Goal: Task Accomplishment & Management: Complete application form

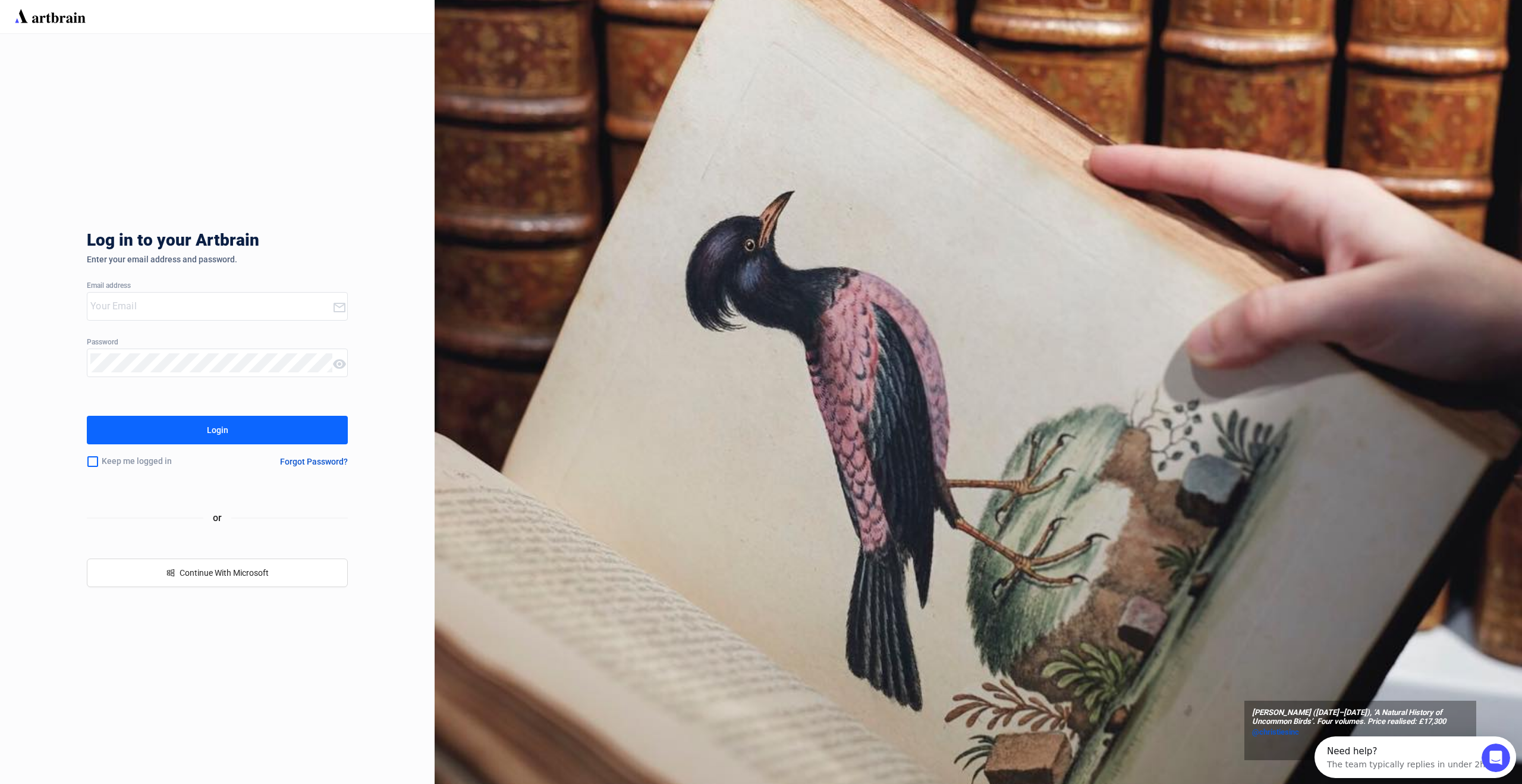
click at [234, 309] on input "email" at bounding box center [211, 306] width 242 height 19
type input "amymcnamara@adams.ie"
click at [341, 366] on icon at bounding box center [339, 364] width 13 height 10
click at [233, 434] on button "Login" at bounding box center [217, 430] width 261 height 29
click at [283, 309] on input "email" at bounding box center [211, 306] width 242 height 19
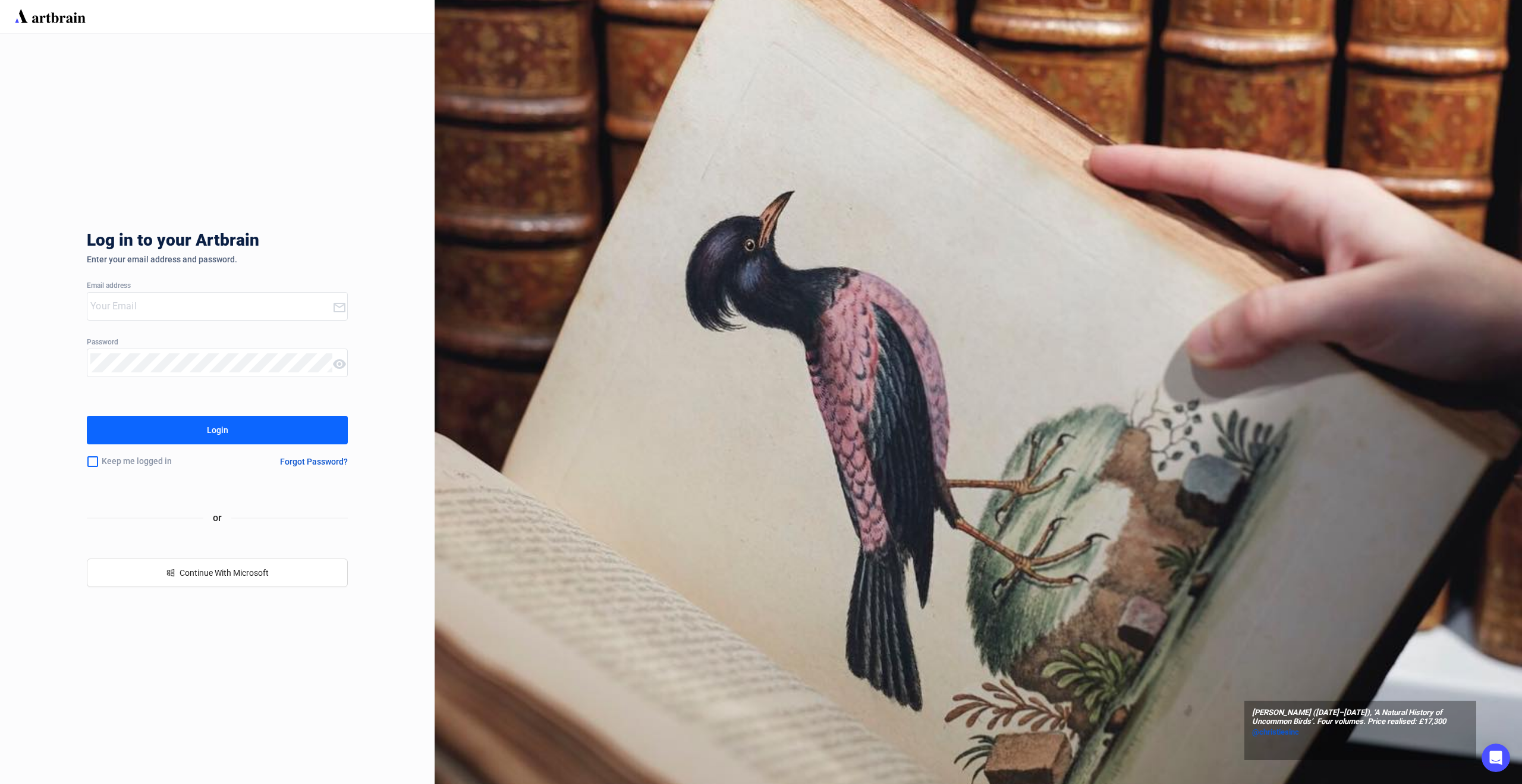
type input "q"
type input "amymcnamara@adams.ie"
click at [248, 432] on button "Login" at bounding box center [217, 430] width 261 height 29
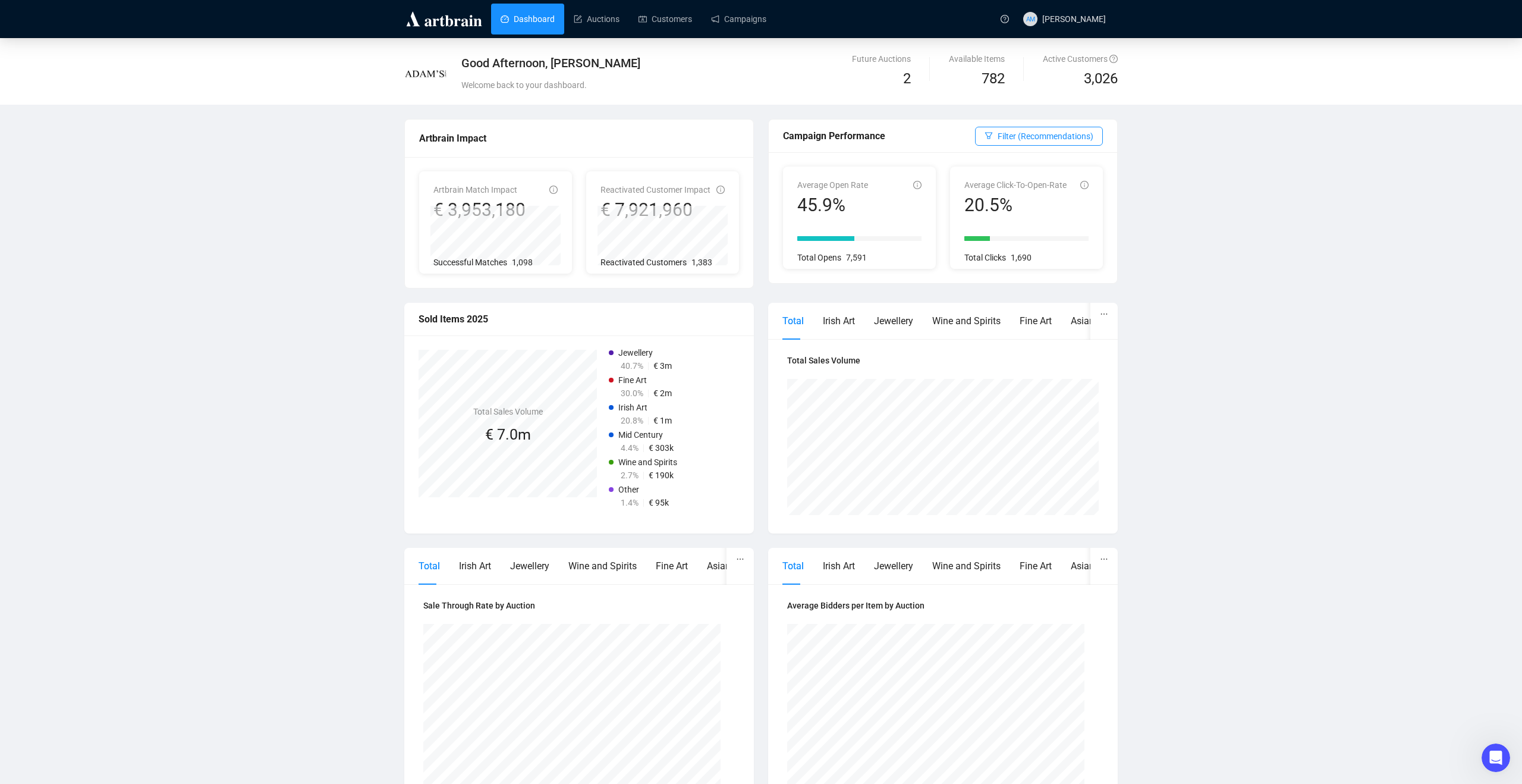
click at [533, 18] on link "Dashboard" at bounding box center [528, 19] width 54 height 31
click at [740, 27] on link "Campaigns" at bounding box center [738, 19] width 55 height 31
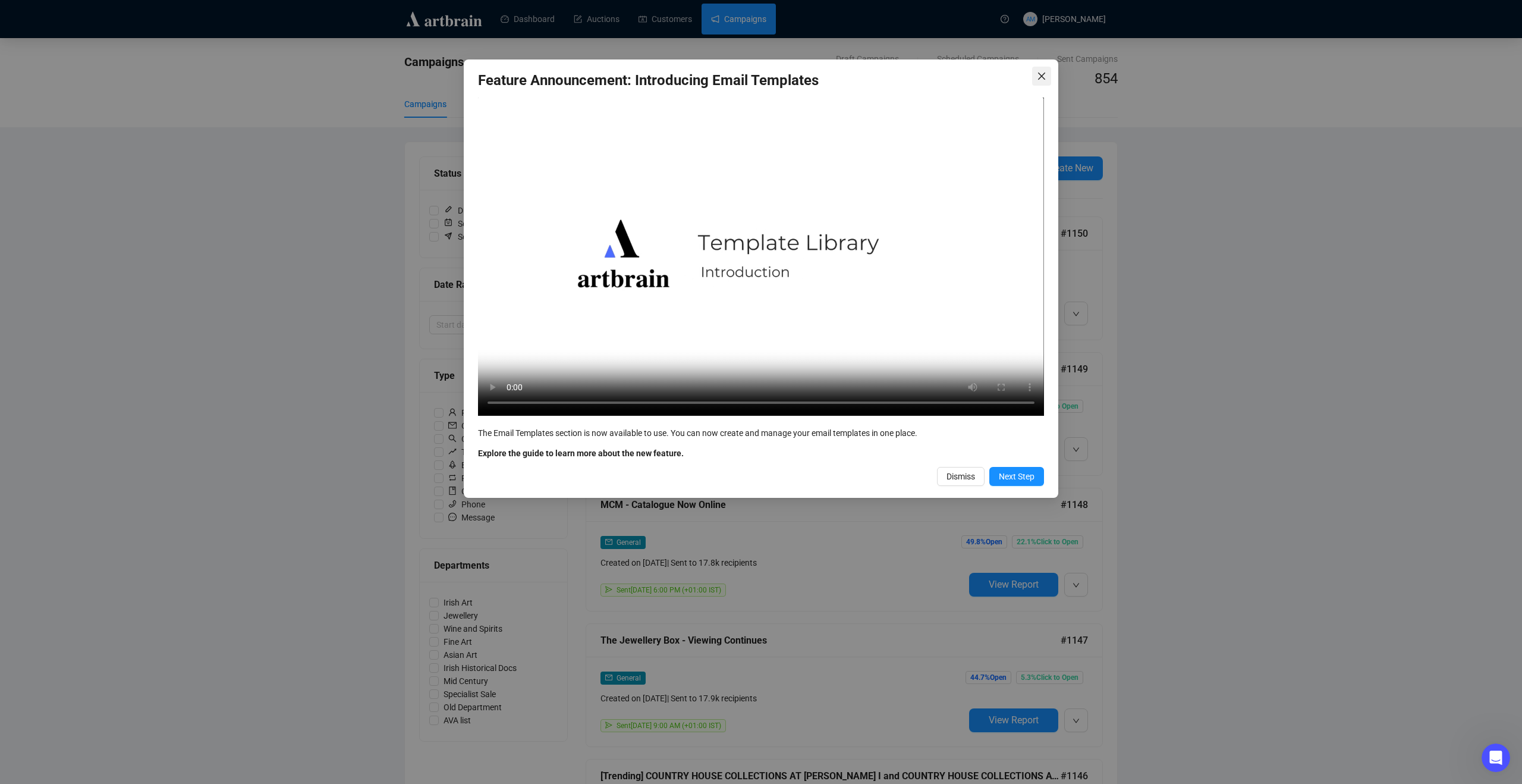
click at [1026, 80] on span "Close" at bounding box center [1041, 76] width 19 height 10
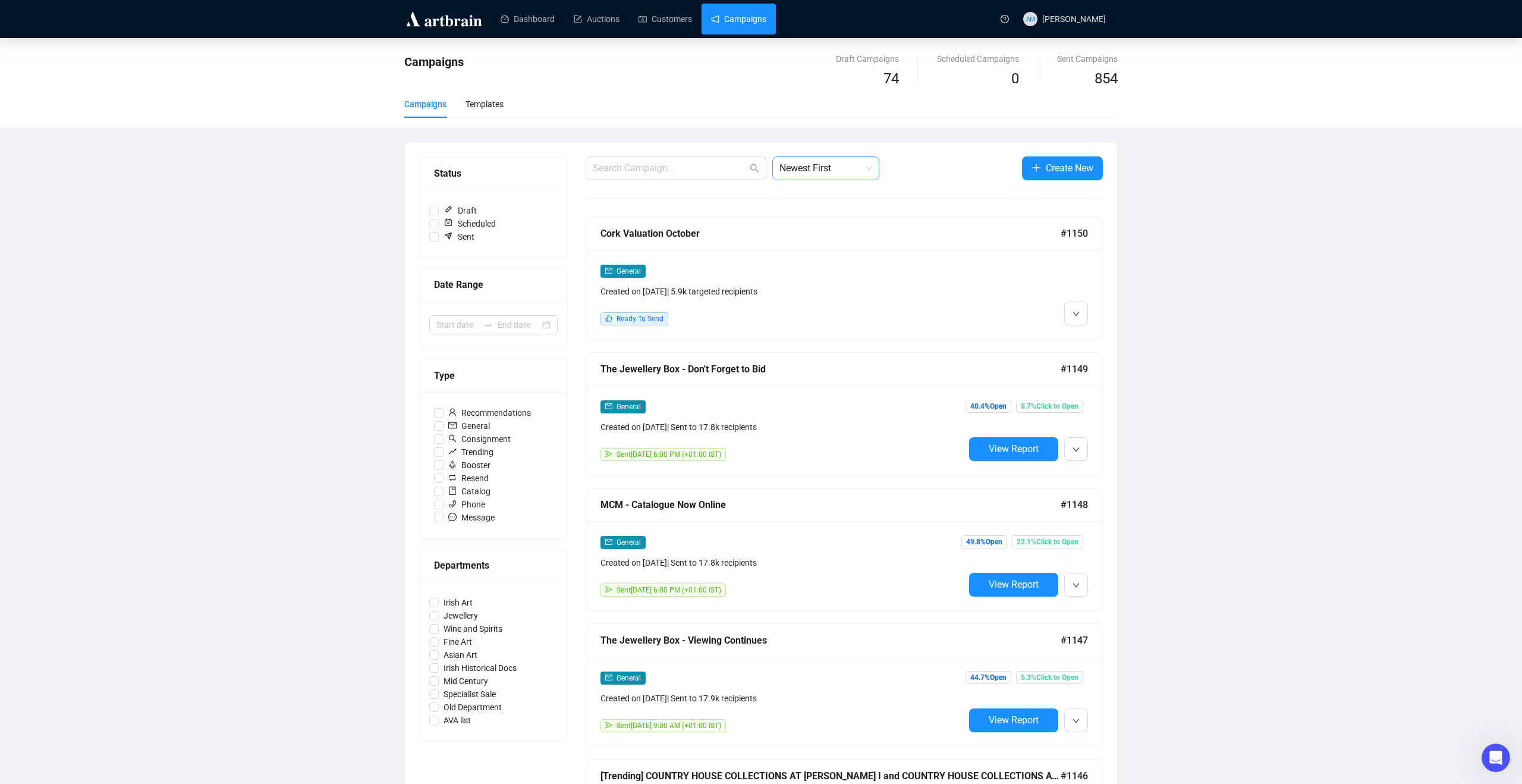
click at [846, 167] on span "Newest First" at bounding box center [826, 168] width 93 height 23
click at [809, 233] on div "A-Z" at bounding box center [826, 232] width 88 height 13
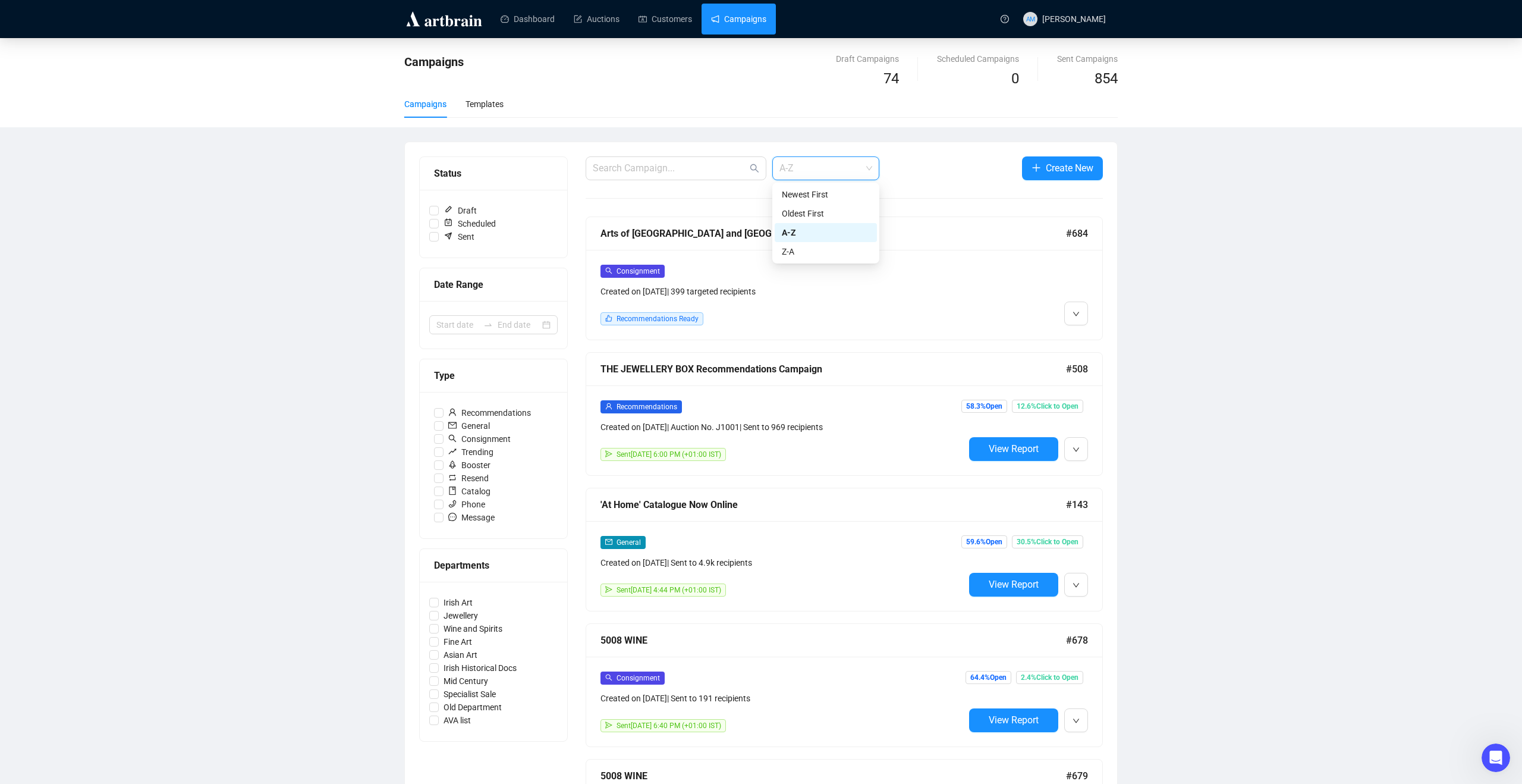
click at [863, 167] on span "A-Z" at bounding box center [826, 168] width 93 height 23
click at [842, 191] on div "Newest First" at bounding box center [826, 194] width 88 height 13
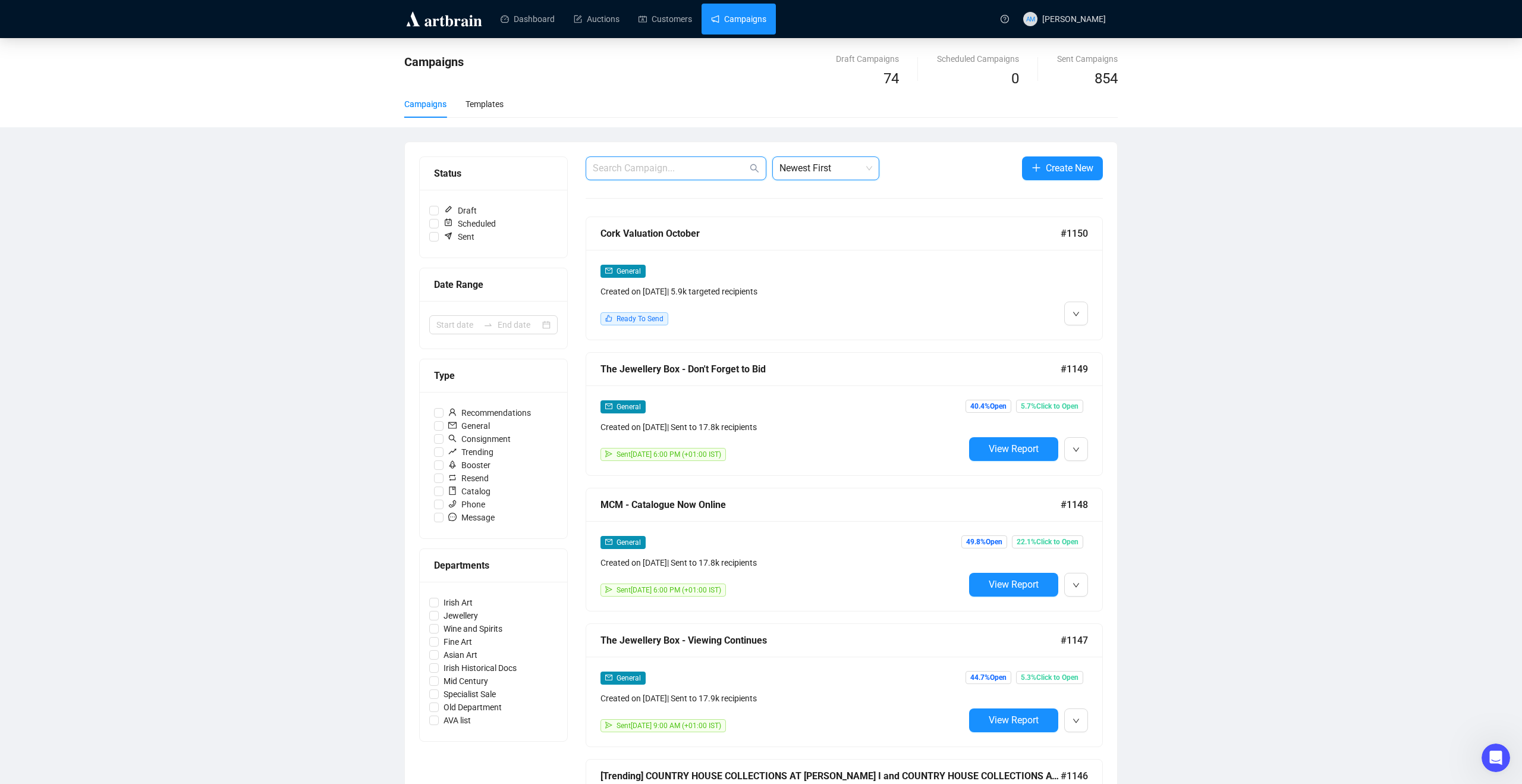
click at [685, 167] on input "text" at bounding box center [670, 168] width 155 height 14
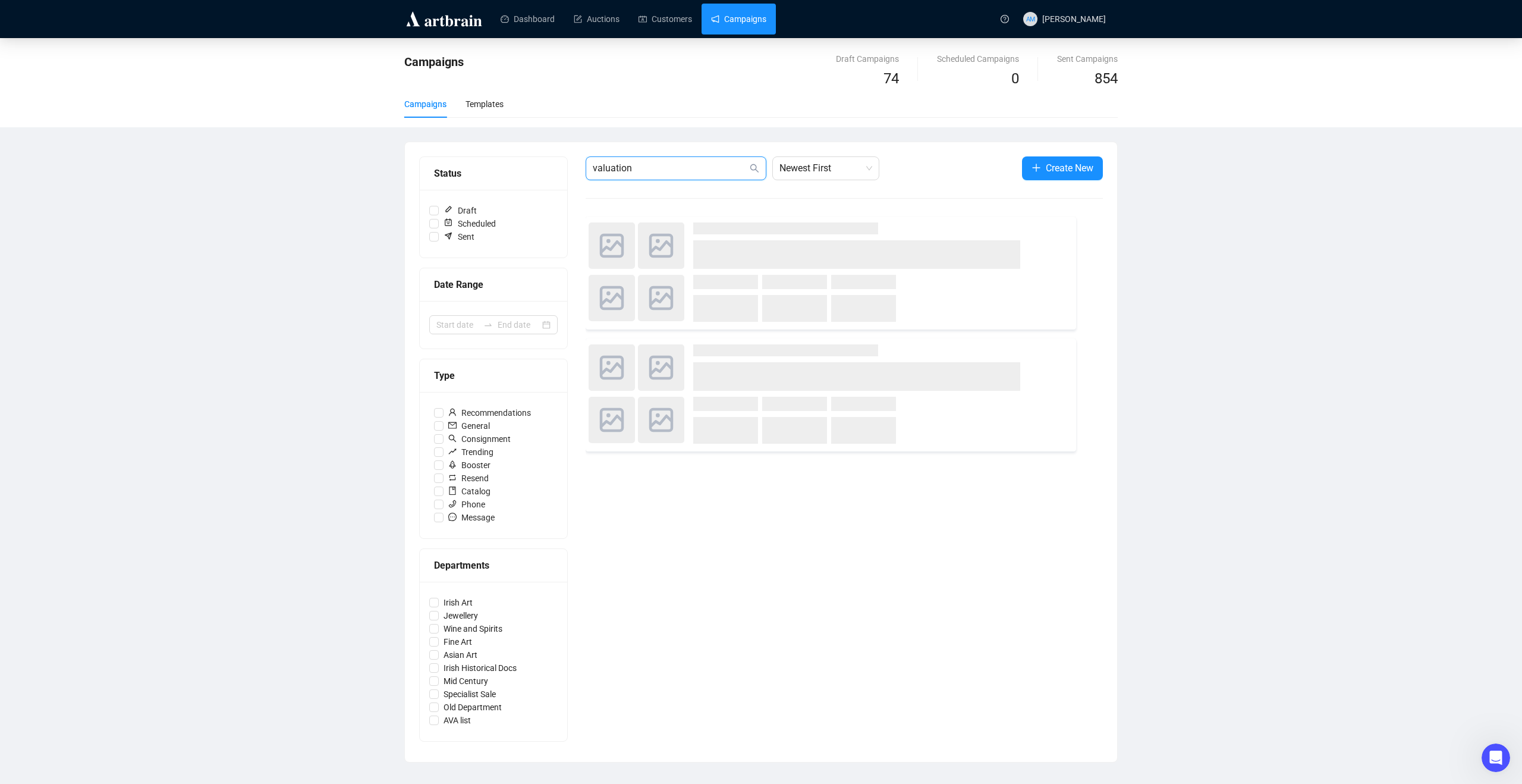
type input "valuation"
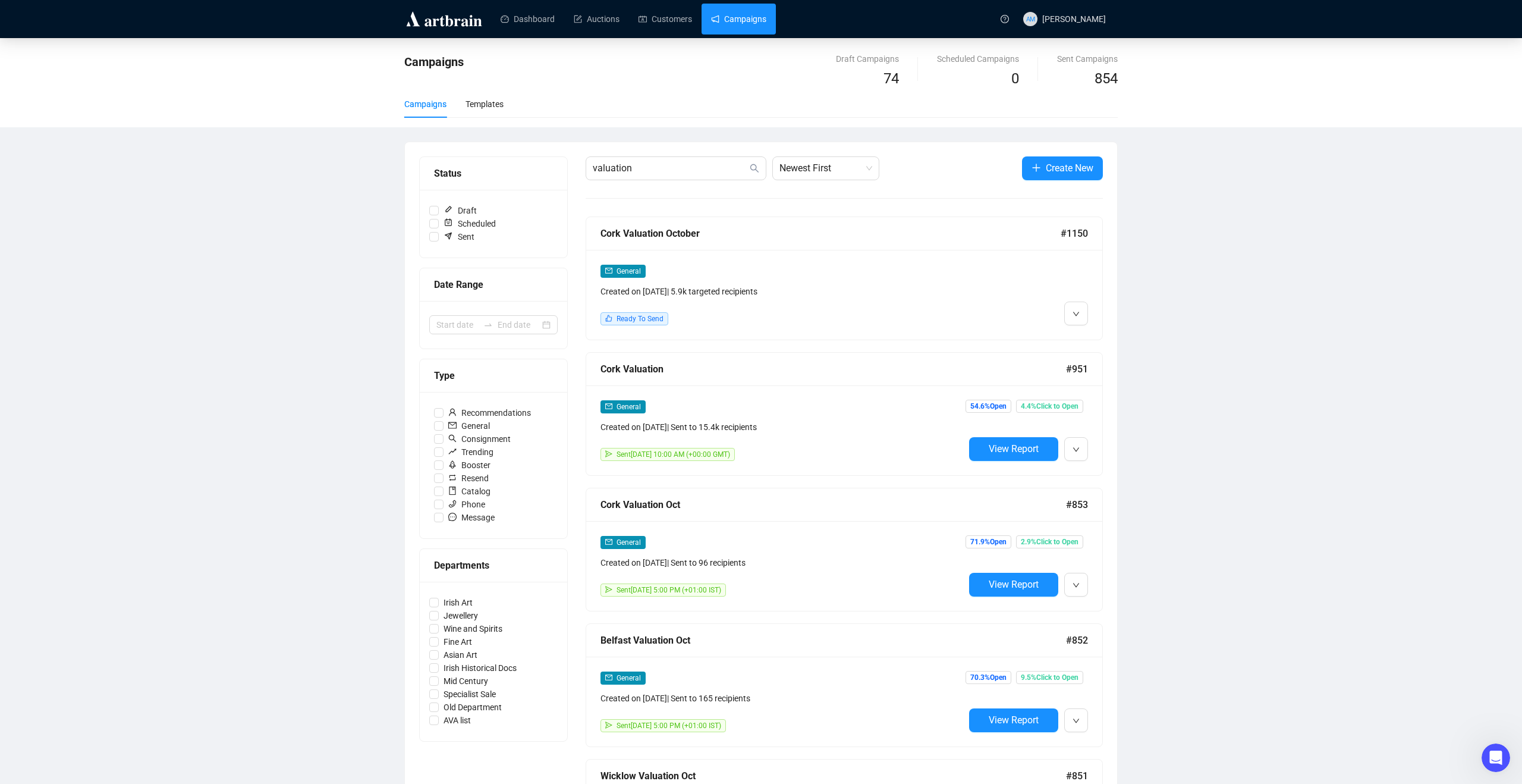
click at [705, 301] on div "General Created on Oct 6, 2025 | 5.9k targeted recipients Ready To Send" at bounding box center [783, 294] width 364 height 61
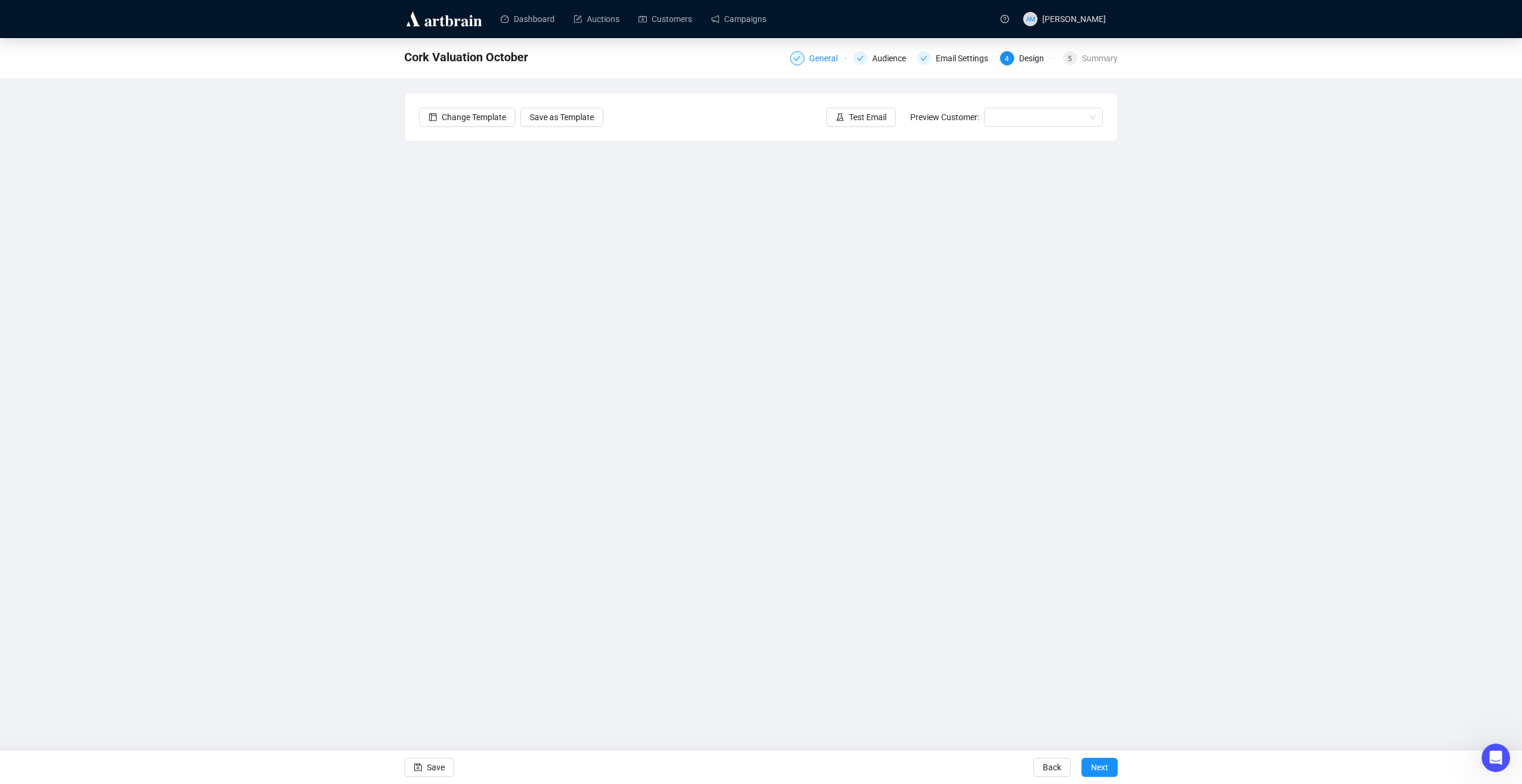
click at [817, 62] on div "General" at bounding box center [827, 58] width 36 height 14
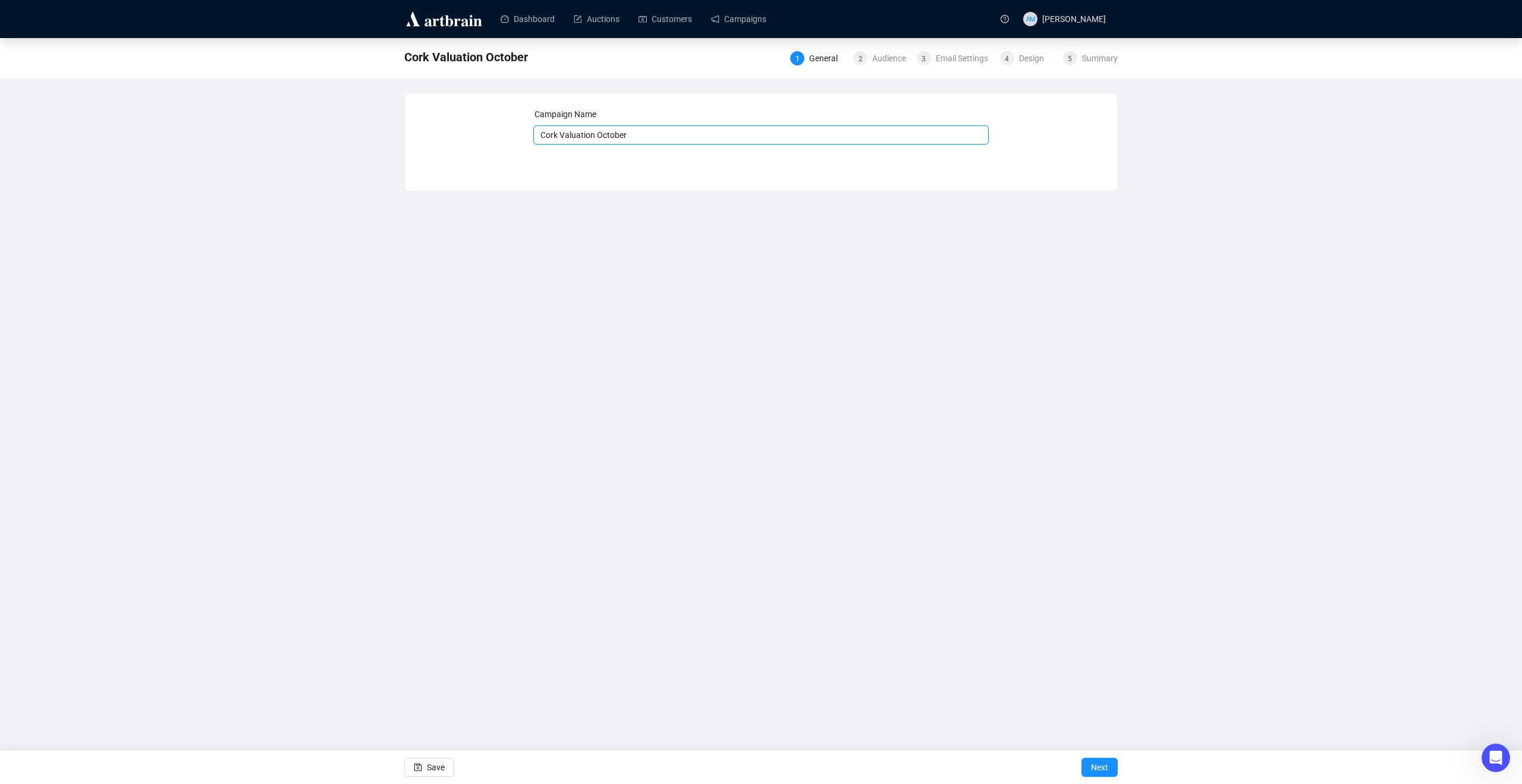
click at [563, 134] on input "Cork Valuation October" at bounding box center [761, 134] width 456 height 19
click at [677, 137] on input "Cork & Belfast Valuation October" at bounding box center [761, 134] width 456 height 19
type input "Cork & Belfast Valuation October"
click at [891, 52] on div "Audience" at bounding box center [892, 58] width 41 height 14
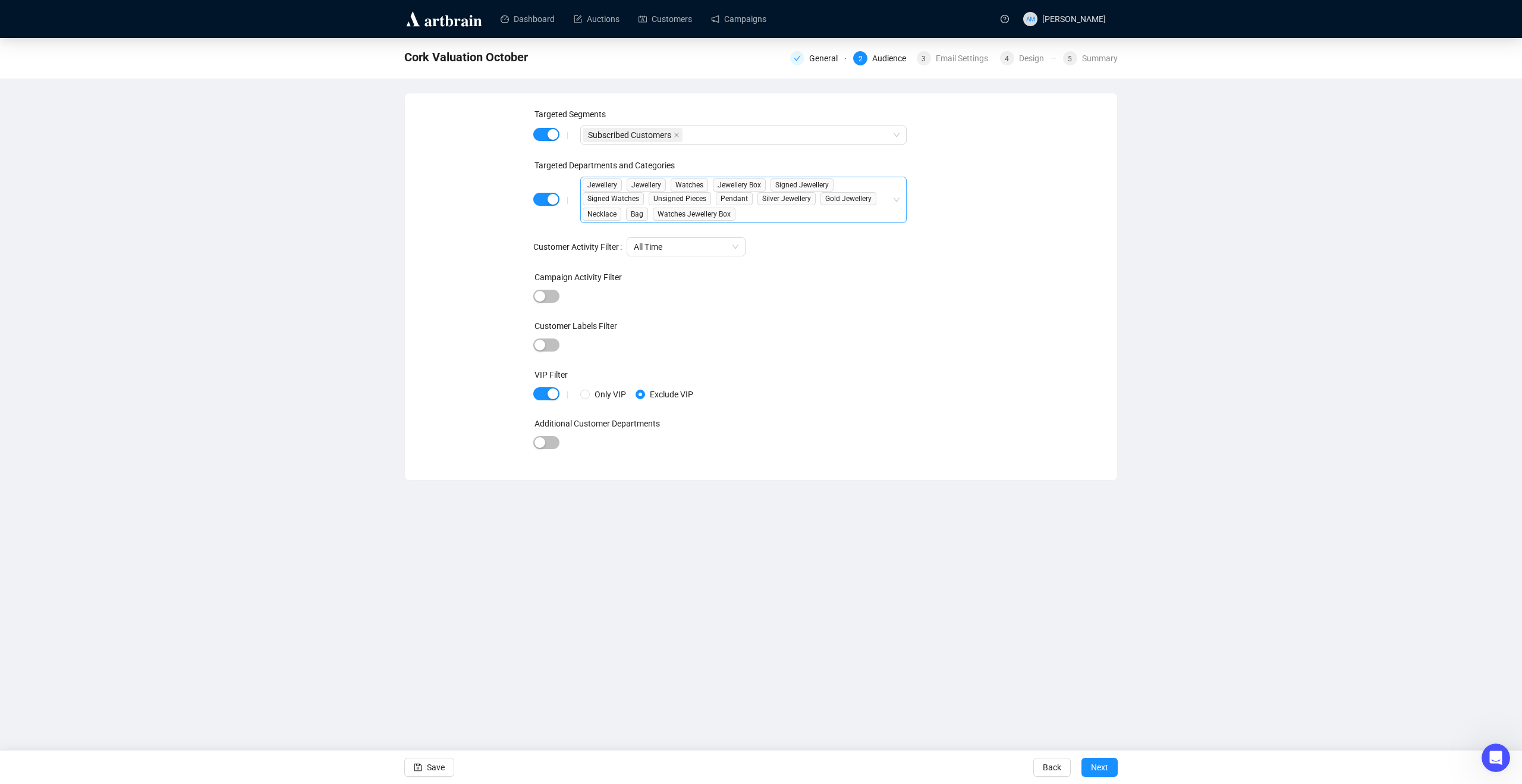
click at [899, 200] on div "Jewellery Jewellery Watches Jewellery Box Signed Jewellery Signed Watches Unsig…" at bounding box center [743, 200] width 326 height 46
click at [795, 242] on span "All Departments/Categories" at bounding box center [757, 237] width 293 height 14
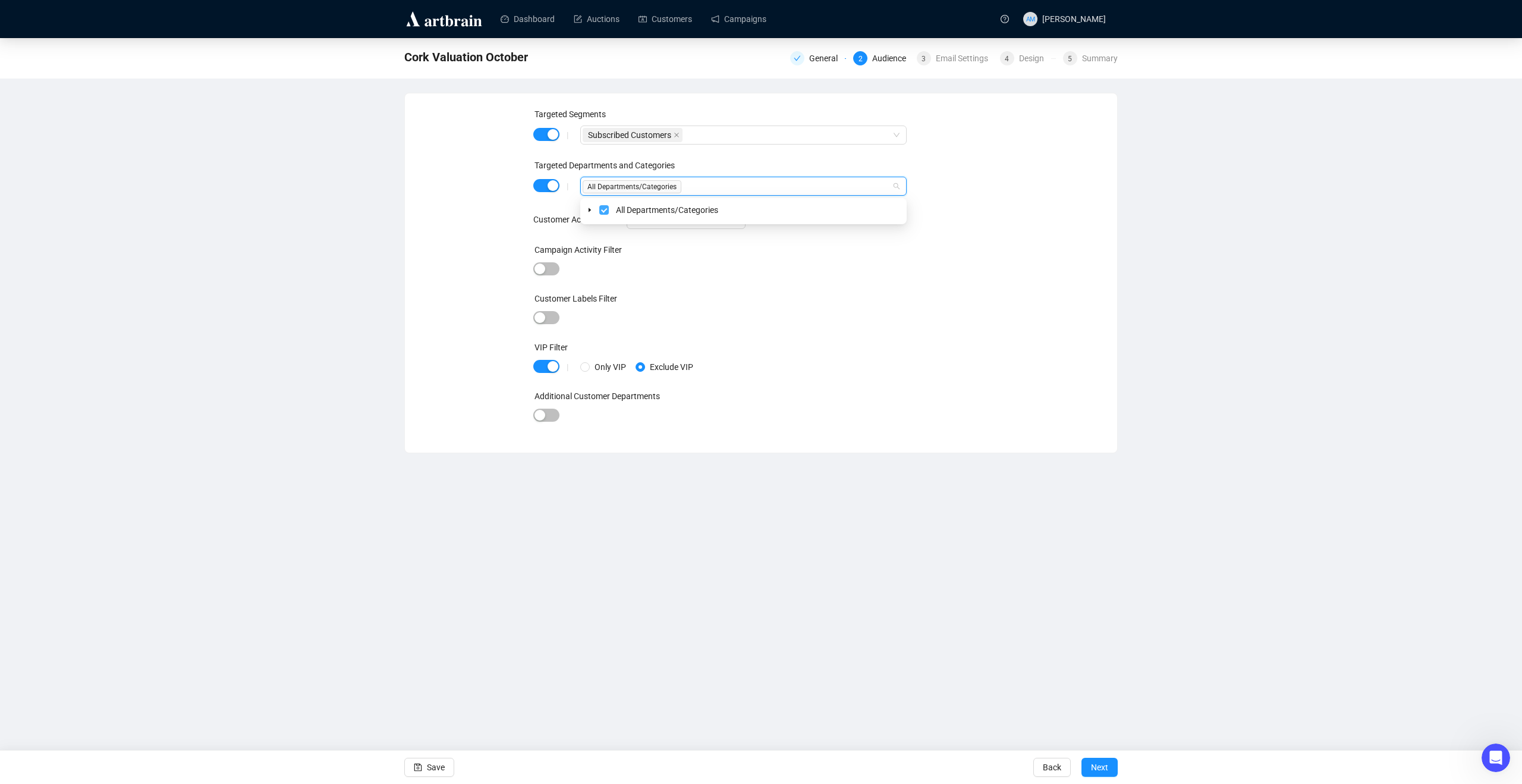
click at [602, 212] on span "Select All Departments/Categories" at bounding box center [604, 210] width 10 height 10
click at [590, 211] on icon "caret-down" at bounding box center [590, 210] width 6 height 6
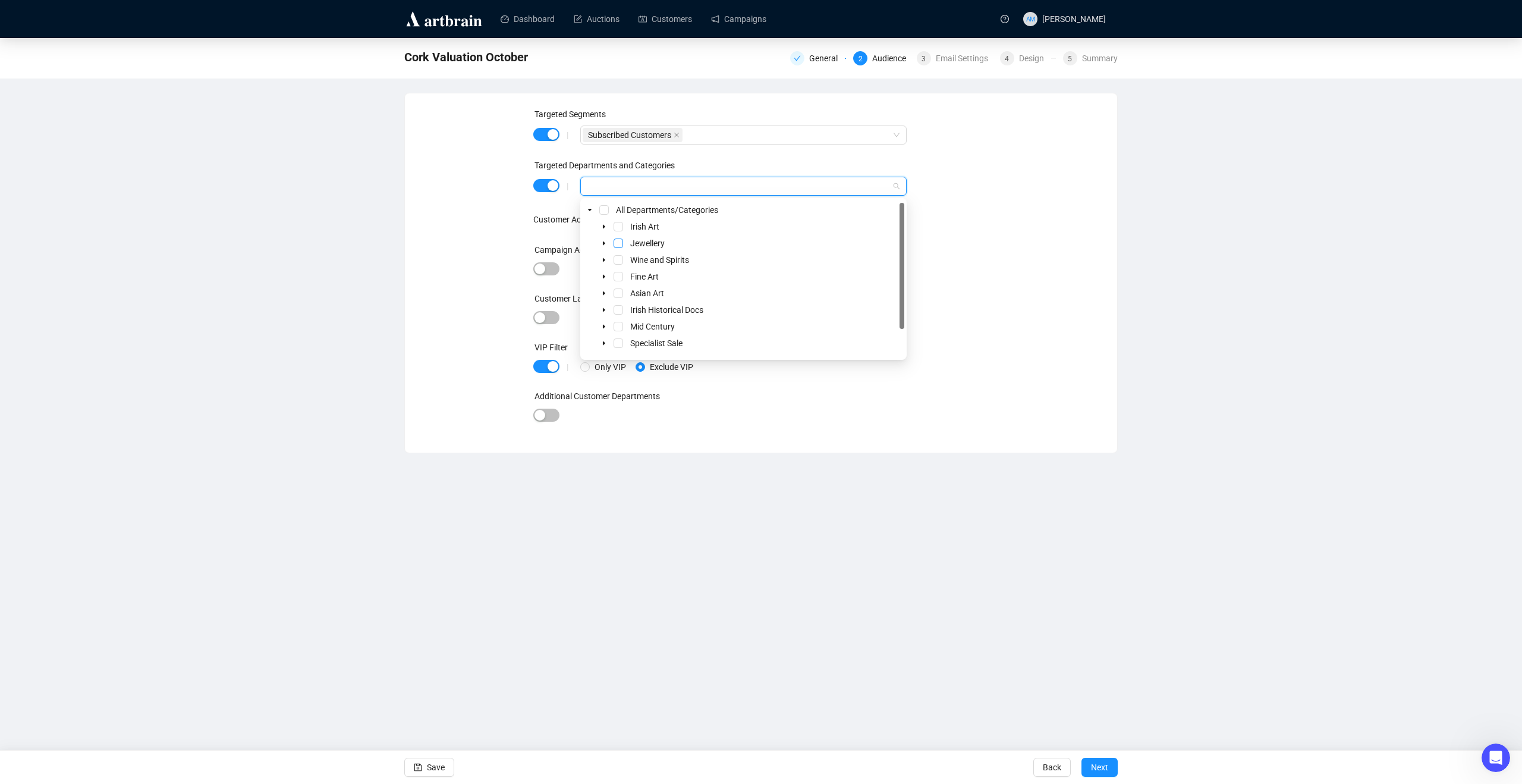
click at [617, 242] on span "Select Jewellery" at bounding box center [619, 243] width 10 height 10
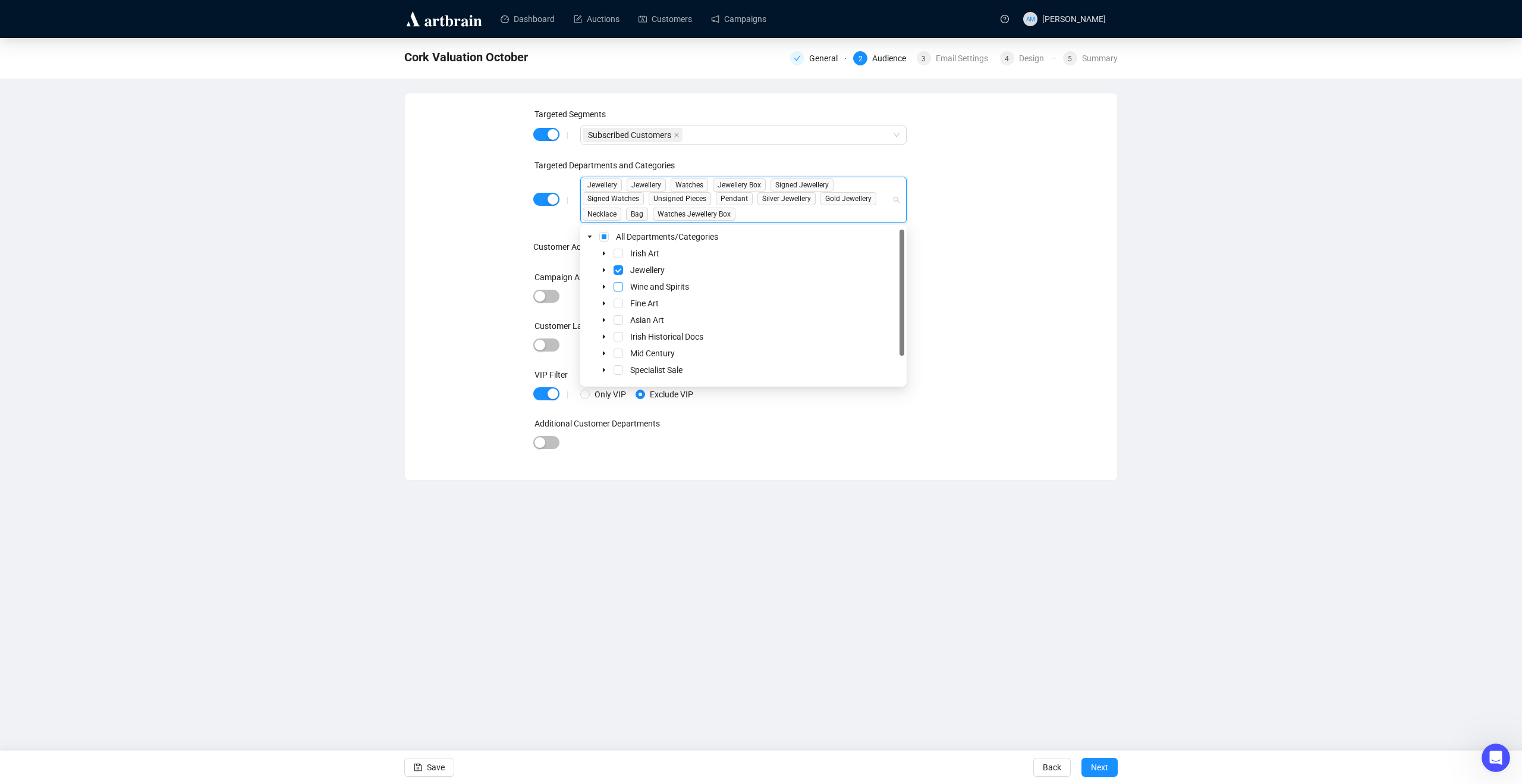
click at [620, 288] on span "Select Wine and Spirits" at bounding box center [619, 287] width 10 height 10
click at [1026, 331] on div "Targeted Segments | Subscribed Customers Targeted Departments and Categories | …" at bounding box center [761, 287] width 684 height 358
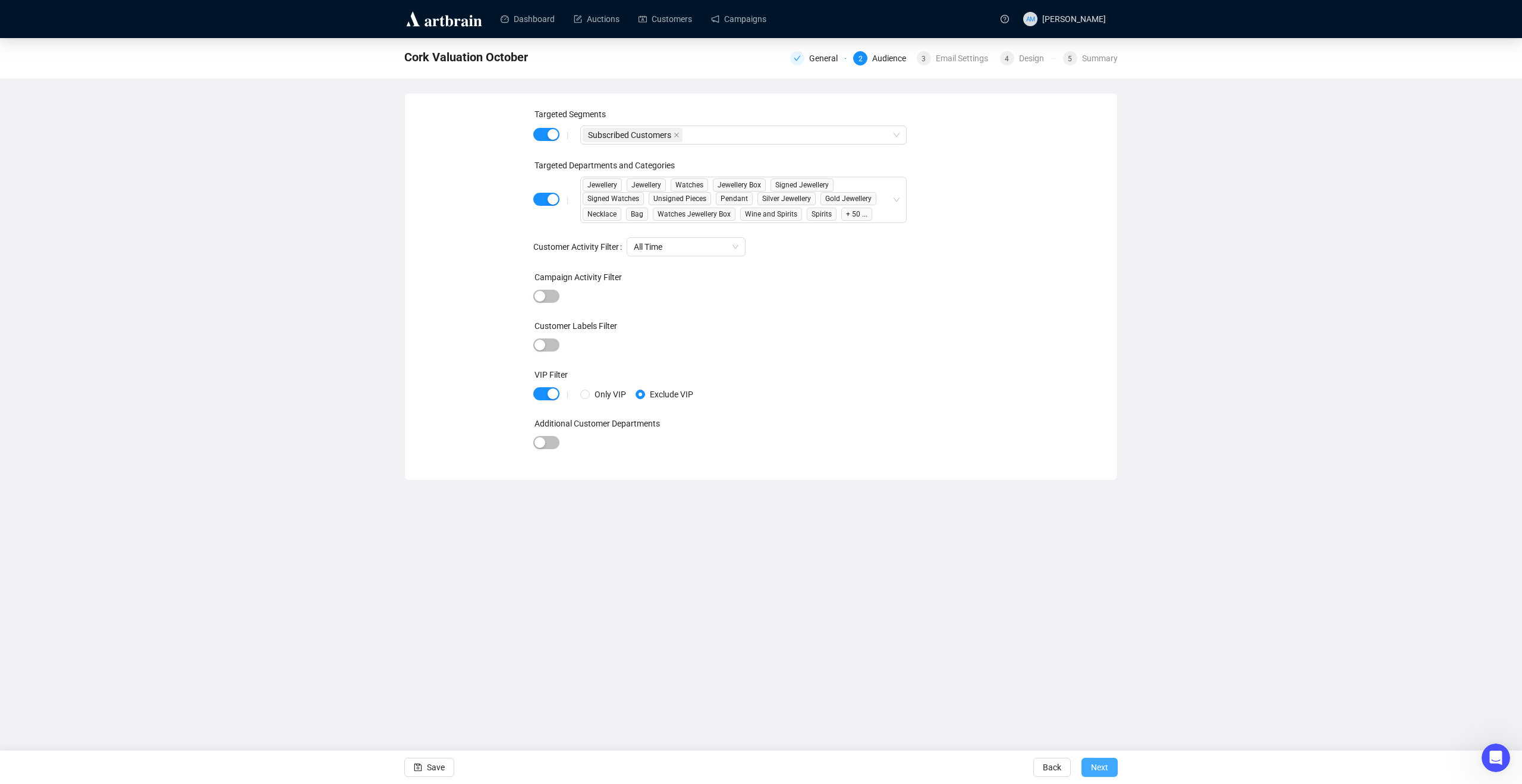
click at [1026, 525] on span "Next" at bounding box center [1099, 767] width 17 height 33
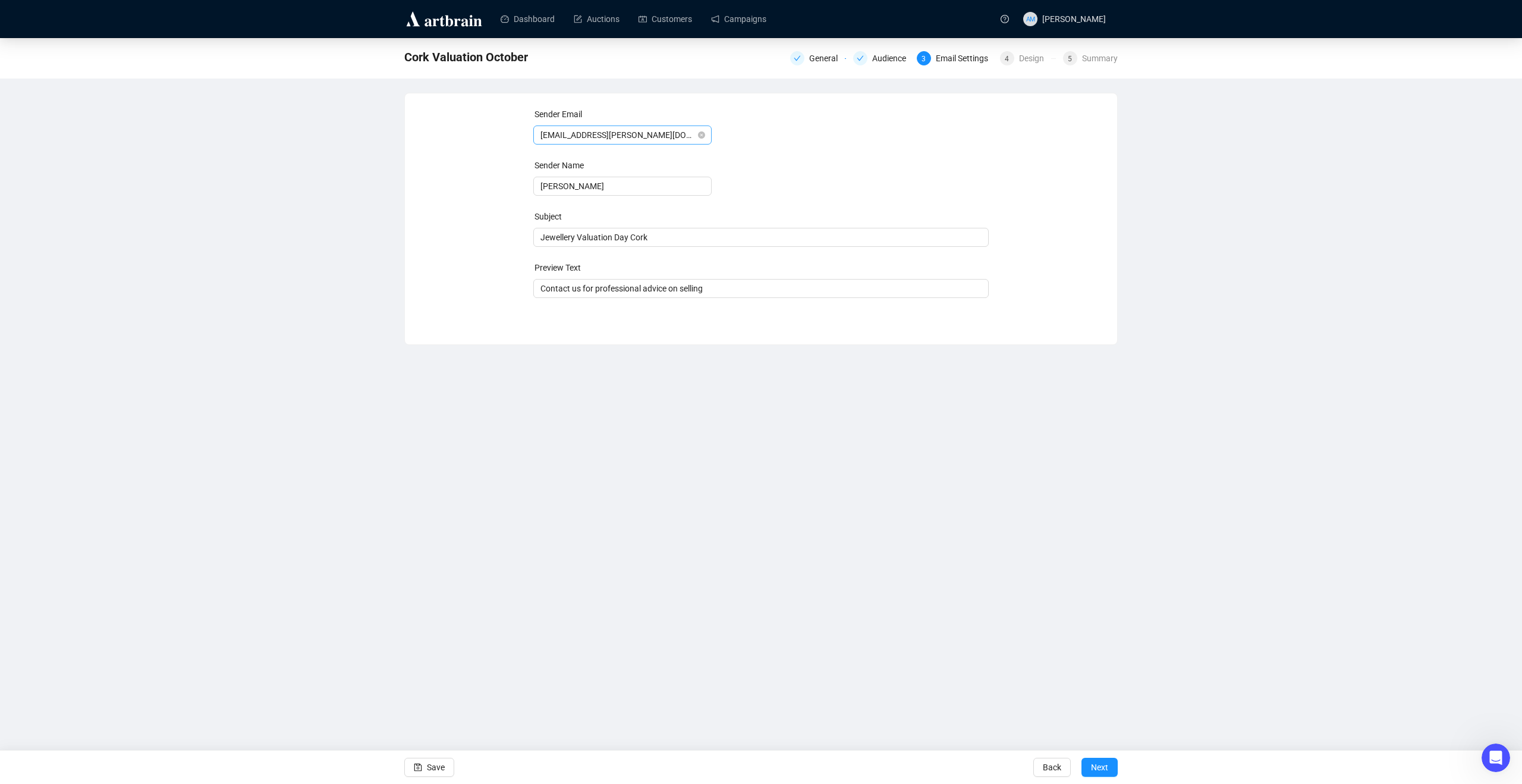
click at [652, 131] on span "jewellery@adams.ie" at bounding box center [623, 135] width 164 height 18
click at [1026, 167] on div "Sender Email jewellery@adams.ie Sender Name Claire-Laurence Mestrallet Subject …" at bounding box center [761, 210] width 684 height 205
click at [665, 238] on span "Jewellery Valuation Day Cork" at bounding box center [761, 238] width 456 height 10
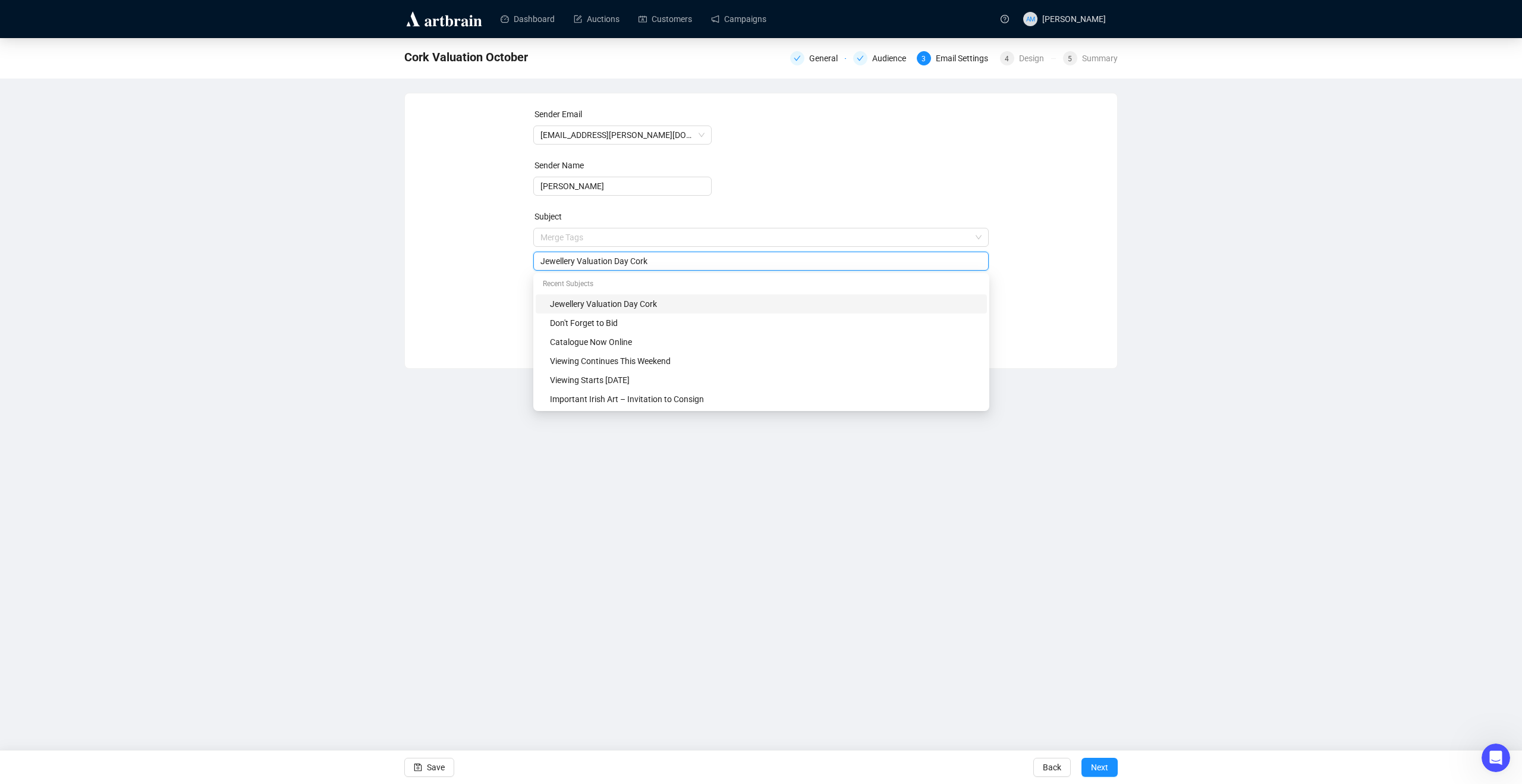
drag, startPoint x: 668, startPoint y: 260, endPoint x: 637, endPoint y: 261, distance: 31.5
click at [636, 261] on input "Jewellery Valuation Day Cork" at bounding box center [762, 261] width 442 height 13
click at [544, 265] on input "Jewellery Valuation Day" at bounding box center [762, 261] width 442 height 13
drag, startPoint x: 602, startPoint y: 262, endPoint x: 479, endPoint y: 246, distance: 123.5
click at [469, 246] on div "Sender Email jewellery@adams.ie Sender Name Claire-Laurence Mestrallet Subject …" at bounding box center [761, 222] width 684 height 228
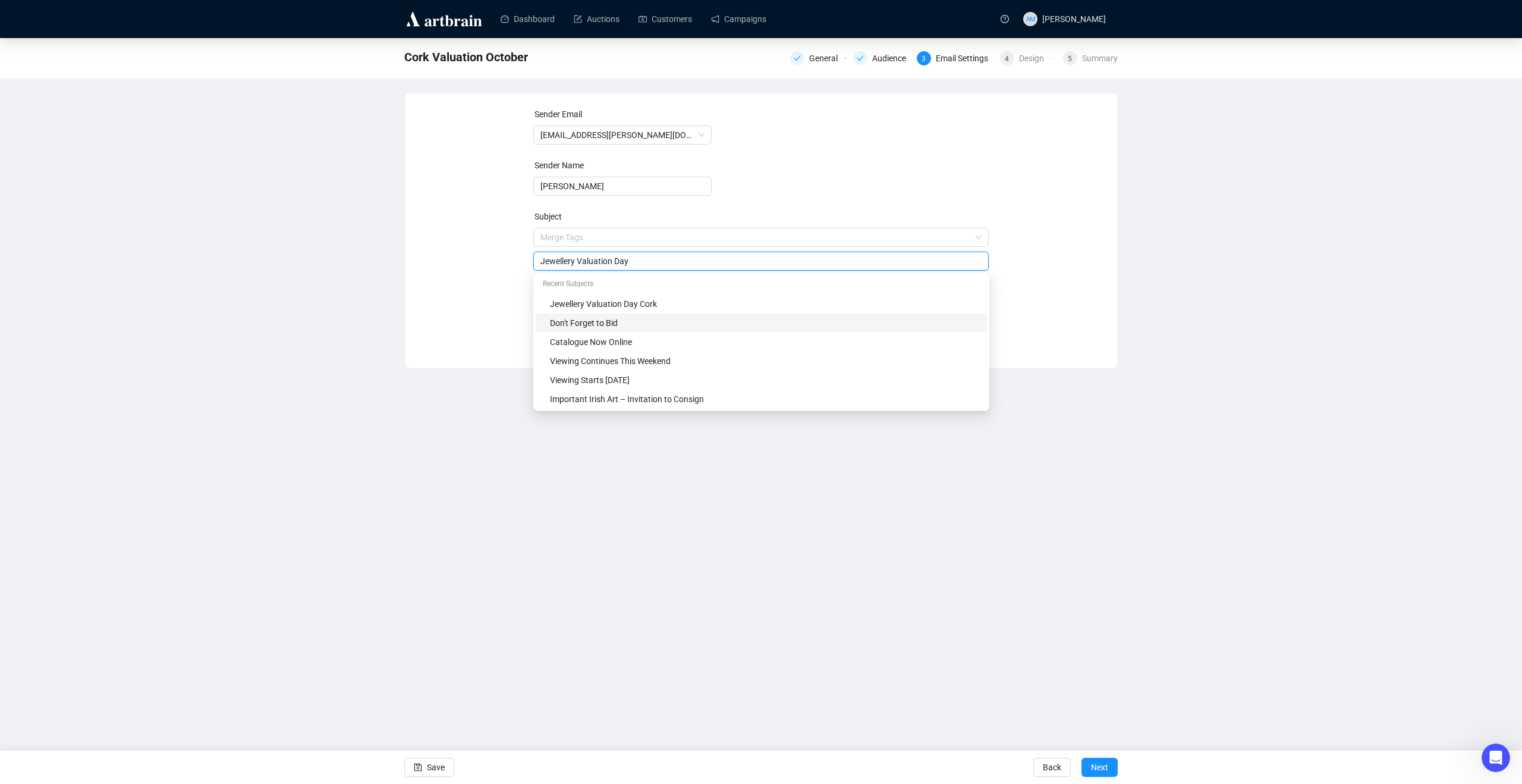
click at [802, 262] on input "Jewellery Valuation Day" at bounding box center [762, 261] width 442 height 13
type input "Jewellery Valuation Day Cork & Belfast"
click at [1025, 235] on div "Sender Email jewellery@adams.ie Sender Name Claire-Laurence Mestrallet Subject …" at bounding box center [761, 222] width 684 height 228
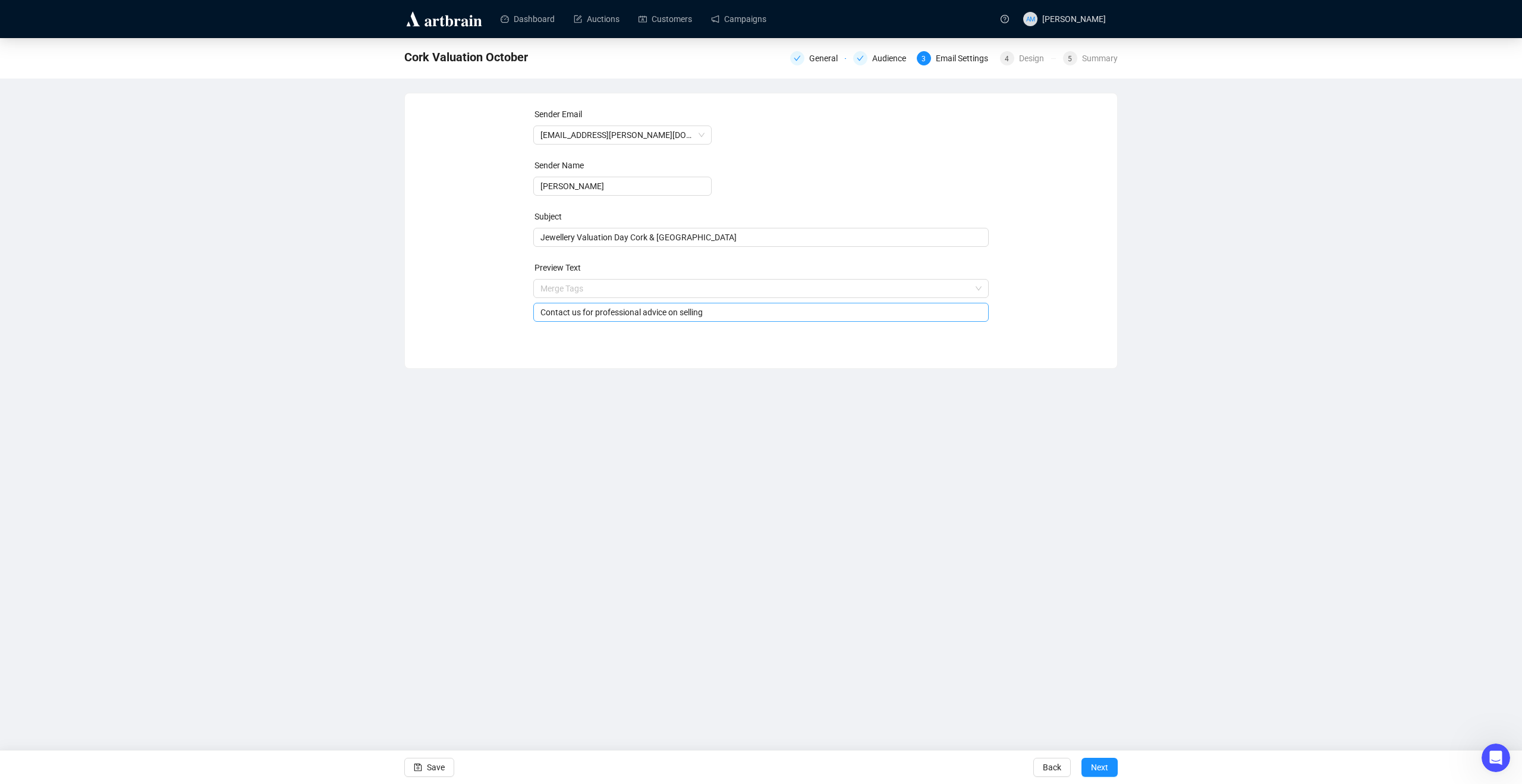
click at [727, 312] on input "Contact us for professional advice on selling" at bounding box center [762, 312] width 442 height 13
click at [1024, 61] on div "Design" at bounding box center [1035, 58] width 32 height 14
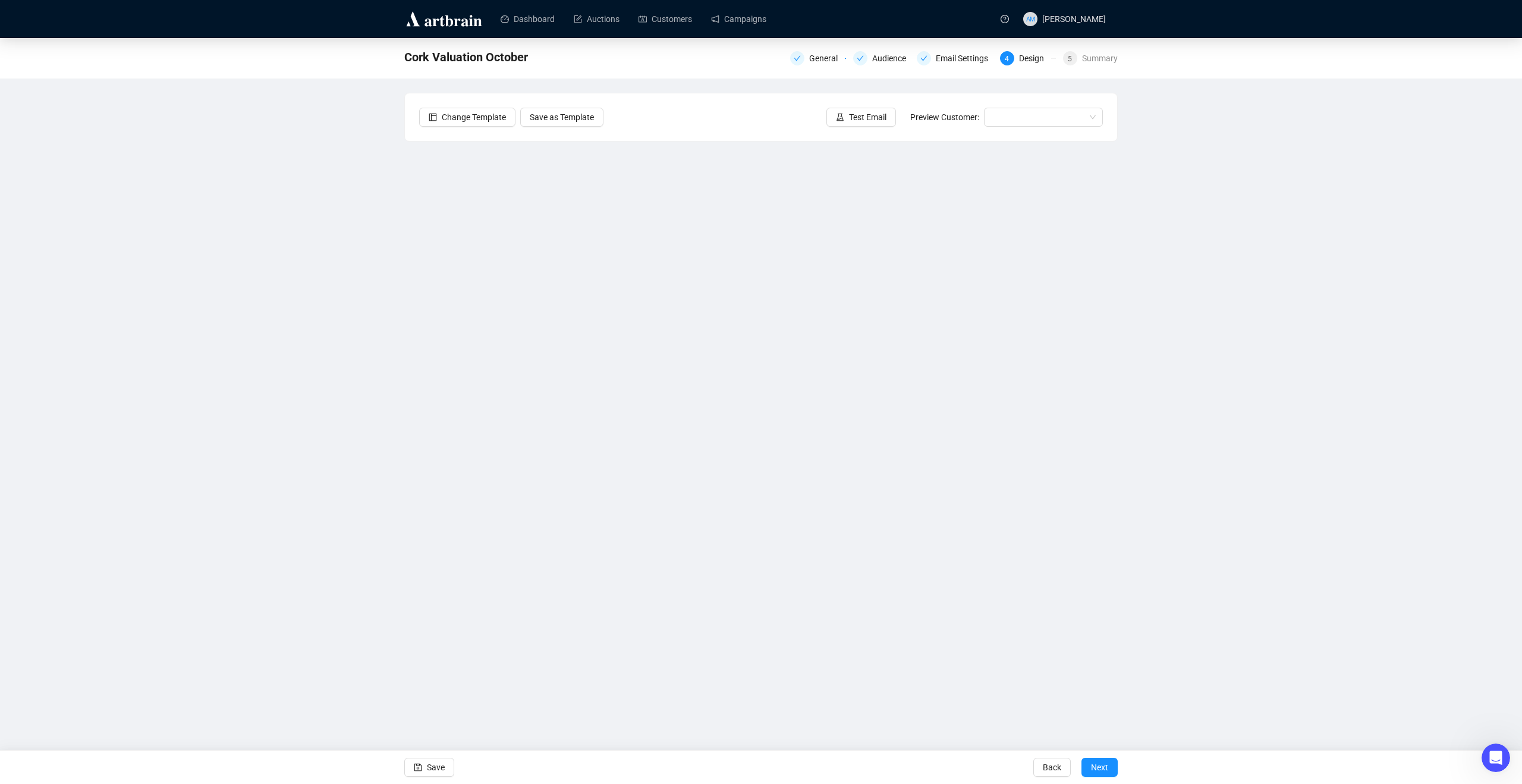
click at [1026, 395] on div "Cork Valuation October General Audience Email Settings 4 Design 5 Summary Chang…" at bounding box center [761, 332] width 1522 height 589
click at [1026, 349] on div "Cork Valuation October General Audience Email Settings 4 Design 5 Summary Chang…" at bounding box center [761, 332] width 1522 height 589
click at [1026, 328] on div "Cork Valuation October General Audience Email Settings 4 Design 5 Summary Chang…" at bounding box center [761, 332] width 1522 height 589
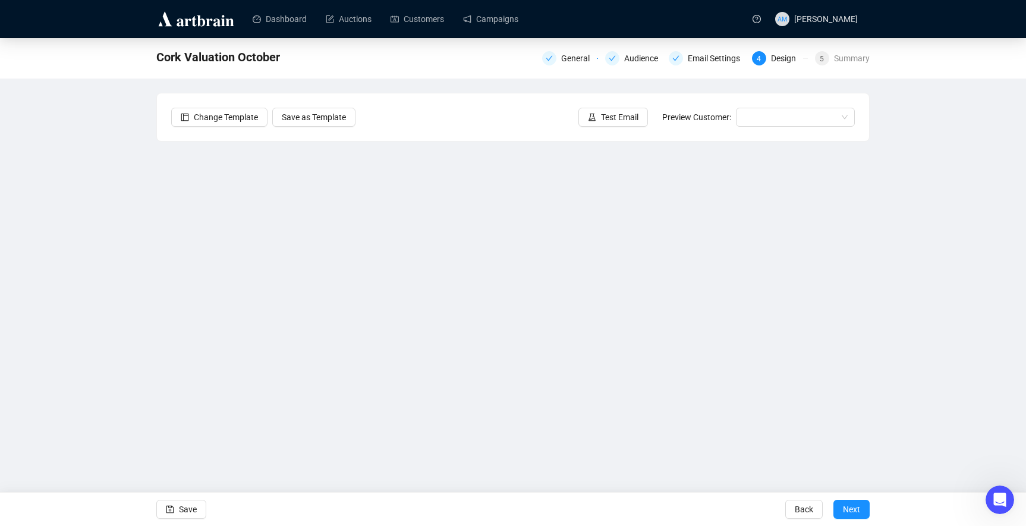
click at [917, 249] on div "Cork Valuation October General Audience Email Settings 4 Design 5 Summary Chang…" at bounding box center [513, 252] width 1026 height 429
click at [997, 311] on div "Cork Valuation October General Audience Email Settings 4 Design 5 Summary Chang…" at bounding box center [513, 252] width 1026 height 429
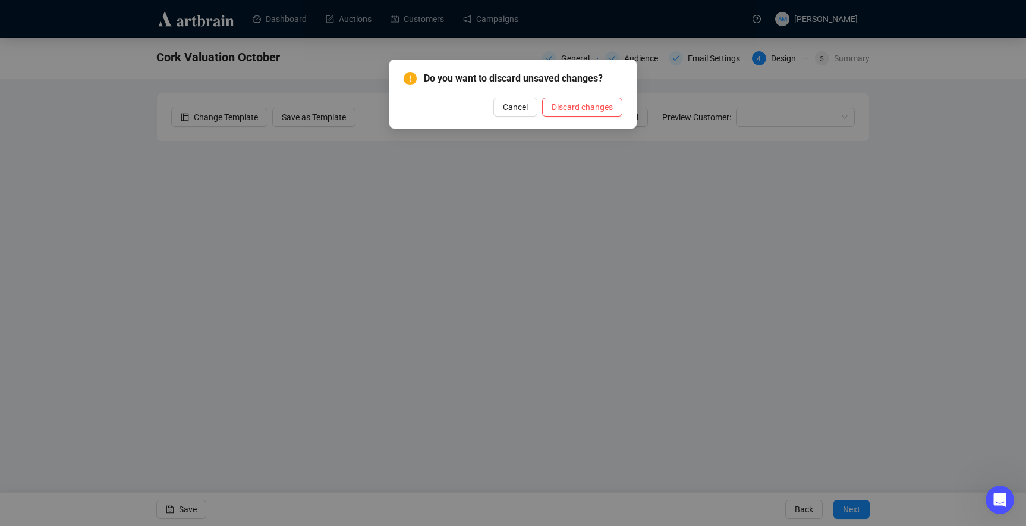
click at [511, 109] on span "Cancel" at bounding box center [515, 107] width 25 height 13
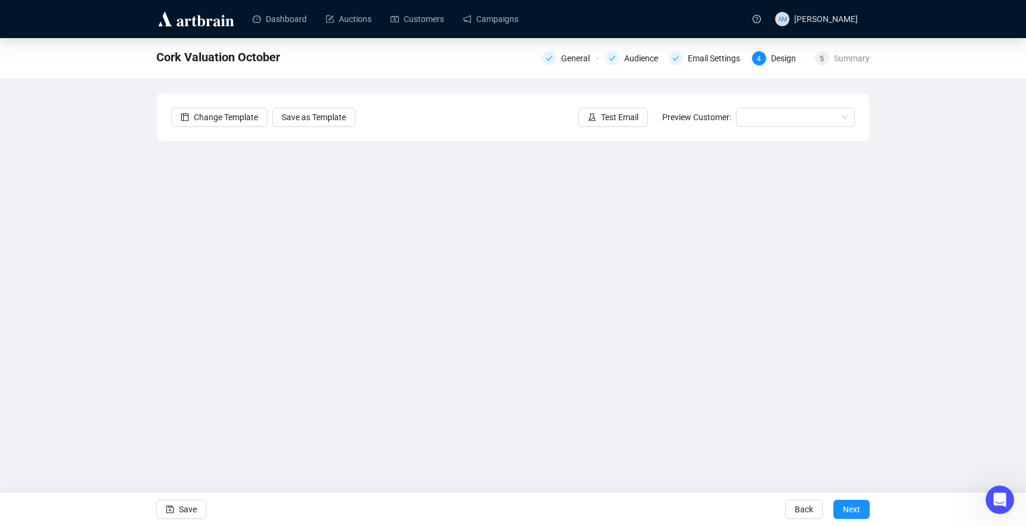
click at [61, 244] on div "Cork Valuation October General Audience Email Settings 4 Design 5 Summary Chang…" at bounding box center [513, 252] width 1026 height 429
click at [71, 214] on div "Cork Valuation October General Audience Email Settings 4 Design 5 Summary Chang…" at bounding box center [513, 252] width 1026 height 429
click at [535, 118] on div "Change Template Save as Template Test Email Preview Customer:" at bounding box center [513, 117] width 712 height 48
click at [80, 196] on div "Cork Valuation October General Audience Email Settings 4 Design 5 Summary Chang…" at bounding box center [513, 252] width 1026 height 429
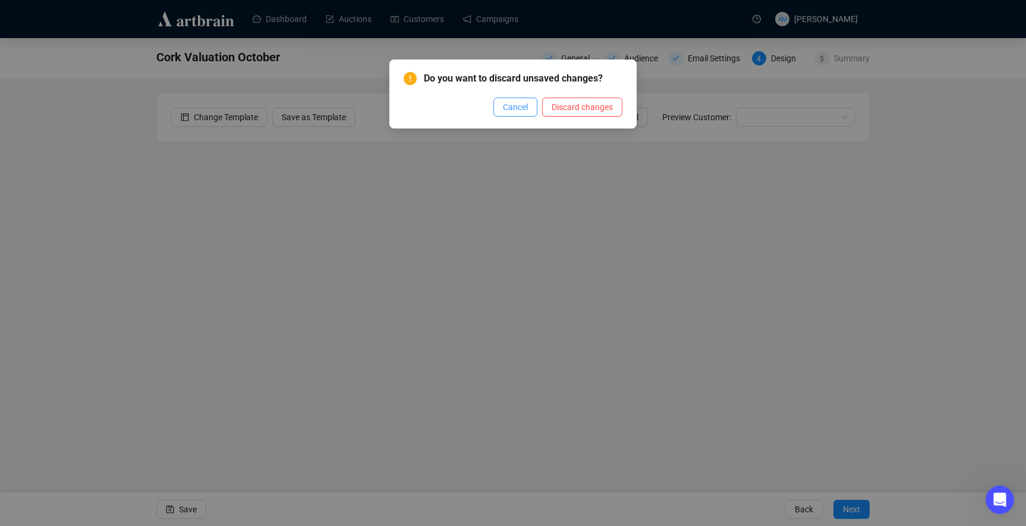
click at [508, 109] on span "Cancel" at bounding box center [515, 107] width 25 height 13
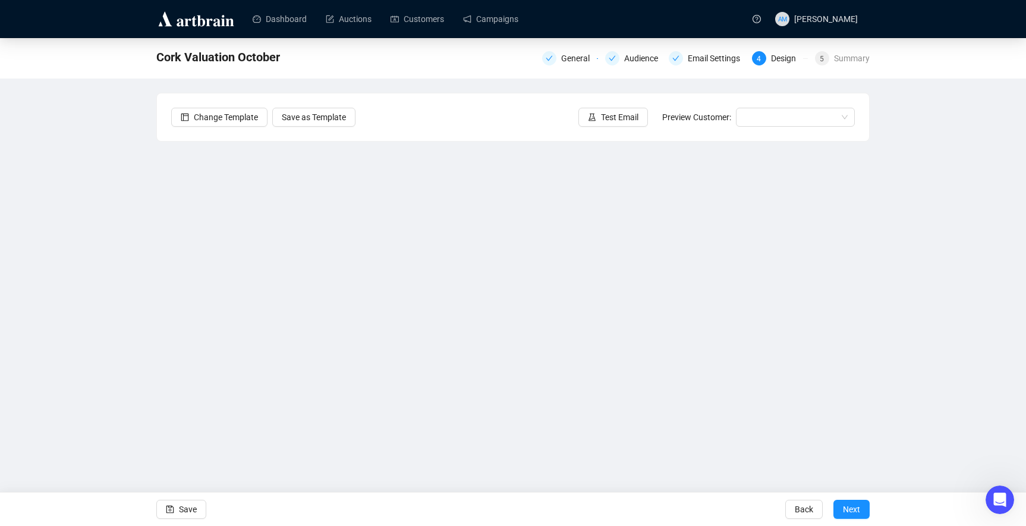
click at [64, 309] on div "Cork Valuation October General Audience Email Settings 4 Design 5 Summary Chang…" at bounding box center [513, 252] width 1026 height 429
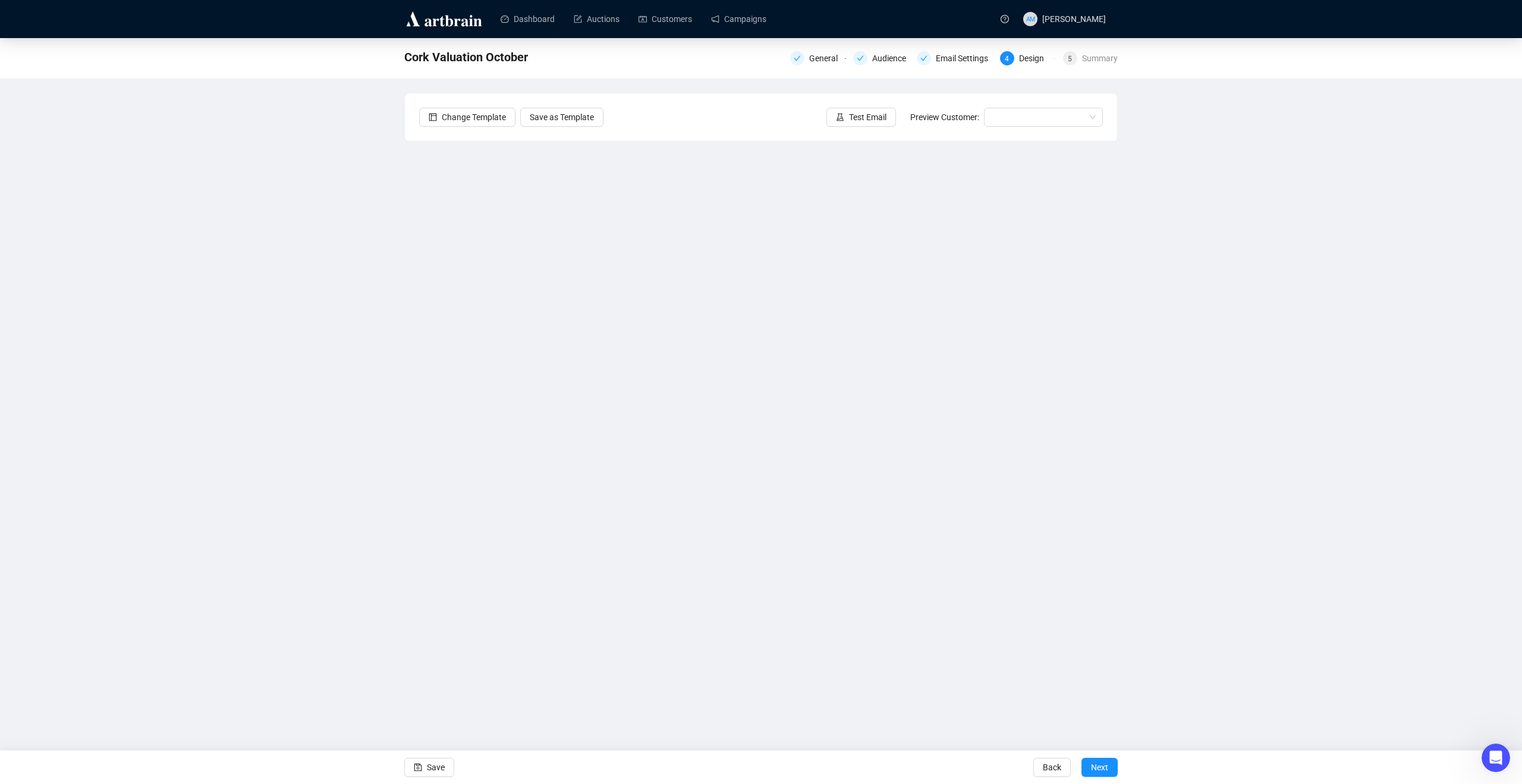
click at [1026, 417] on div "Cork Valuation October General Audience Email Settings 4 Design 5 Summary Chang…" at bounding box center [761, 332] width 1522 height 589
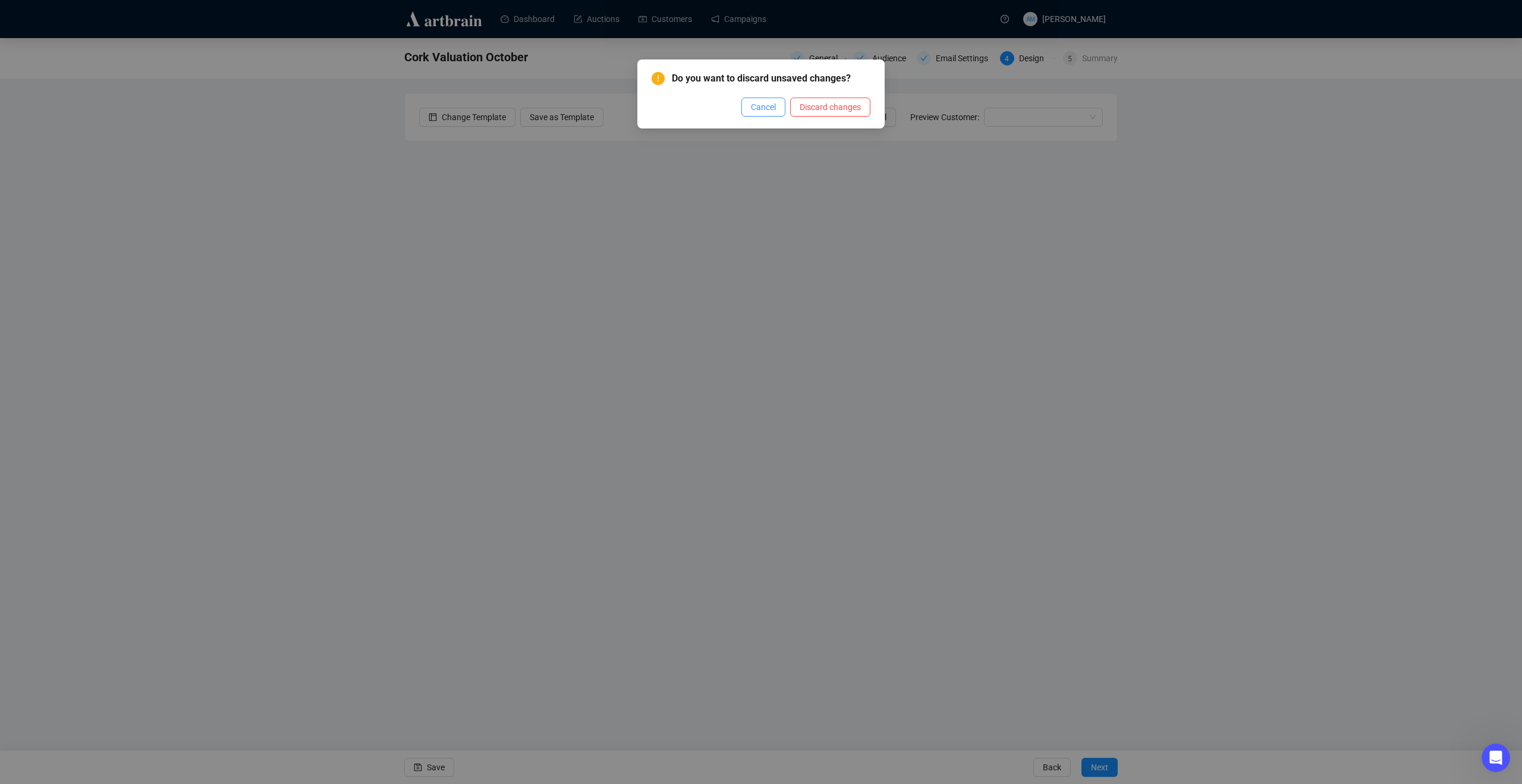
click at [770, 108] on span "Cancel" at bounding box center [763, 107] width 25 height 13
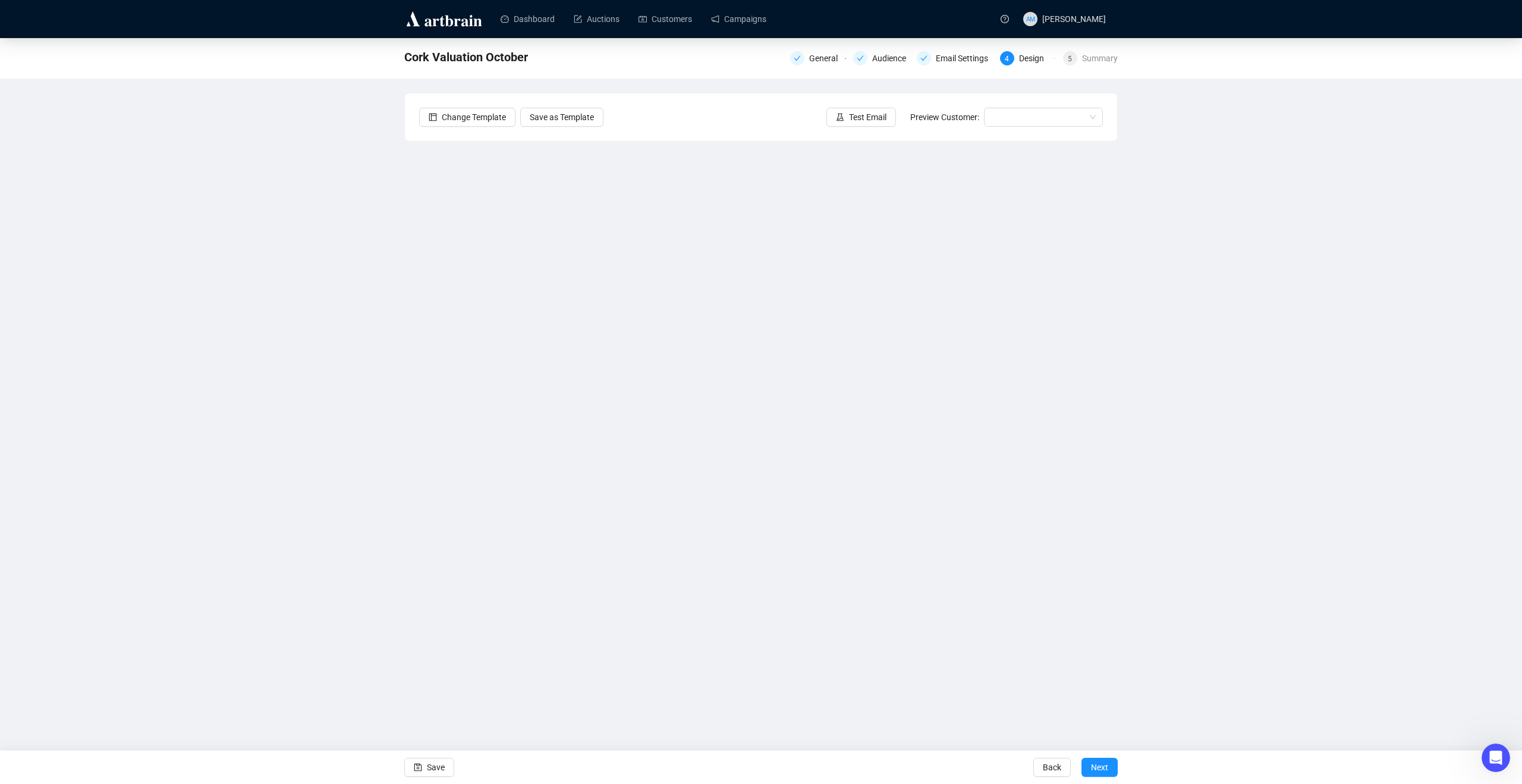
click at [300, 300] on div "Cork Valuation October General Audience Email Settings 4 Design 5 Summary Chang…" at bounding box center [761, 332] width 1522 height 589
click at [1026, 525] on button "Next" at bounding box center [1100, 767] width 36 height 19
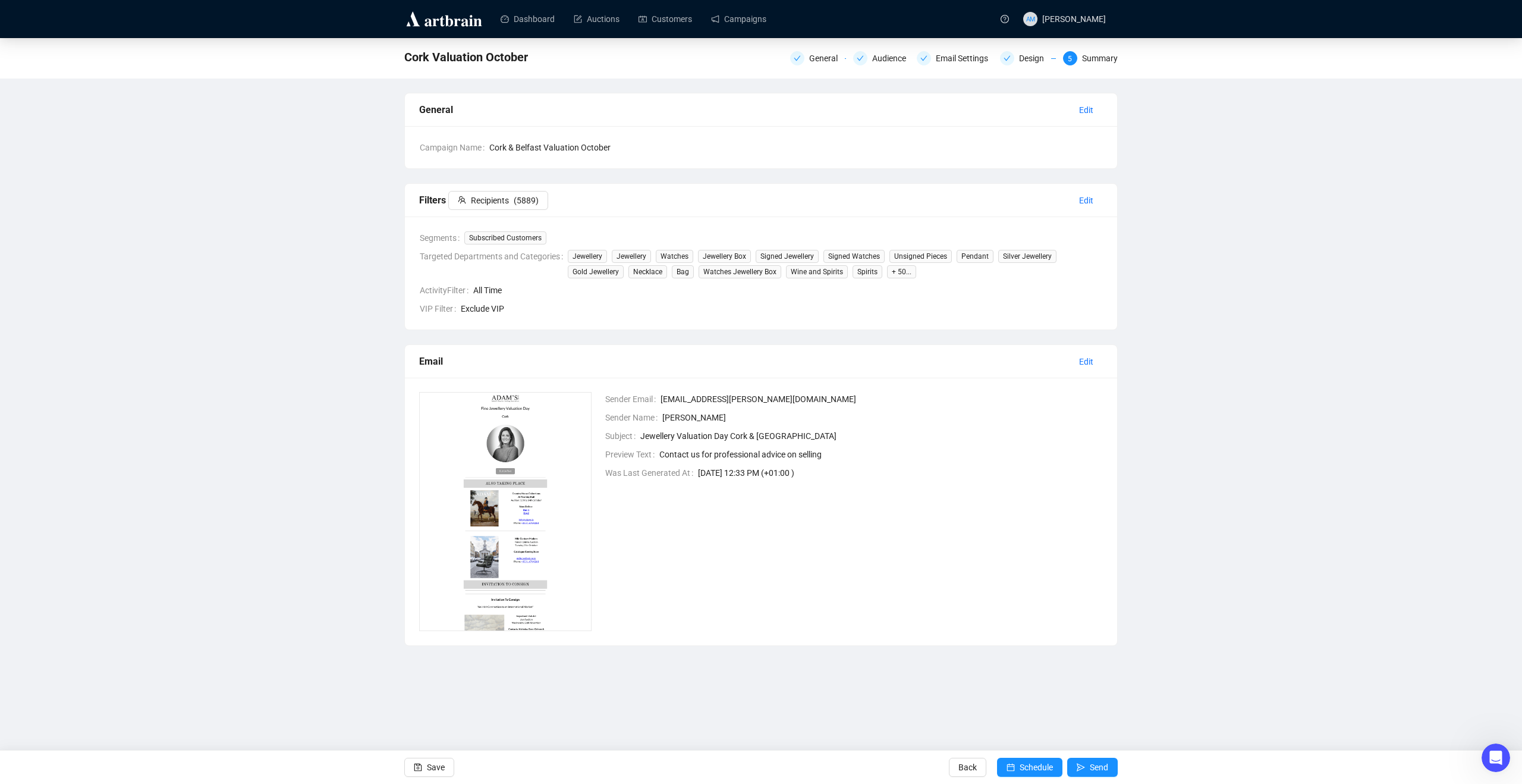
click at [603, 148] on span "Cork & Belfast Valuation October" at bounding box center [796, 147] width 614 height 13
click at [1026, 106] on button "Edit" at bounding box center [1086, 110] width 33 height 19
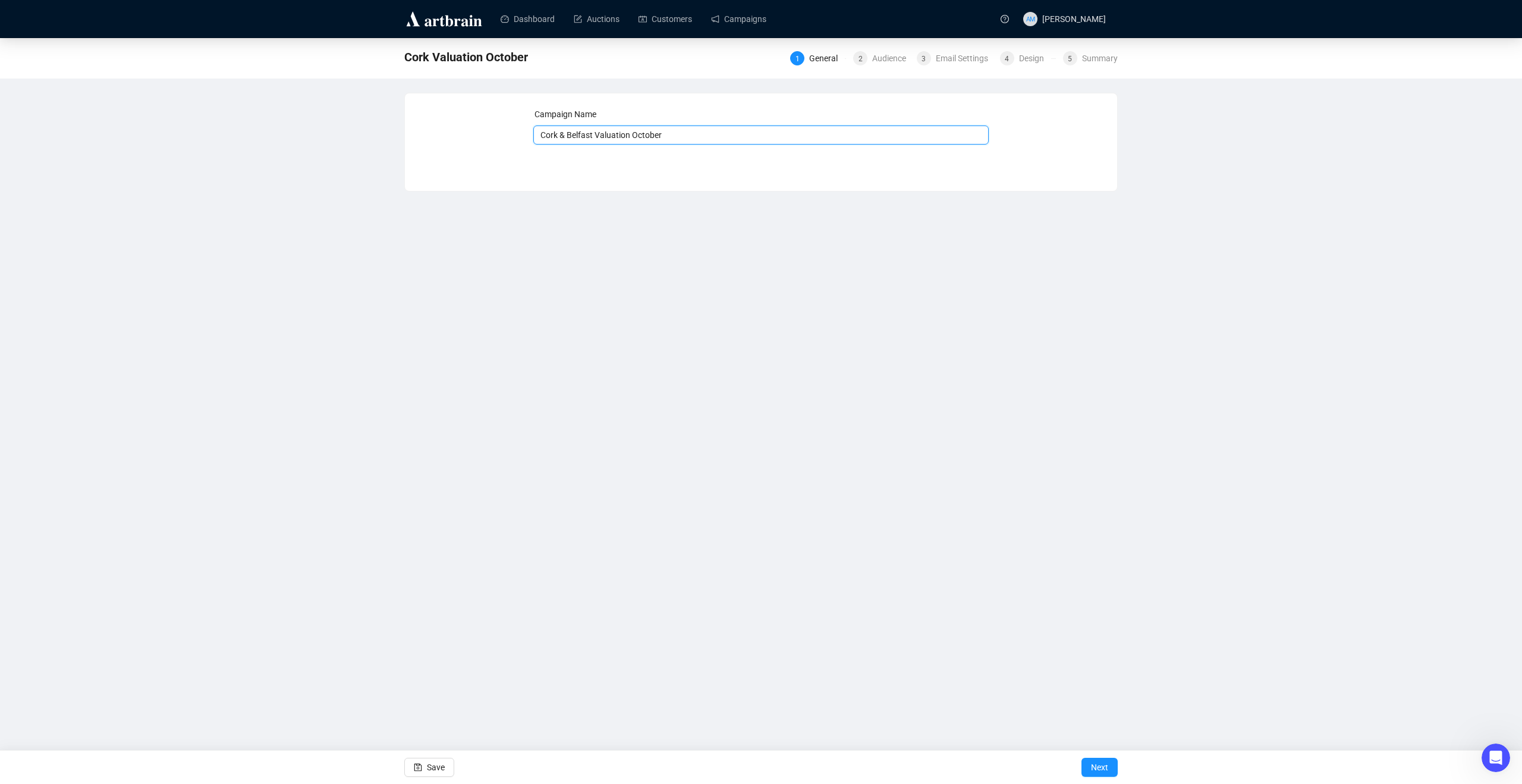
drag, startPoint x: 726, startPoint y: 131, endPoint x: 636, endPoint y: 134, distance: 89.3
click at [636, 134] on input "Cork & Belfast Valuation October" at bounding box center [761, 134] width 456 height 19
type input "Cork & Belfast Valuation Day October"
click at [1026, 525] on span "Next" at bounding box center [1099, 767] width 17 height 33
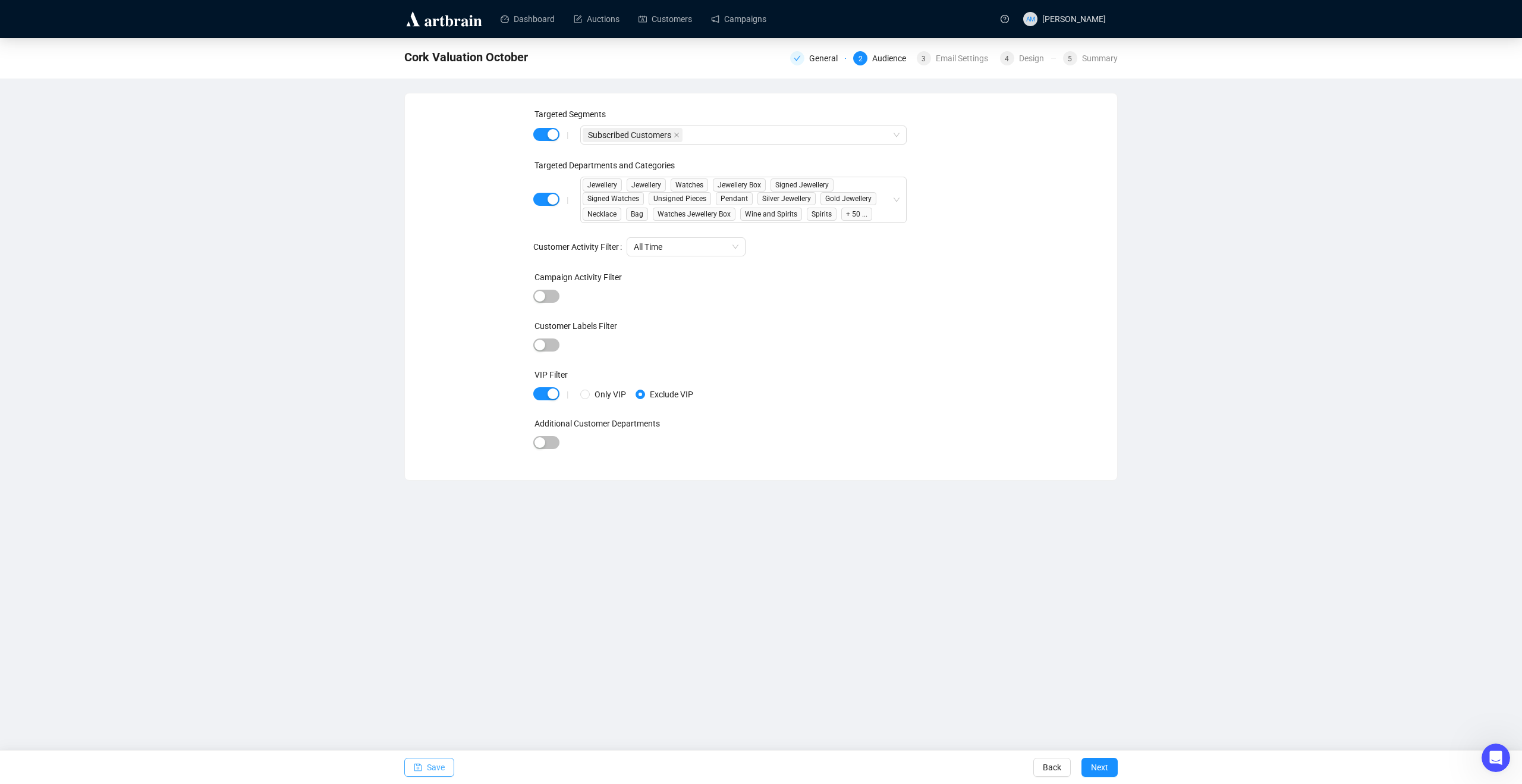
click at [414, 525] on span "button" at bounding box center [418, 767] width 8 height 33
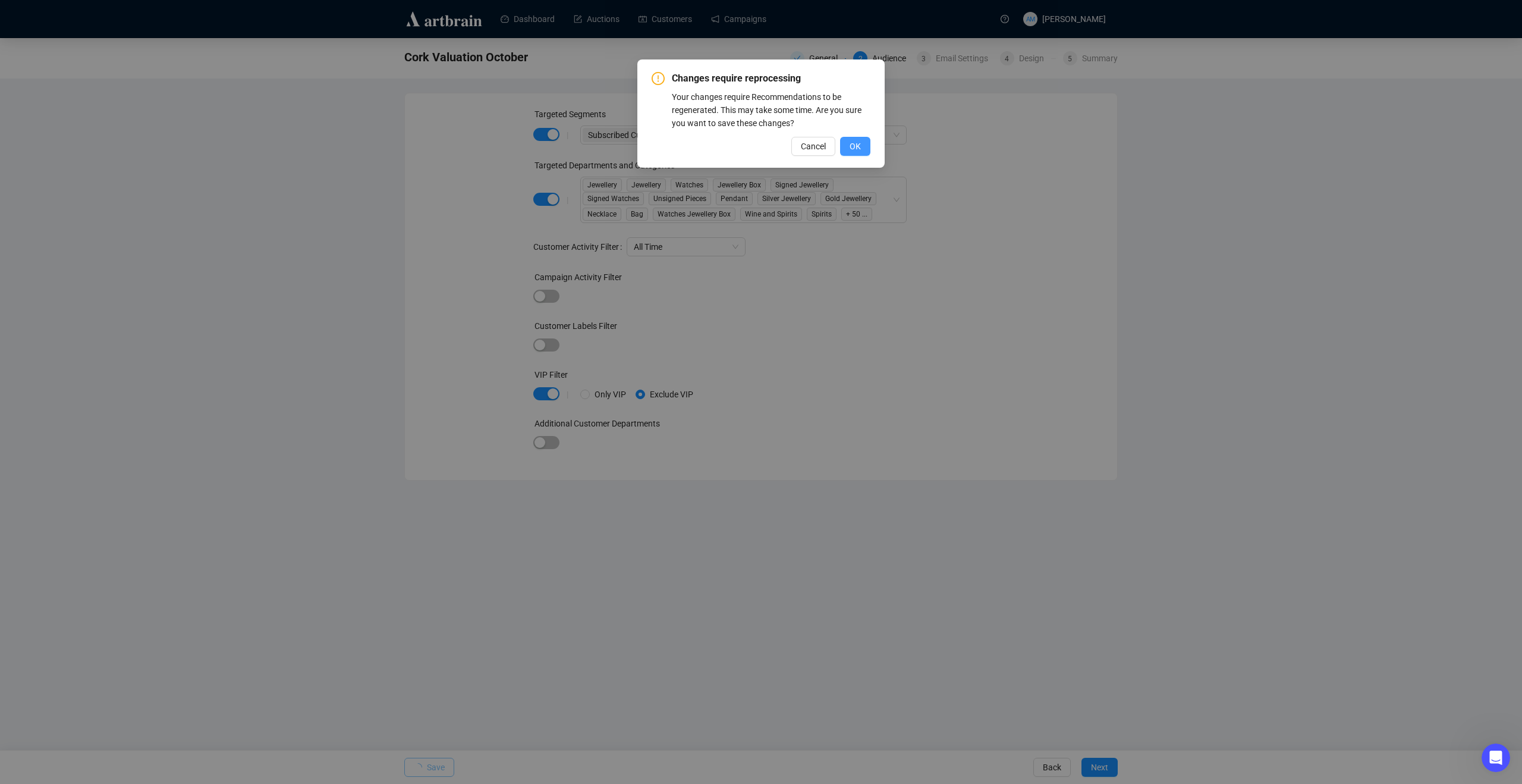
click at [865, 145] on button "OK" at bounding box center [855, 146] width 30 height 19
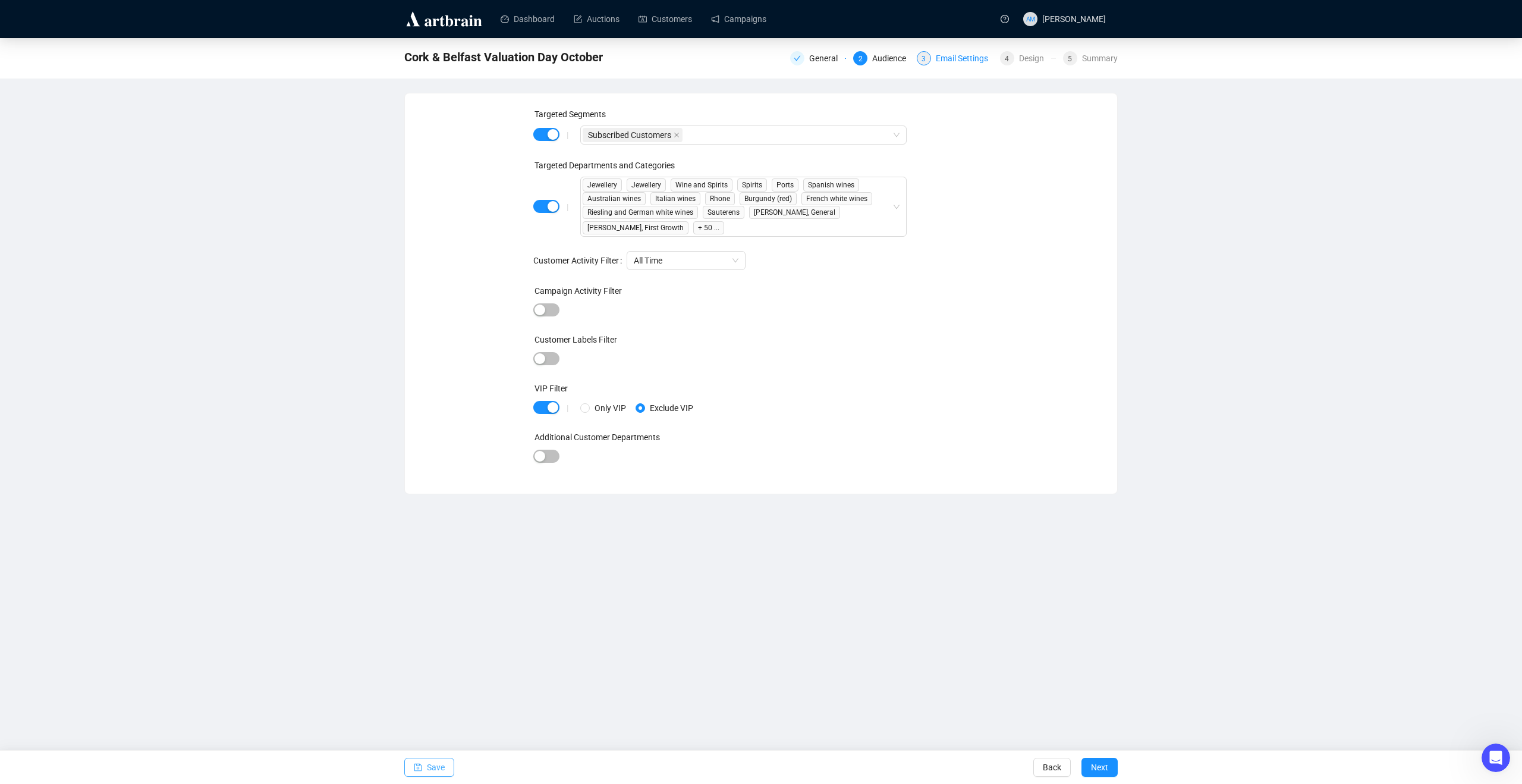
click at [962, 59] on div "Email Settings" at bounding box center [965, 58] width 59 height 14
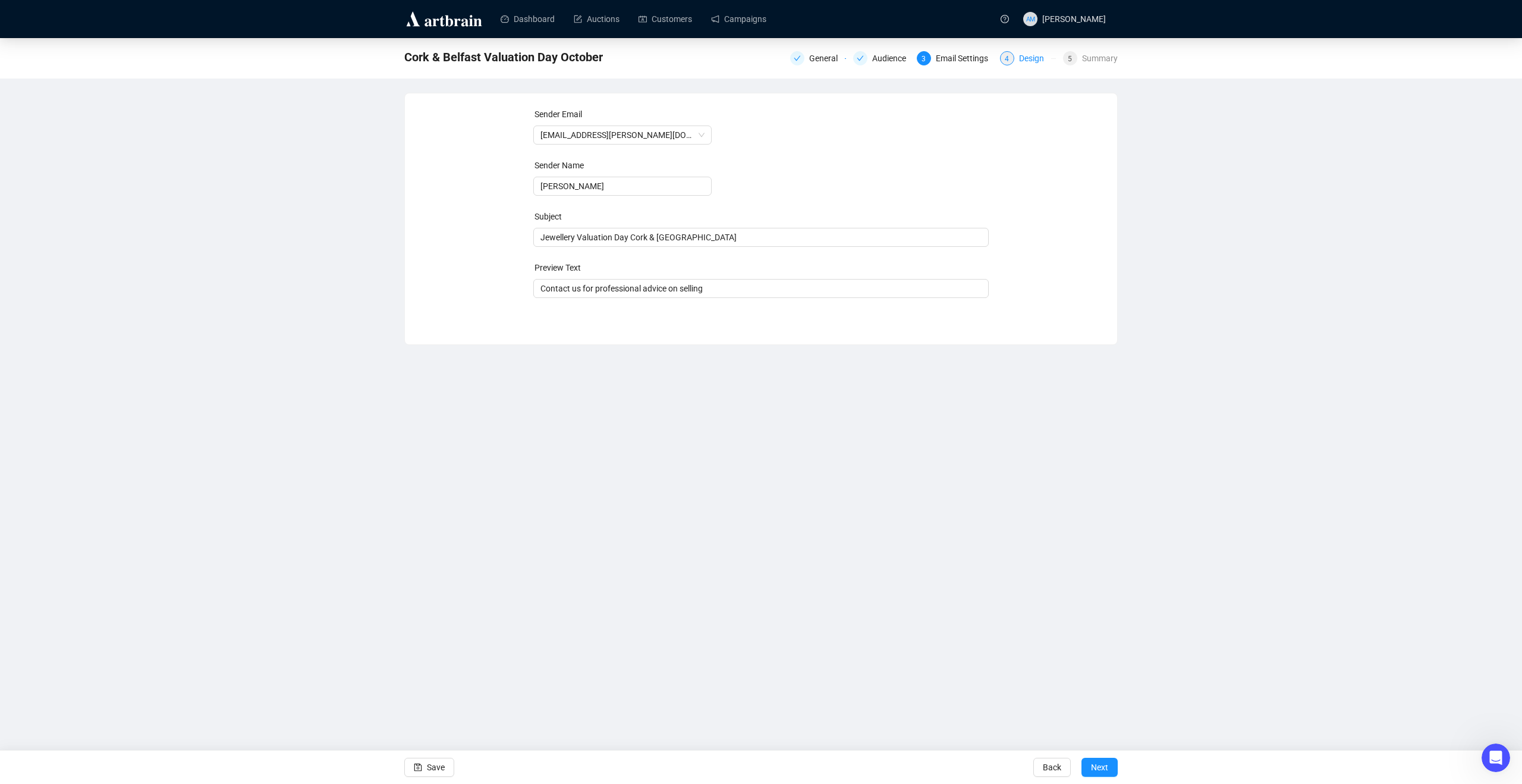
click at [1015, 57] on div "4 Design" at bounding box center [1028, 58] width 56 height 14
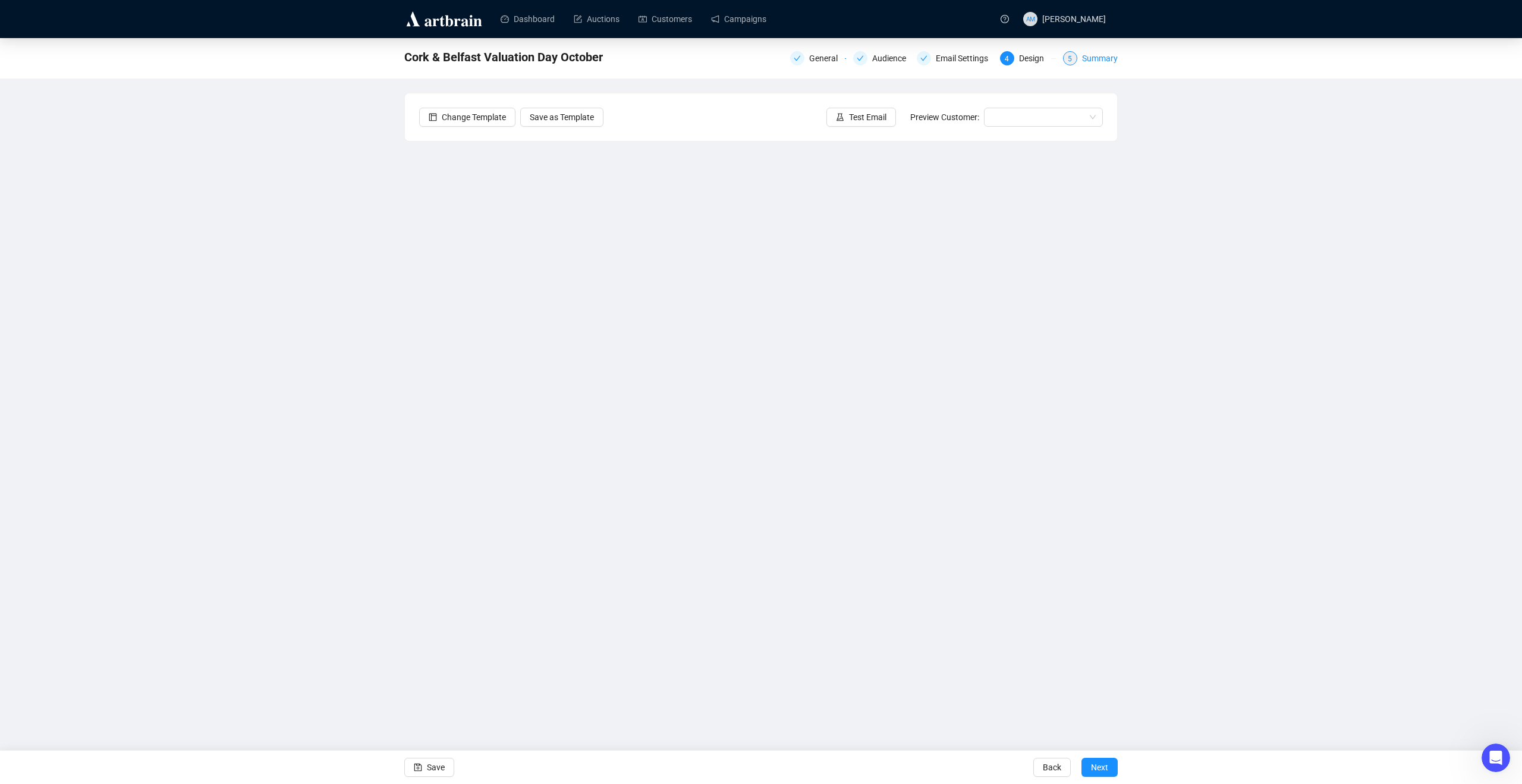
click at [1026, 64] on div "Summary" at bounding box center [1100, 58] width 36 height 14
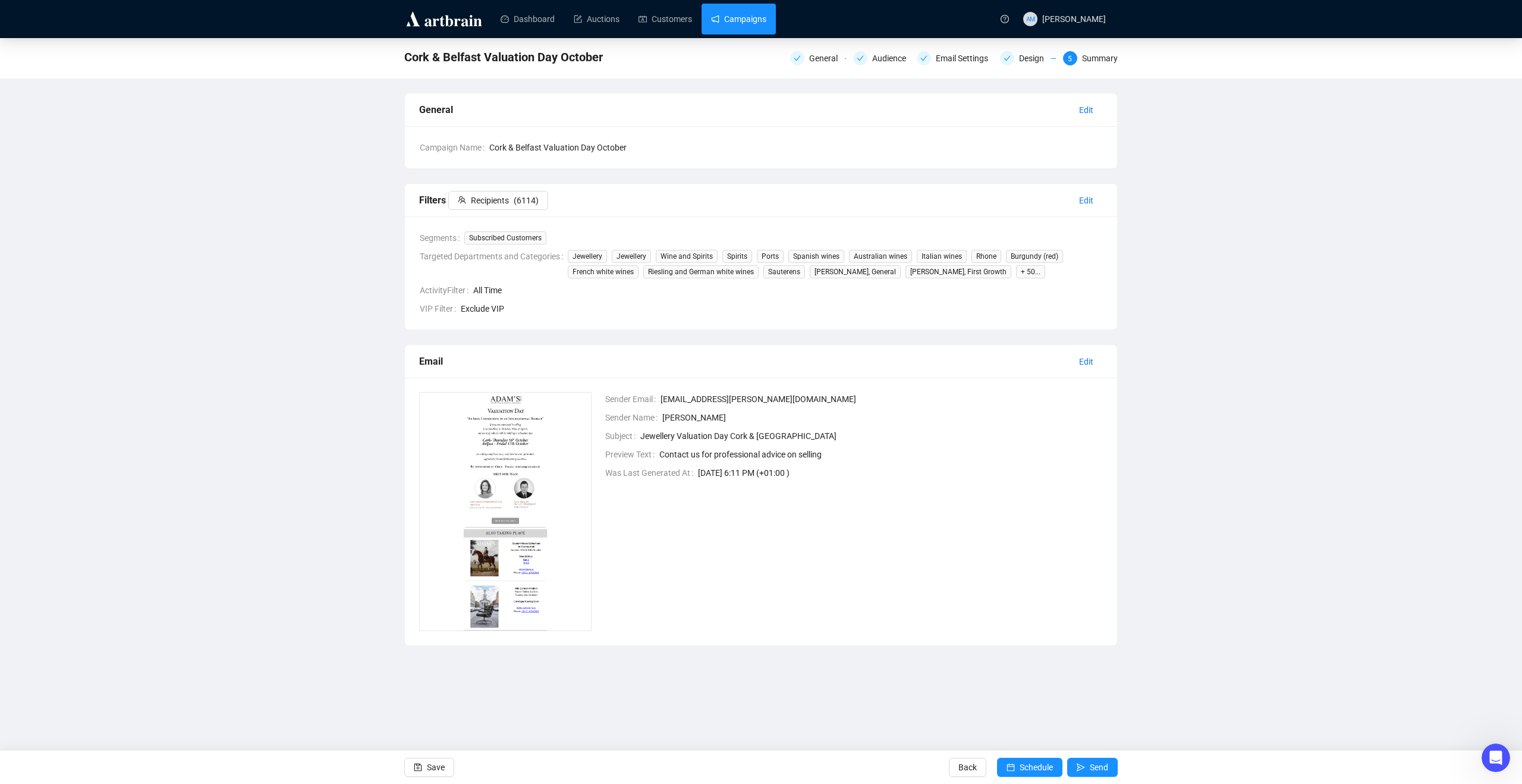
click at [752, 29] on link "Campaigns" at bounding box center [738, 19] width 55 height 31
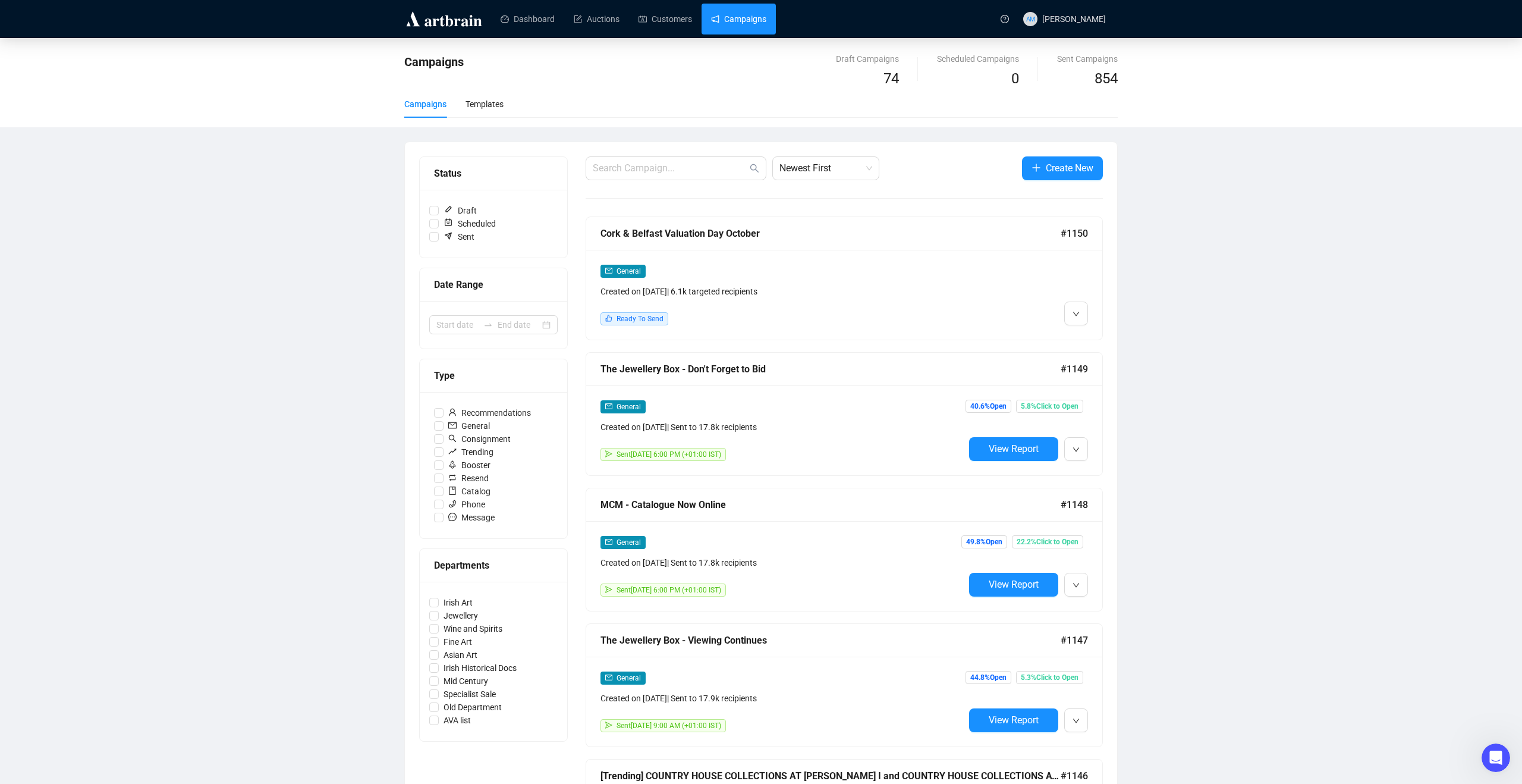
click at [676, 296] on div "Created on Oct 6, 2025 | 6.1k targeted recipients" at bounding box center [783, 291] width 364 height 13
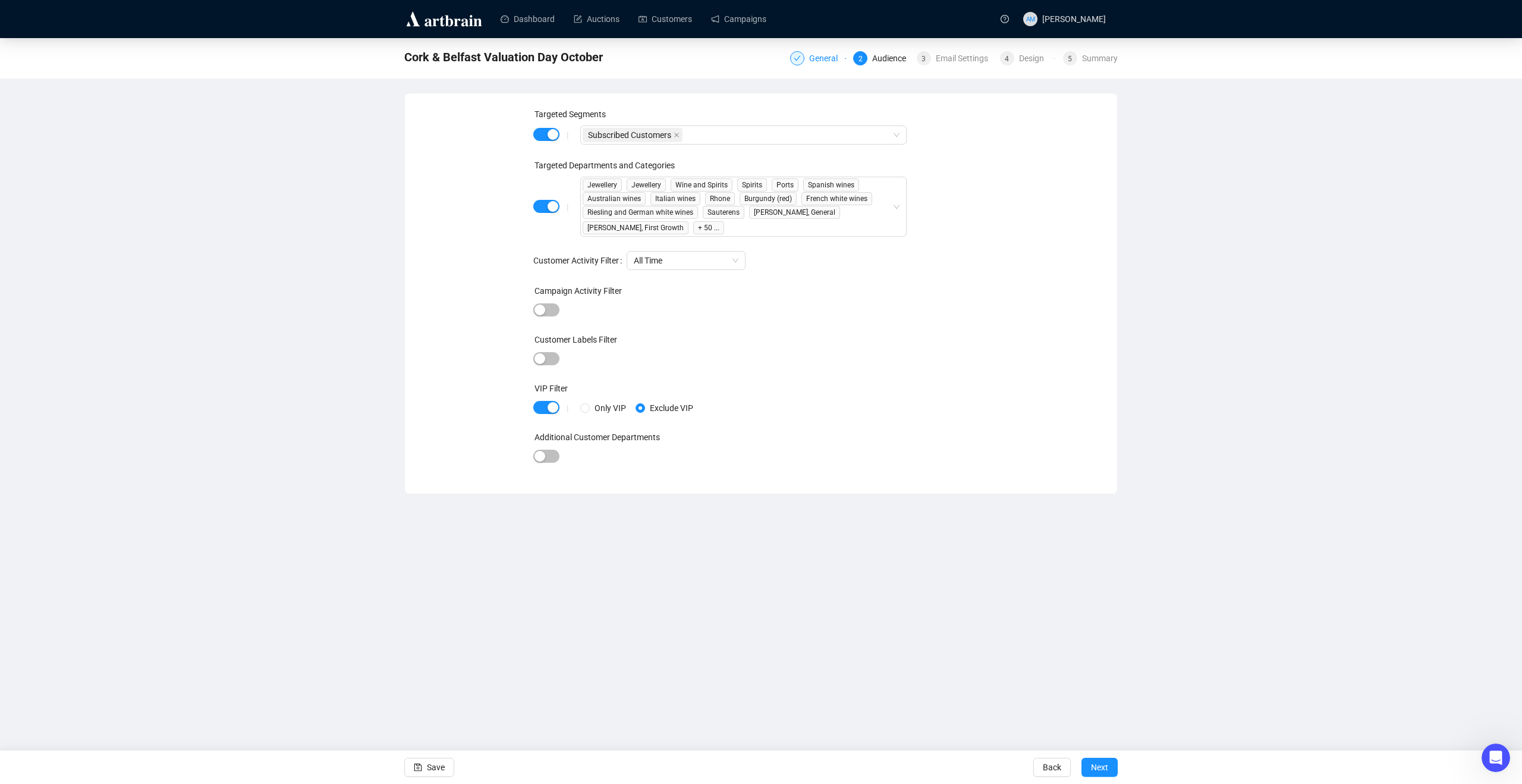
click at [822, 58] on div "General" at bounding box center [827, 58] width 36 height 14
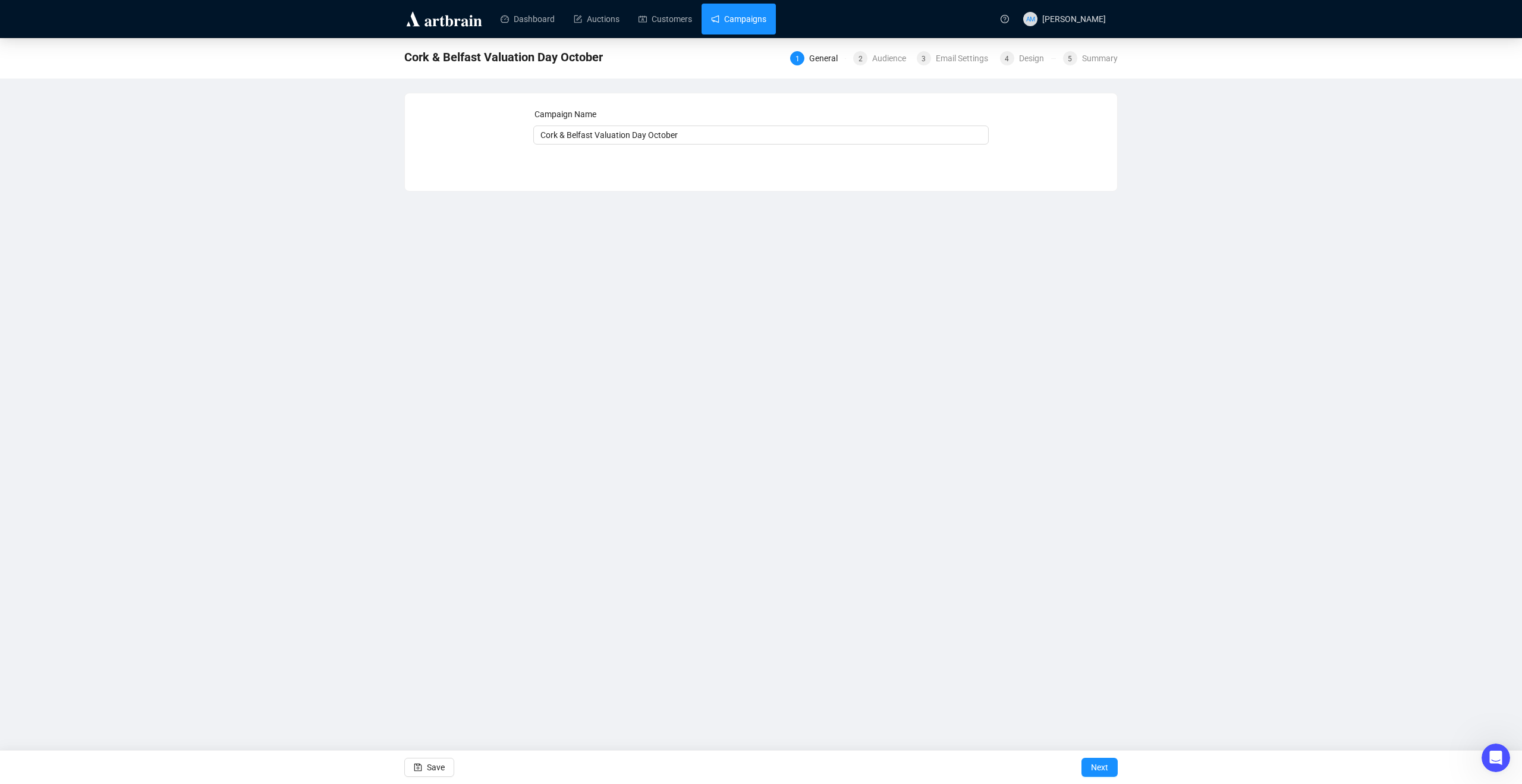
click at [767, 25] on link "Campaigns" at bounding box center [738, 19] width 55 height 31
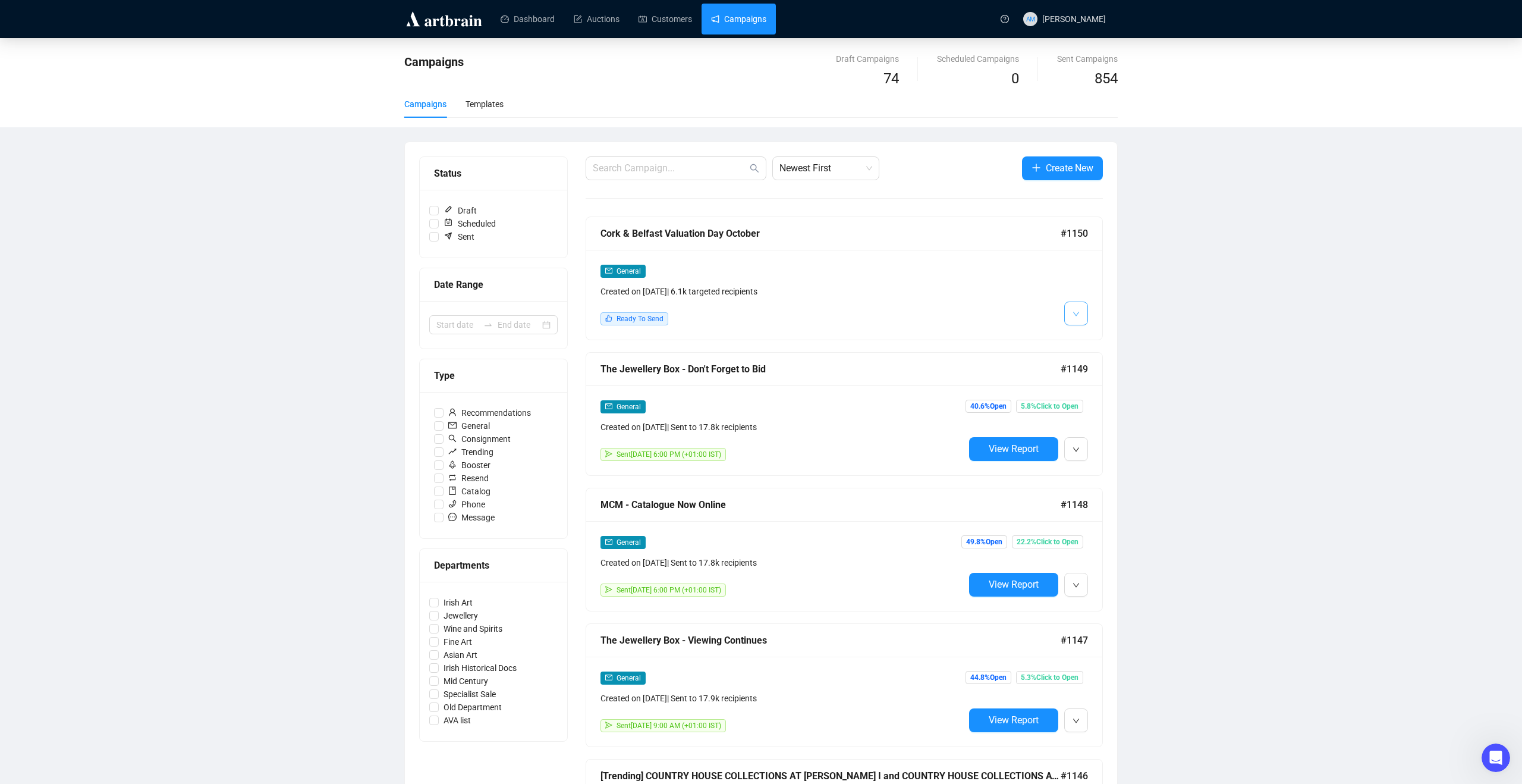
click at [1026, 319] on span "button" at bounding box center [1076, 313] width 7 height 15
click at [1026, 320] on button "button" at bounding box center [1077, 314] width 24 height 24
click at [1026, 277] on div "General Created on Oct 6, 2025 | 6.1k targeted recipients Ready To Send" at bounding box center [844, 295] width 516 height 90
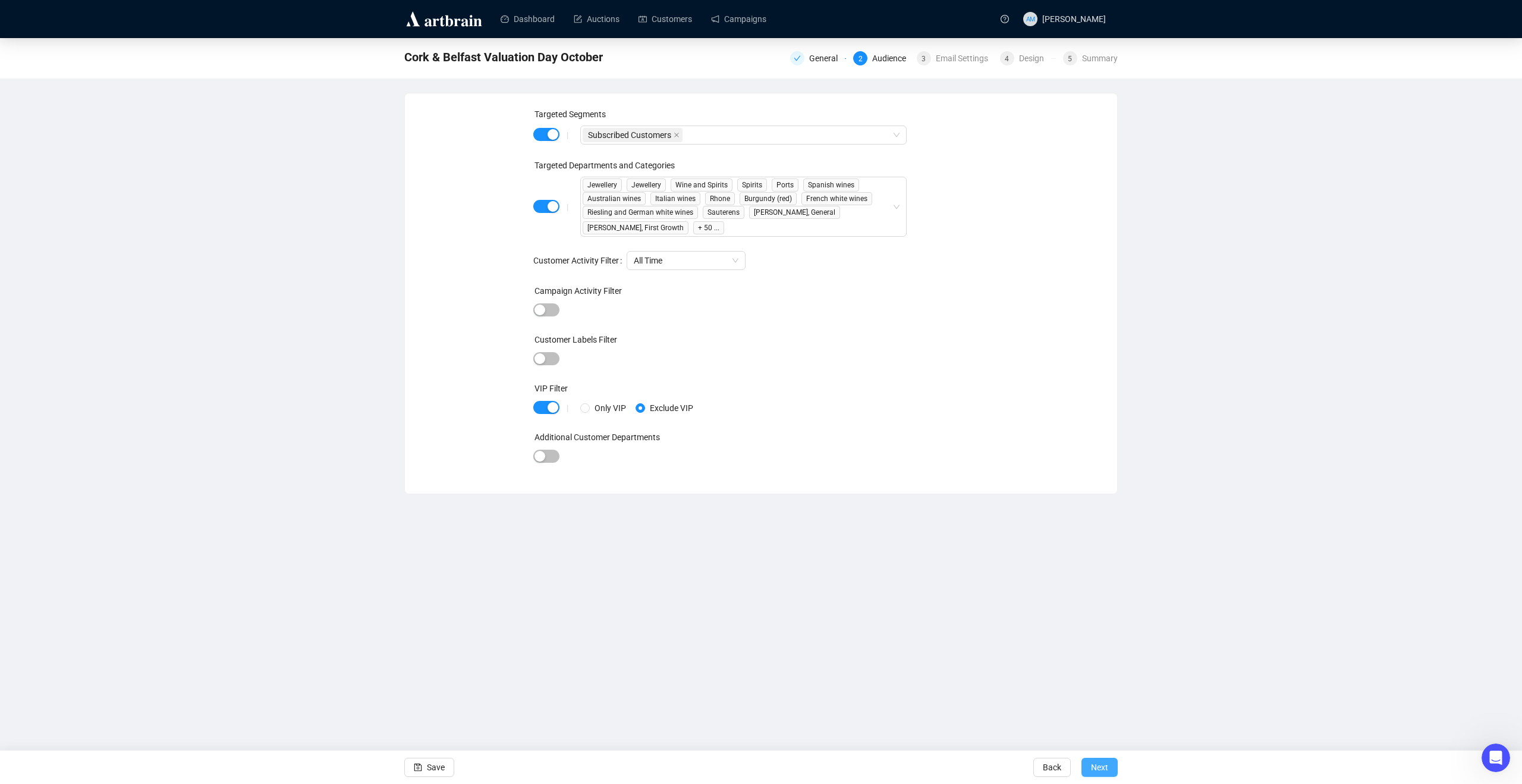
click at [1026, 525] on span "Next" at bounding box center [1099, 767] width 17 height 33
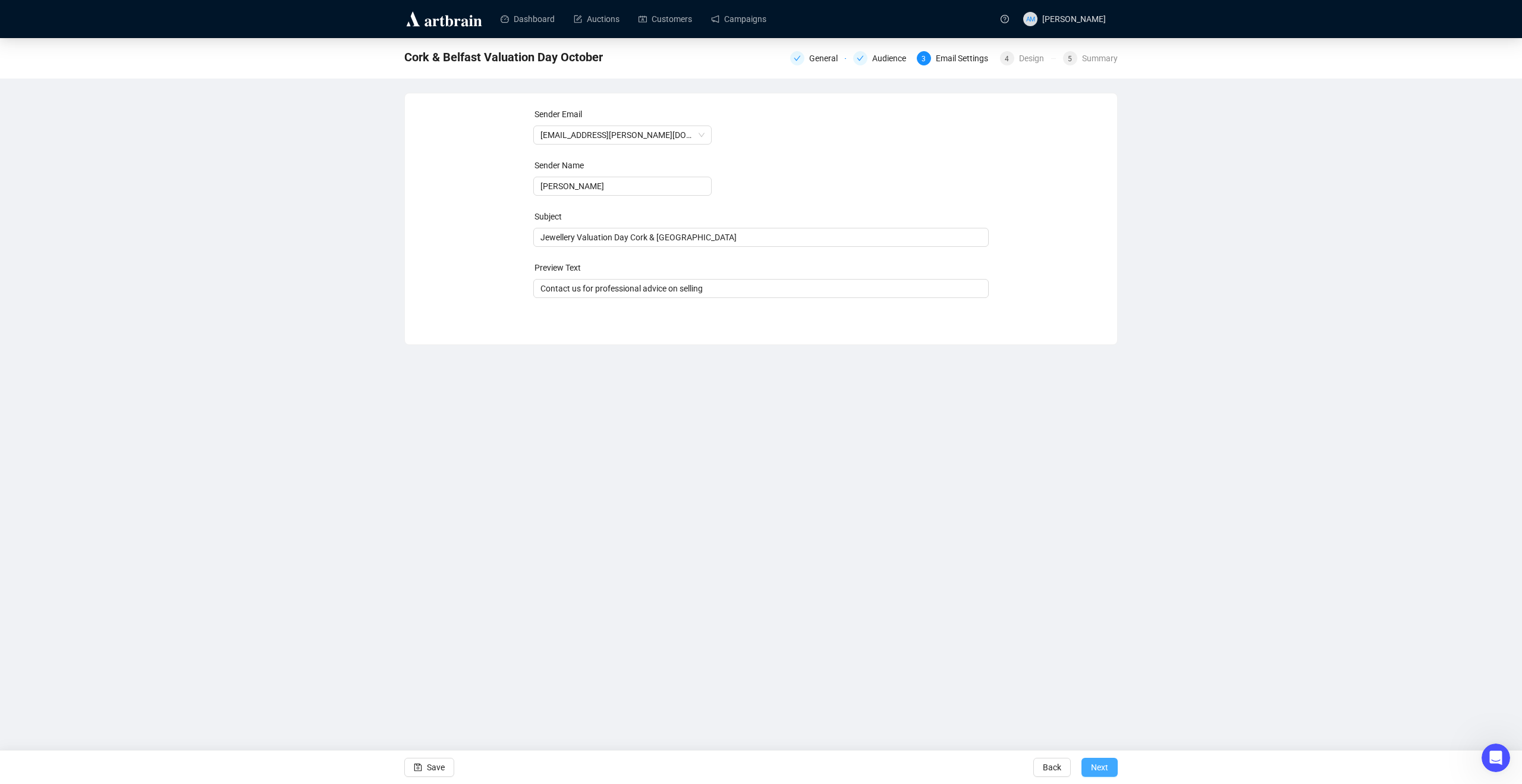
click at [1026, 525] on span "Next" at bounding box center [1099, 767] width 17 height 33
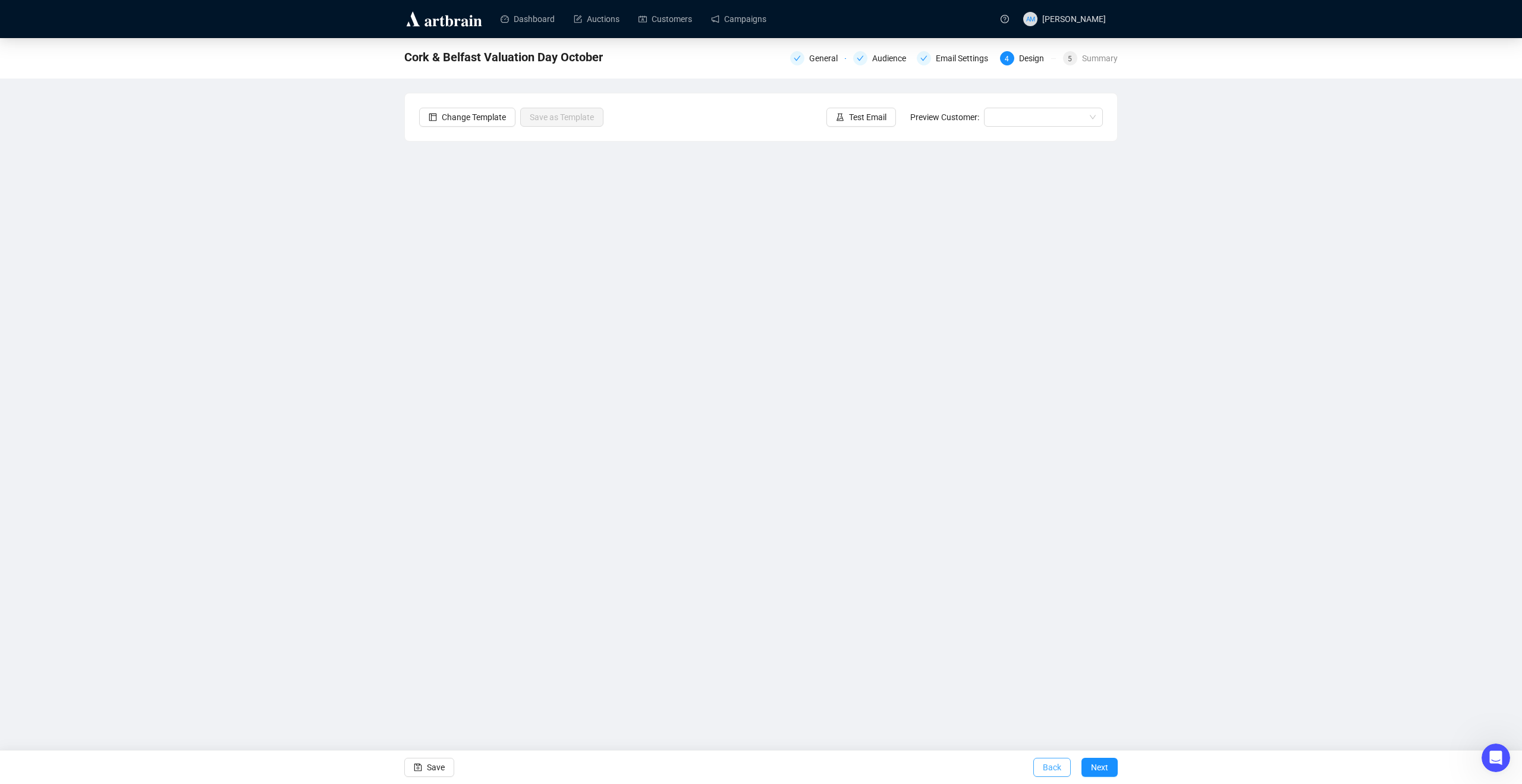
click at [1026, 525] on button "Back" at bounding box center [1052, 767] width 37 height 19
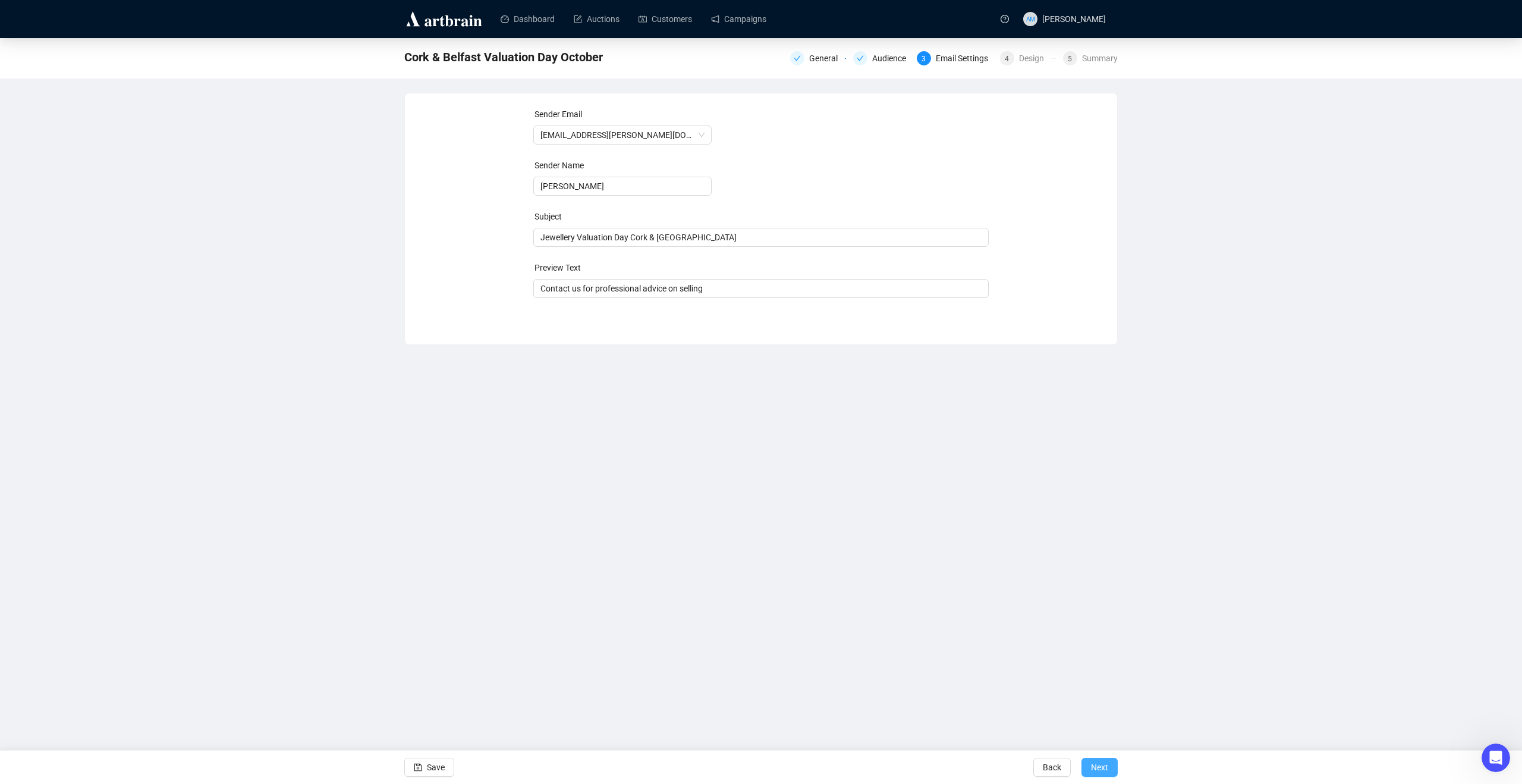
click at [1026, 525] on button "Next" at bounding box center [1100, 767] width 36 height 19
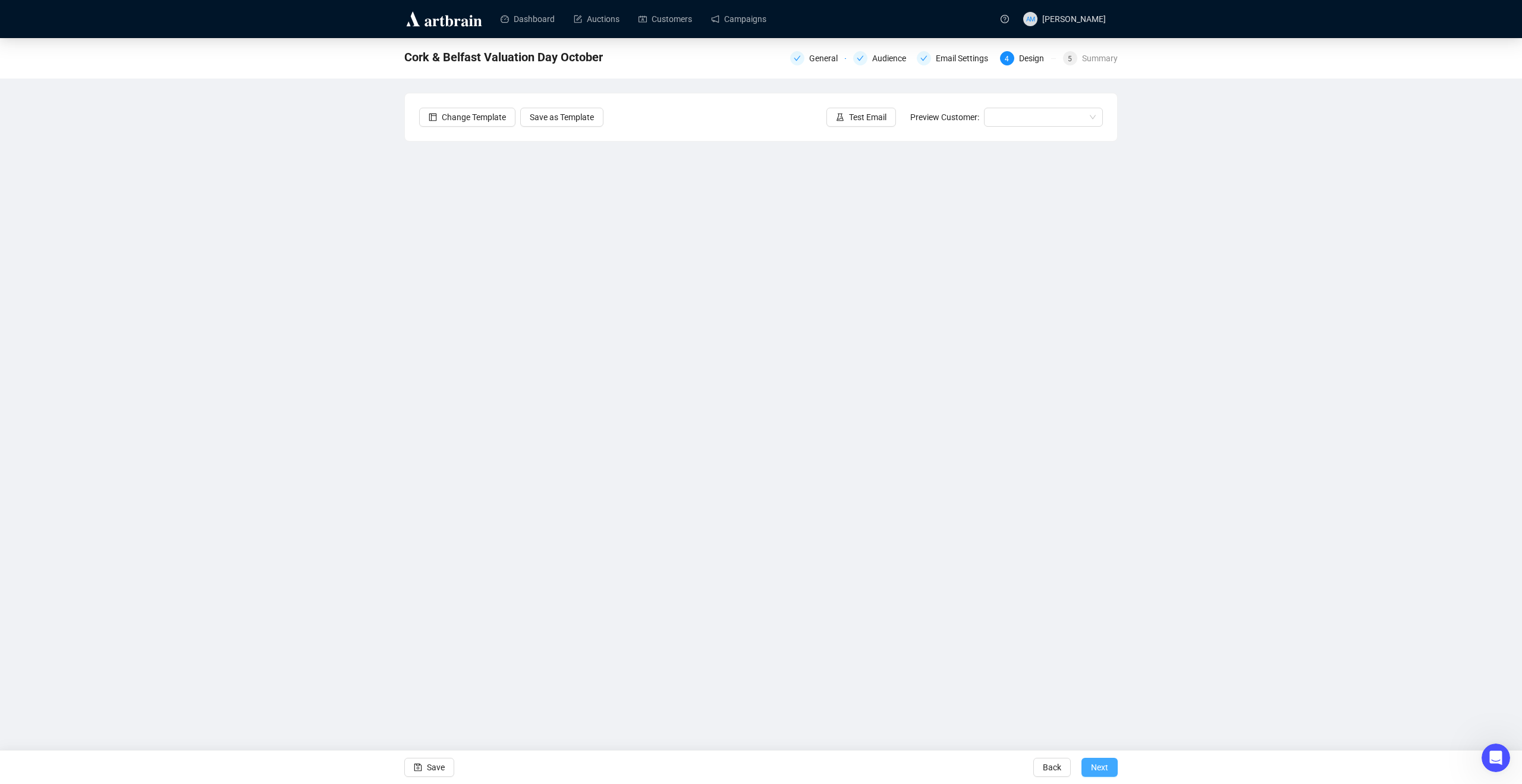
click at [1026, 525] on button "Next" at bounding box center [1100, 767] width 36 height 19
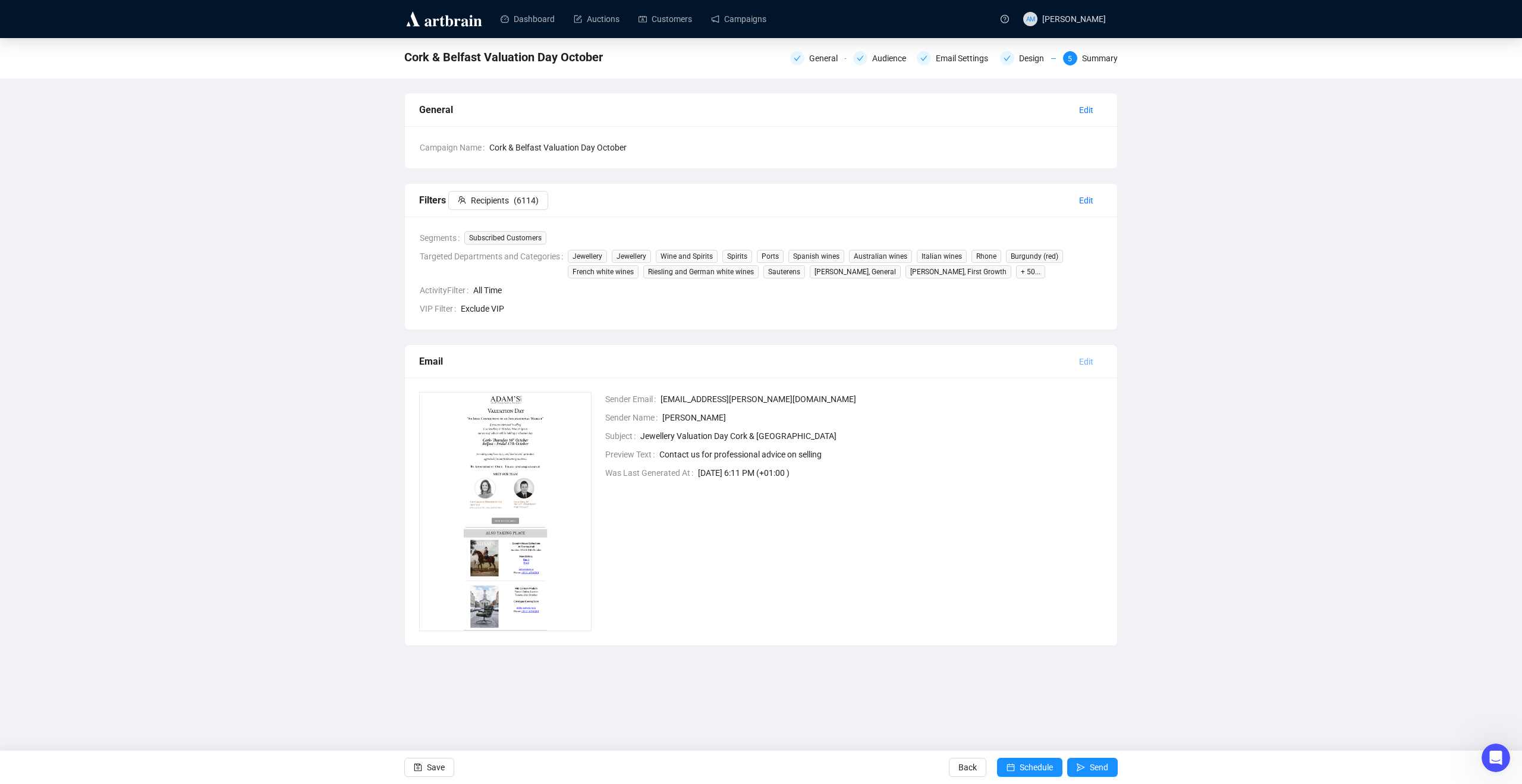
click at [1026, 357] on span "Edit" at bounding box center [1086, 361] width 14 height 13
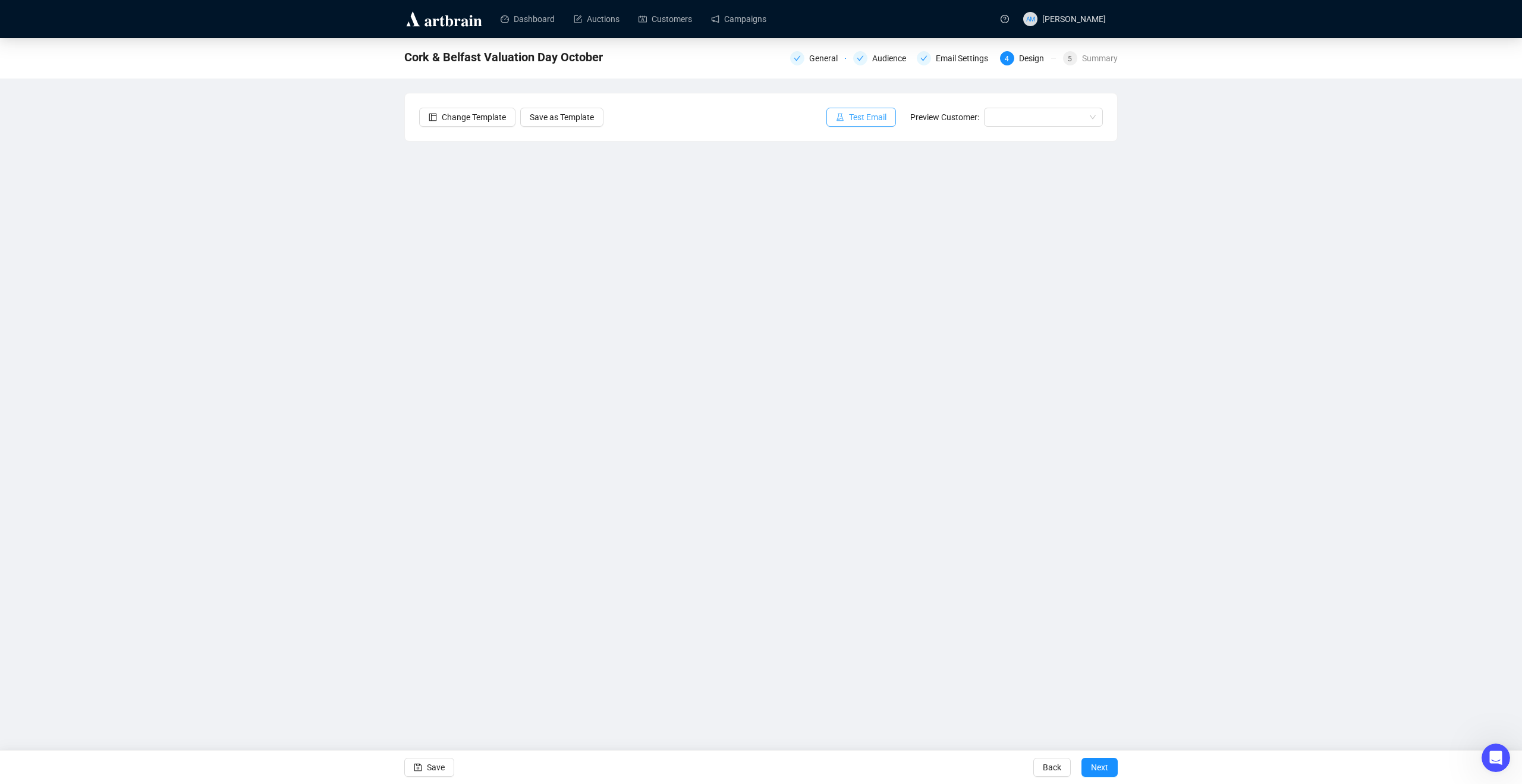
click at [871, 118] on span "Test Email" at bounding box center [867, 117] width 37 height 13
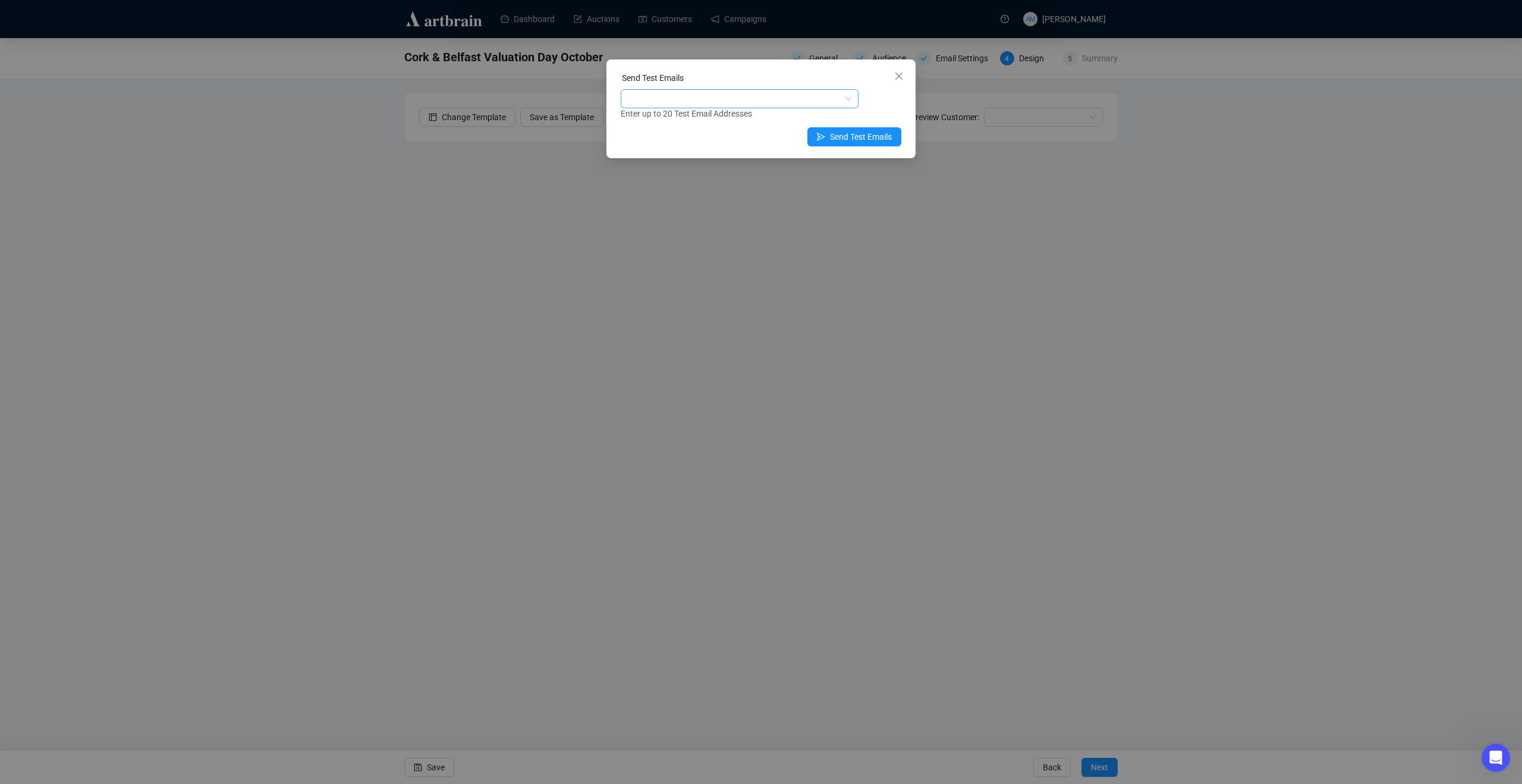
click at [821, 95] on div at bounding box center [733, 98] width 221 height 17
type input "mariachiara@adams.ie"
click at [798, 117] on div "mariachiara@adams.ie" at bounding box center [739, 122] width 219 height 13
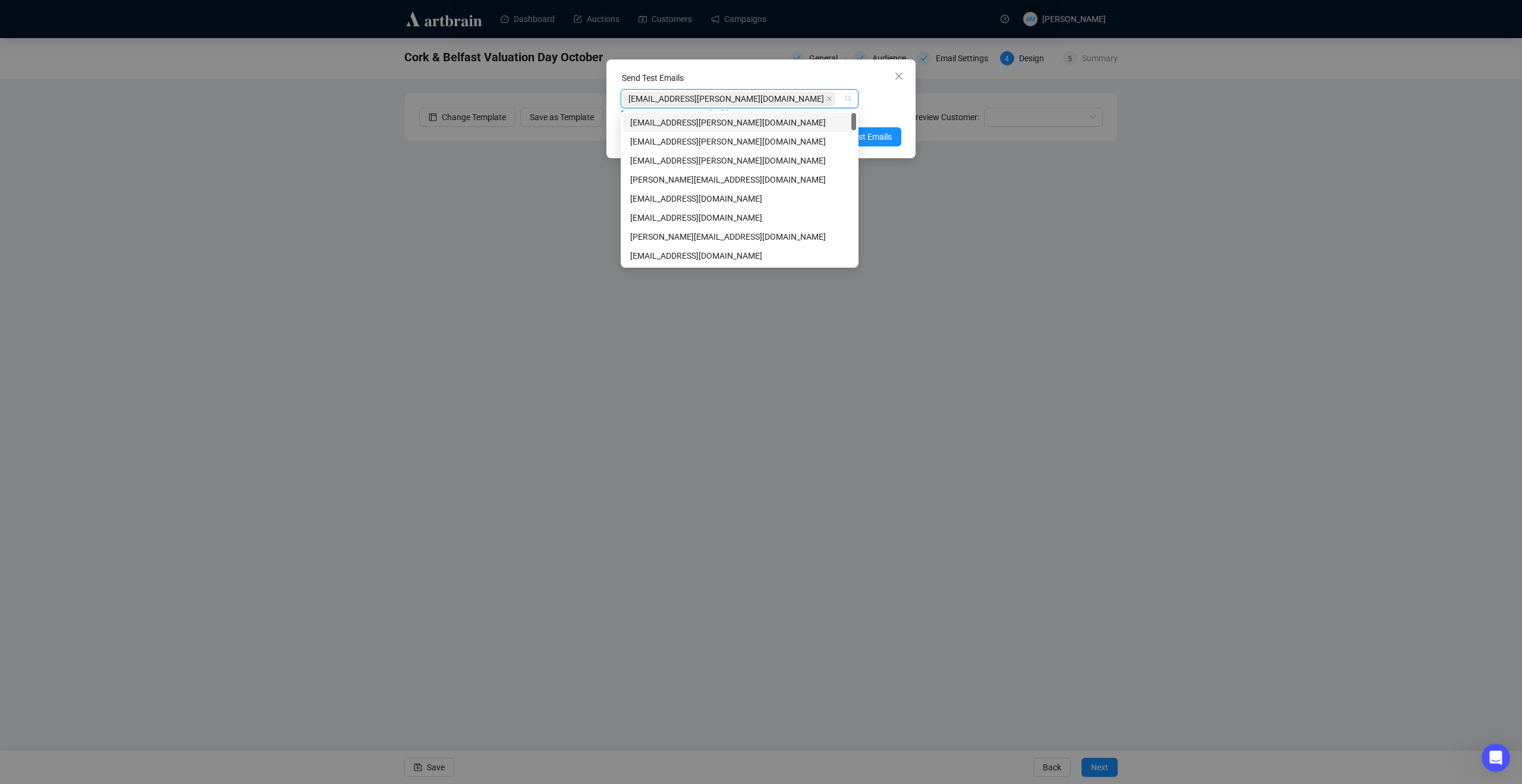
click at [898, 108] on div "Enter up to 20 Test Email Addresses" at bounding box center [761, 114] width 281 height 14
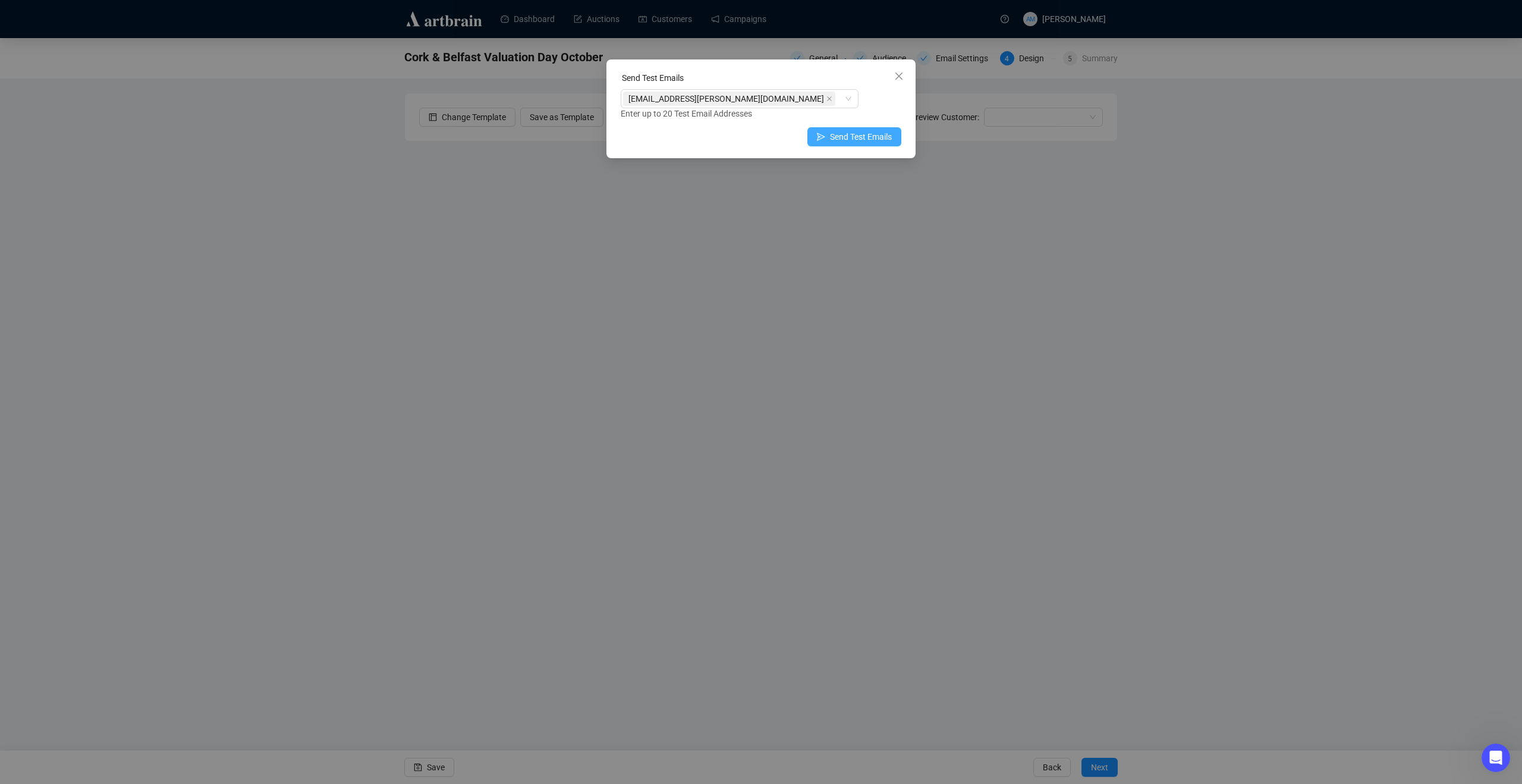
click at [859, 139] on span "Send Test Emails" at bounding box center [861, 136] width 62 height 13
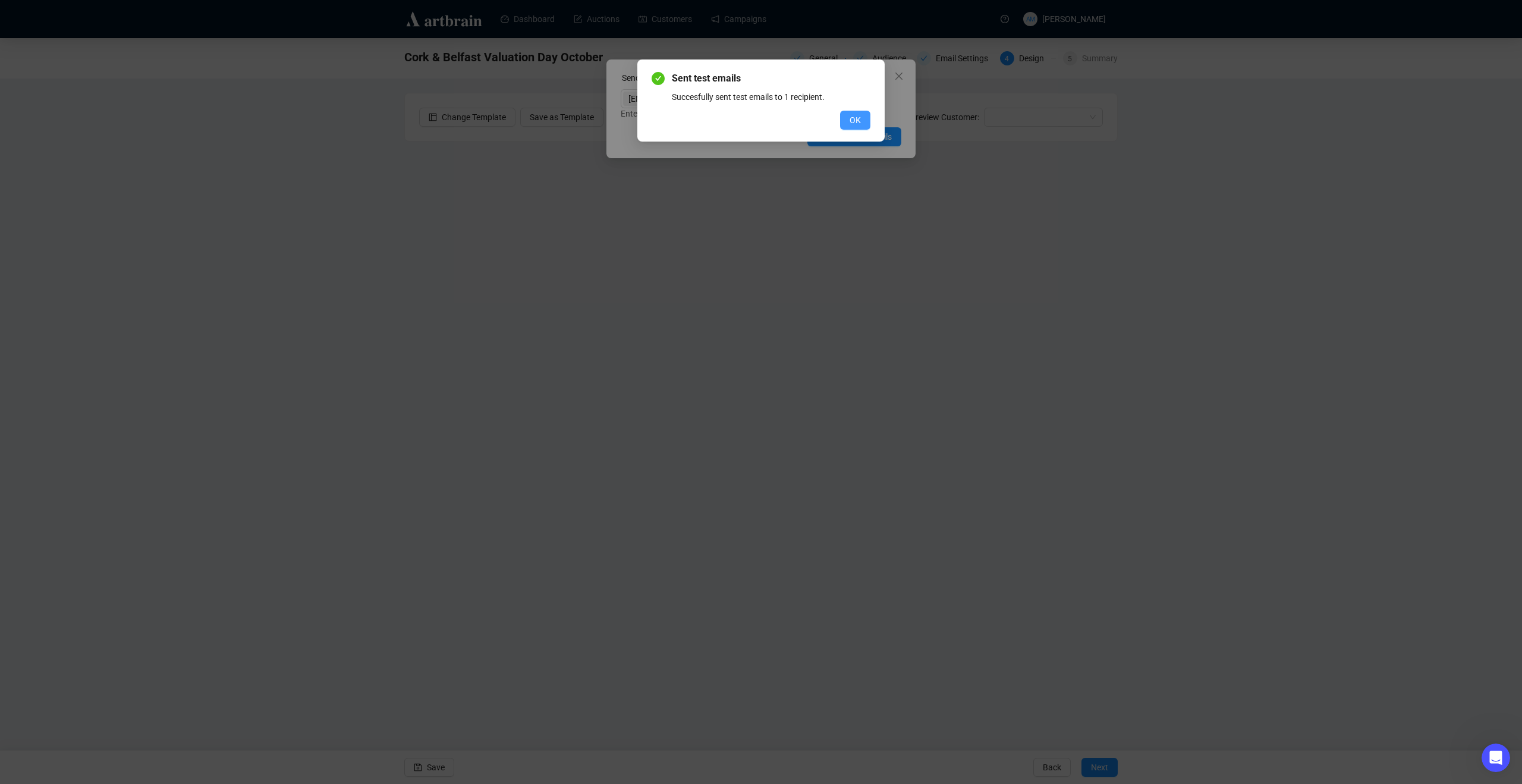
click at [862, 124] on button "OK" at bounding box center [855, 120] width 30 height 19
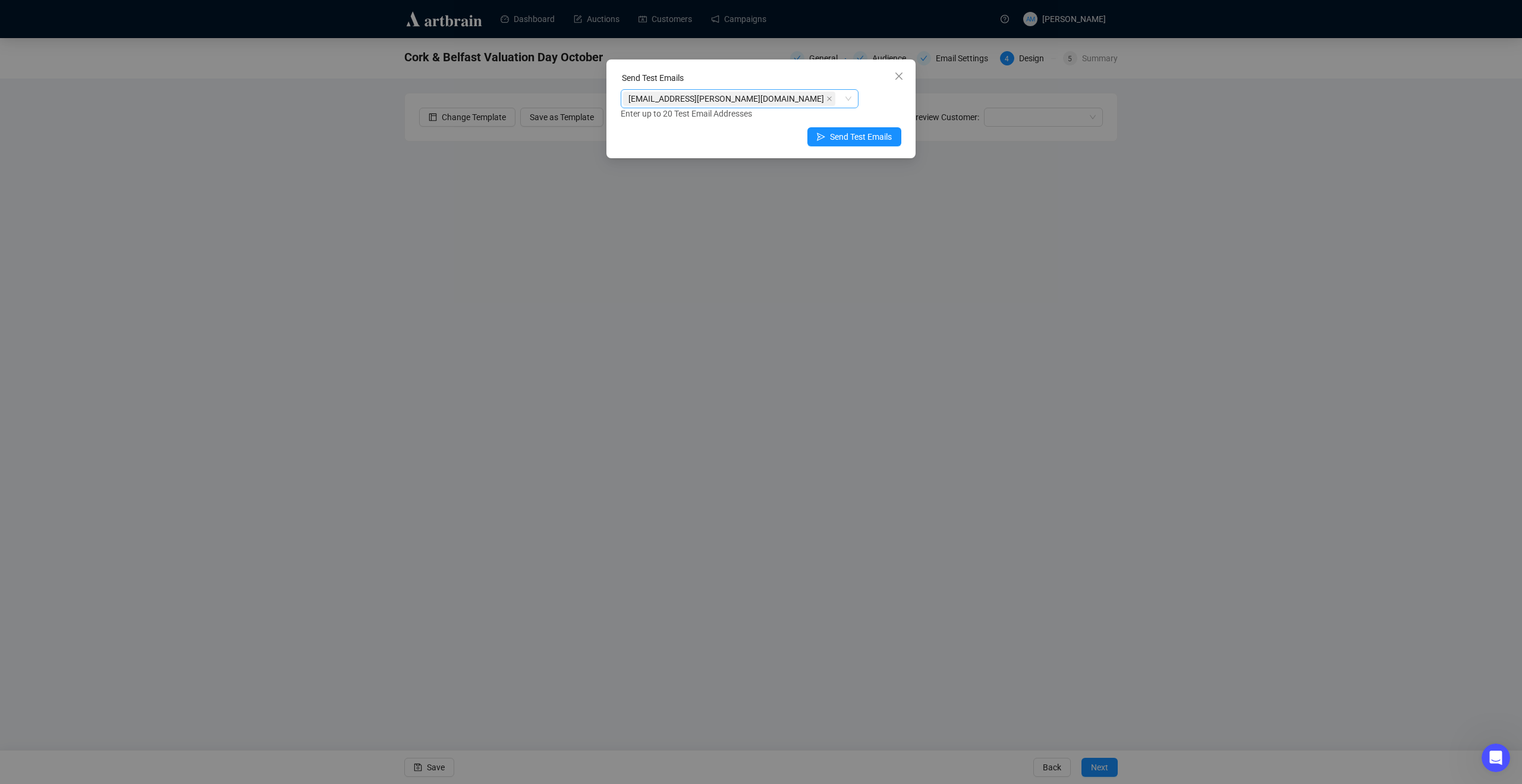
click at [772, 106] on div "mariachiara@adams.ie" at bounding box center [733, 98] width 221 height 17
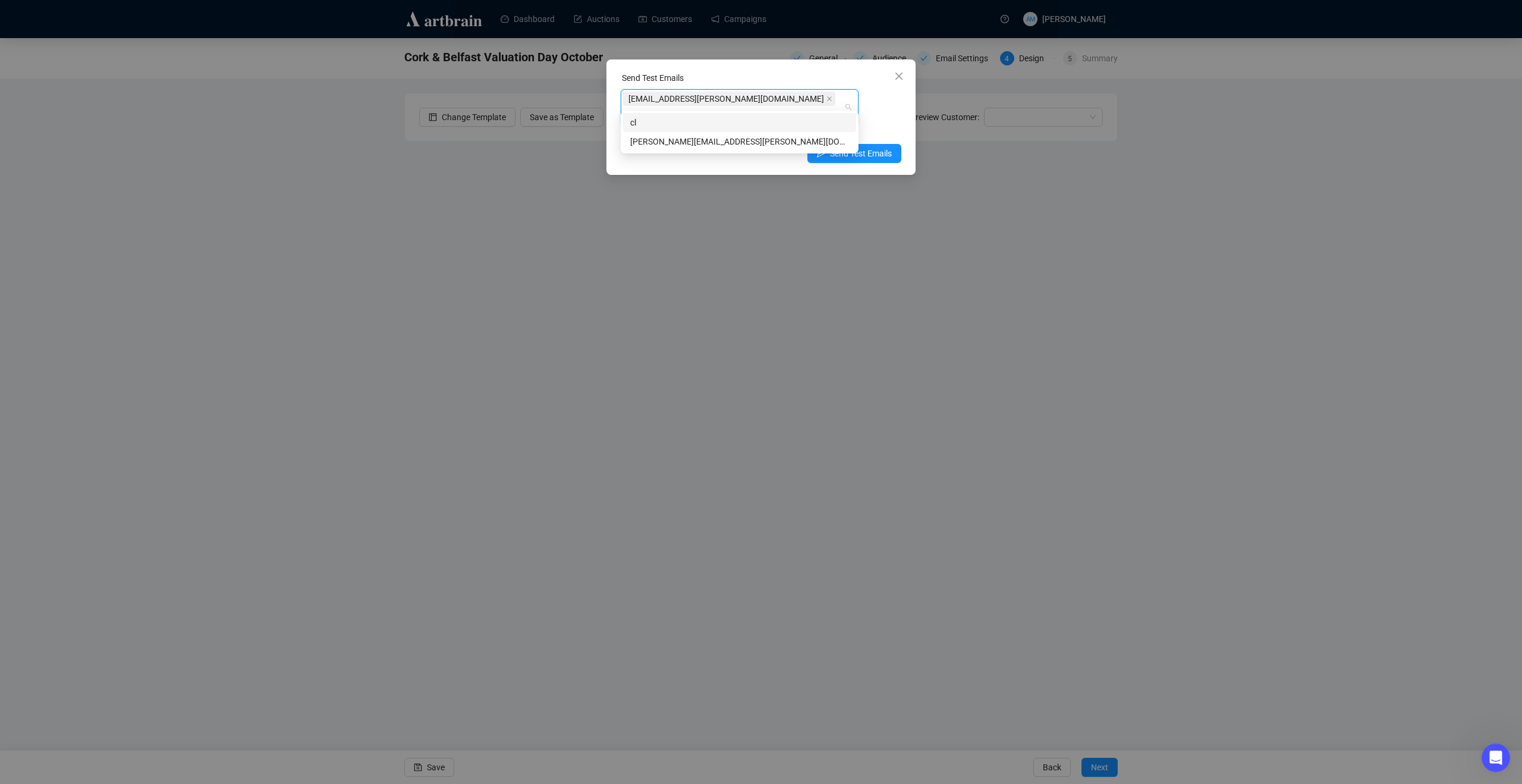
type input "clai"
click at [767, 137] on div "claire@adams.ie" at bounding box center [739, 141] width 219 height 13
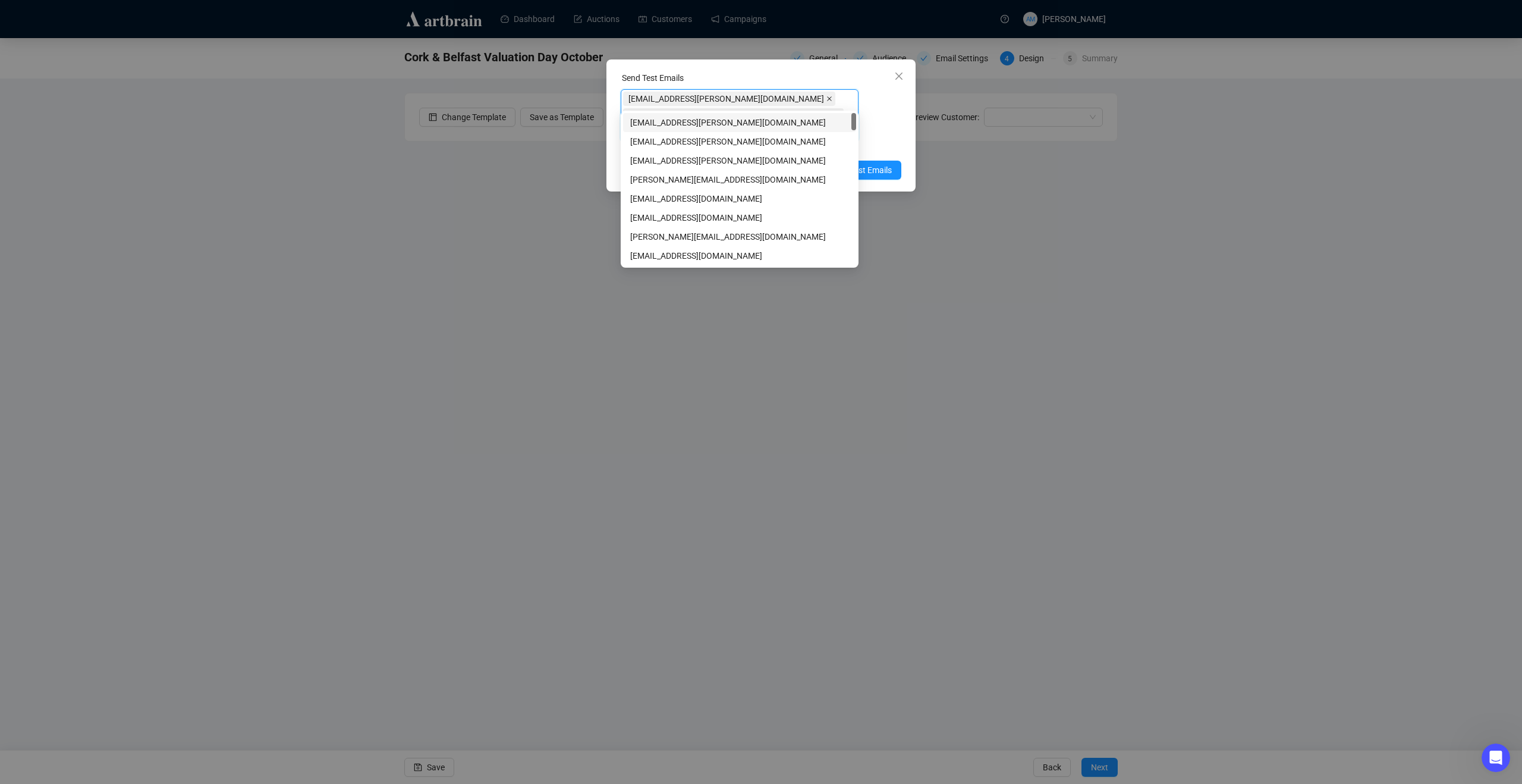
click at [827, 100] on icon "close" at bounding box center [830, 99] width 6 height 6
click at [882, 147] on span "Send Test Emails" at bounding box center [861, 153] width 62 height 13
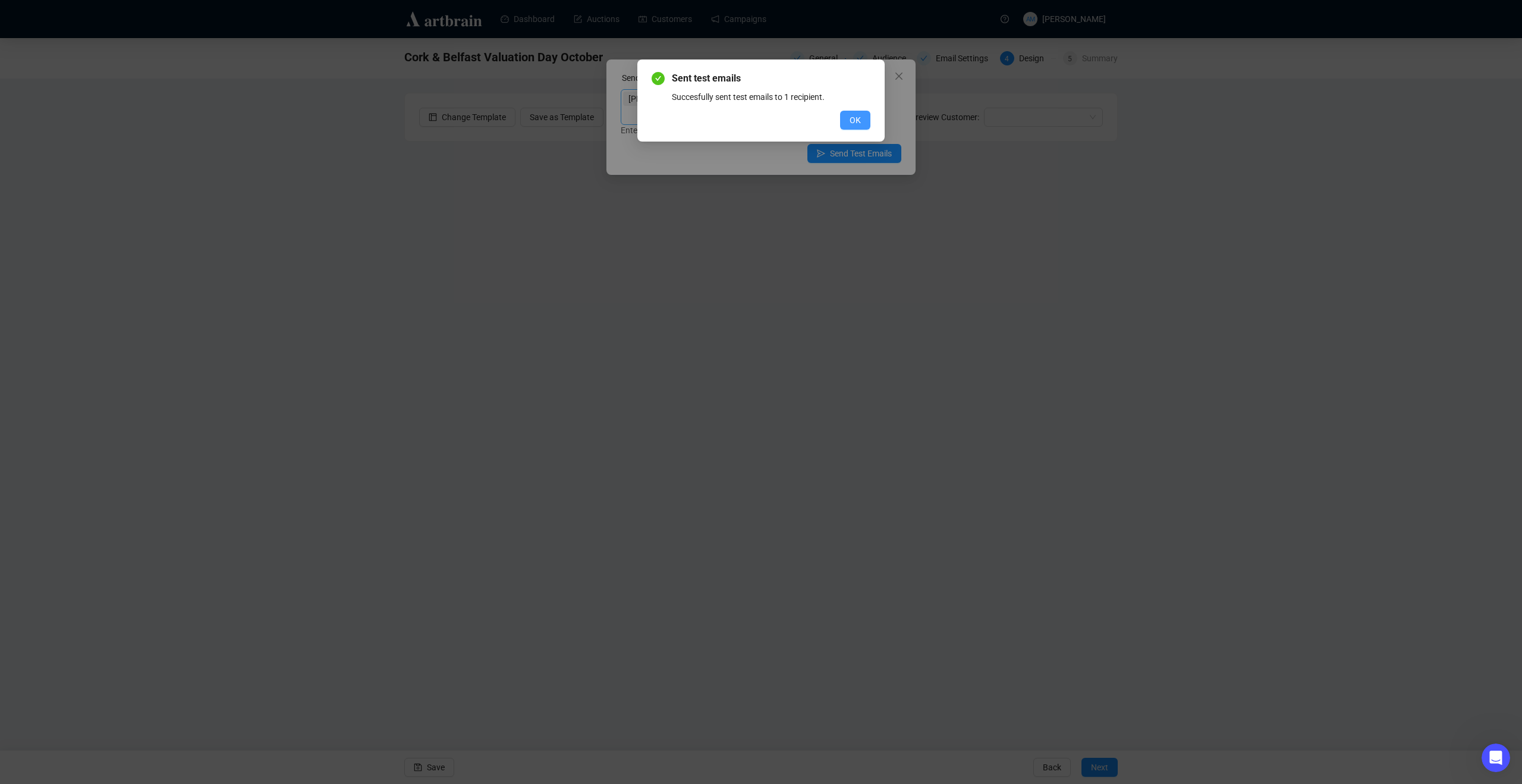
click at [858, 121] on span "OK" at bounding box center [855, 120] width 11 height 13
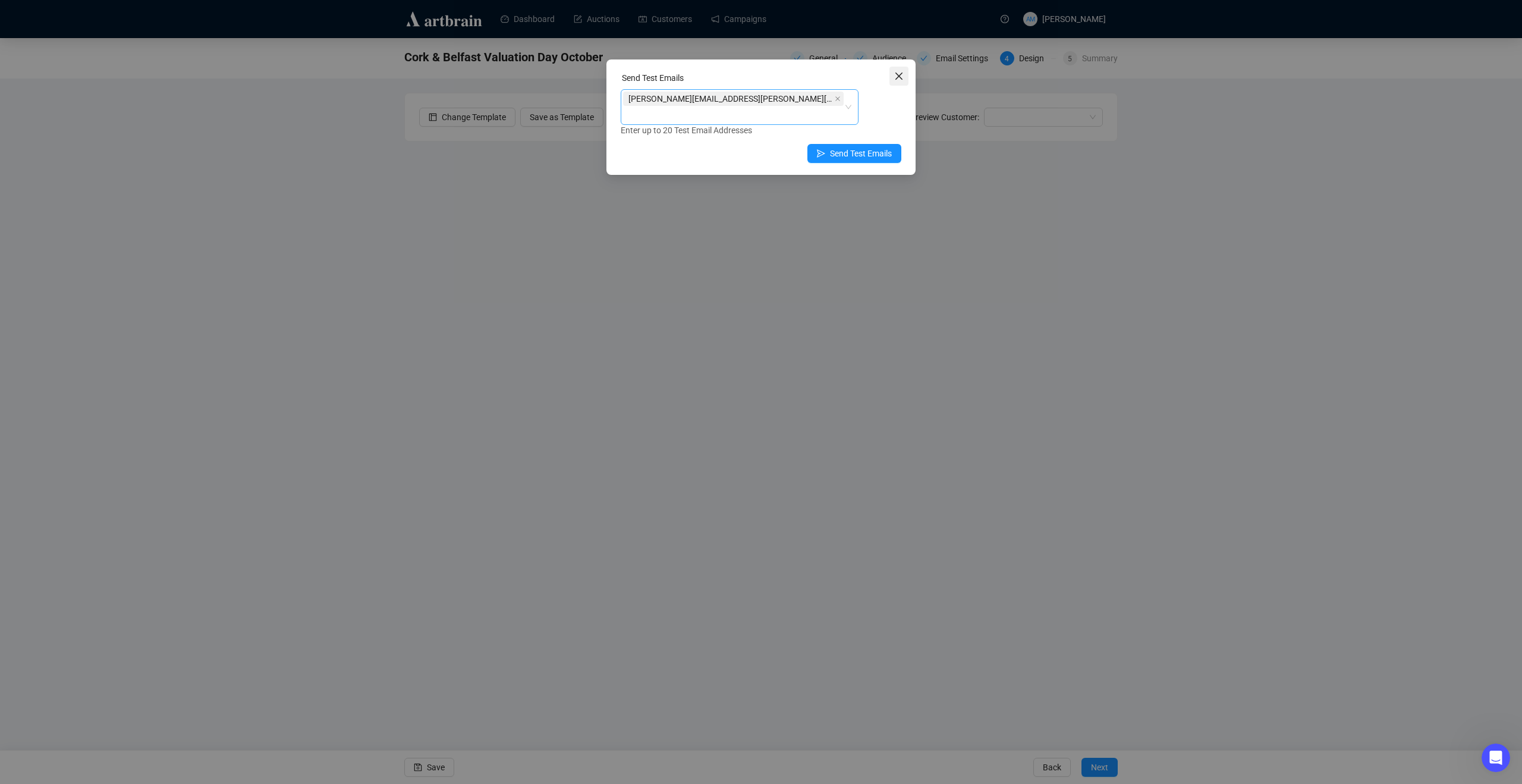
click at [900, 73] on icon "close" at bounding box center [899, 76] width 10 height 10
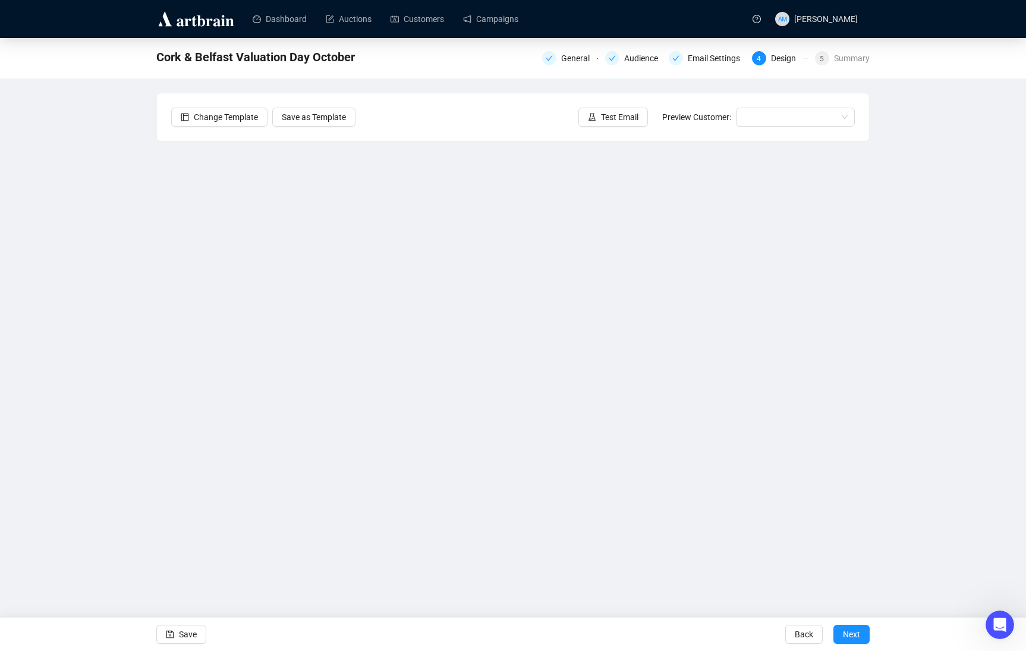
click at [959, 412] on div "Cork & Belfast Valuation Day October General Audience Email Settings 4 Design 5…" at bounding box center [513, 291] width 1026 height 507
click at [70, 288] on div "Cork & Belfast Valuation Day October General Audience Email Settings 4 Design 5…" at bounding box center [513, 291] width 1026 height 507
click at [120, 268] on div "Cork & Belfast Valuation Day October General Audience Email Settings 4 Design 5…" at bounding box center [513, 291] width 1026 height 507
click at [897, 286] on div "Cork & Belfast Valuation Day October General Audience Email Settings 4 Design 5…" at bounding box center [513, 291] width 1026 height 507
click at [99, 305] on div "Cork & Belfast Valuation Day October General Audience Email Settings 4 Design 5…" at bounding box center [513, 291] width 1026 height 507
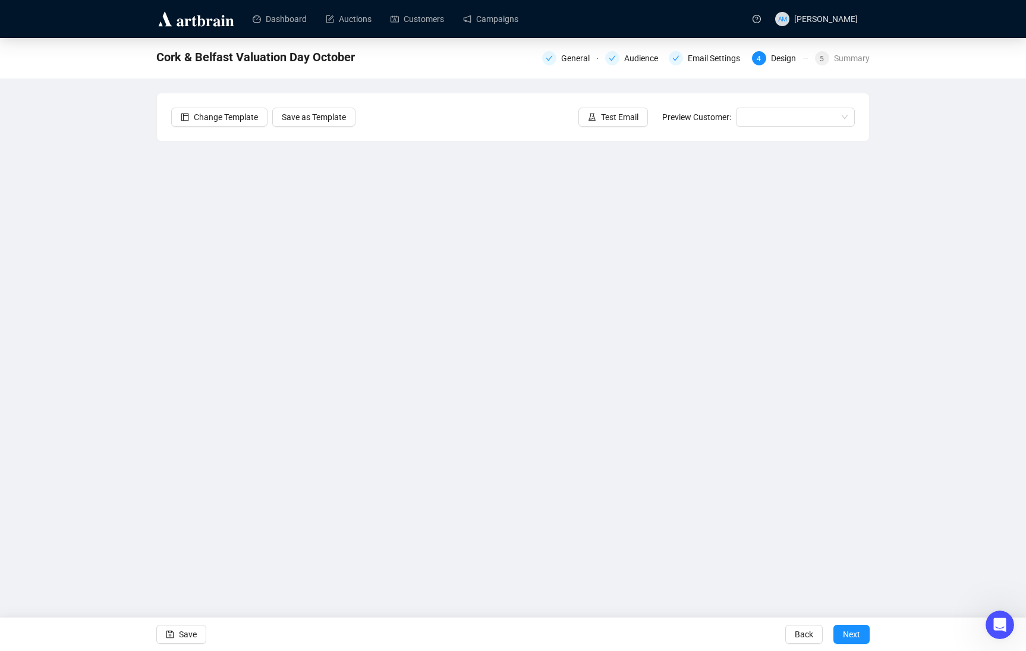
click at [109, 208] on div "Cork & Belfast Valuation Day October General Audience Email Settings 4 Design 5…" at bounding box center [513, 291] width 1026 height 507
click at [99, 268] on div "Cork & Belfast Valuation Day October General Audience Email Settings 4 Design 5…" at bounding box center [513, 291] width 1026 height 507
click at [105, 201] on div "Cork & Belfast Valuation Day October General Audience Email Settings 4 Design 5…" at bounding box center [513, 291] width 1026 height 507
click at [102, 248] on div "Cork & Belfast Valuation Day October General Audience Email Settings 4 Design 5…" at bounding box center [513, 291] width 1026 height 507
click at [133, 259] on div "Cork & Belfast Valuation Day October General Audience Email Settings 4 Design 5…" at bounding box center [513, 291] width 1026 height 507
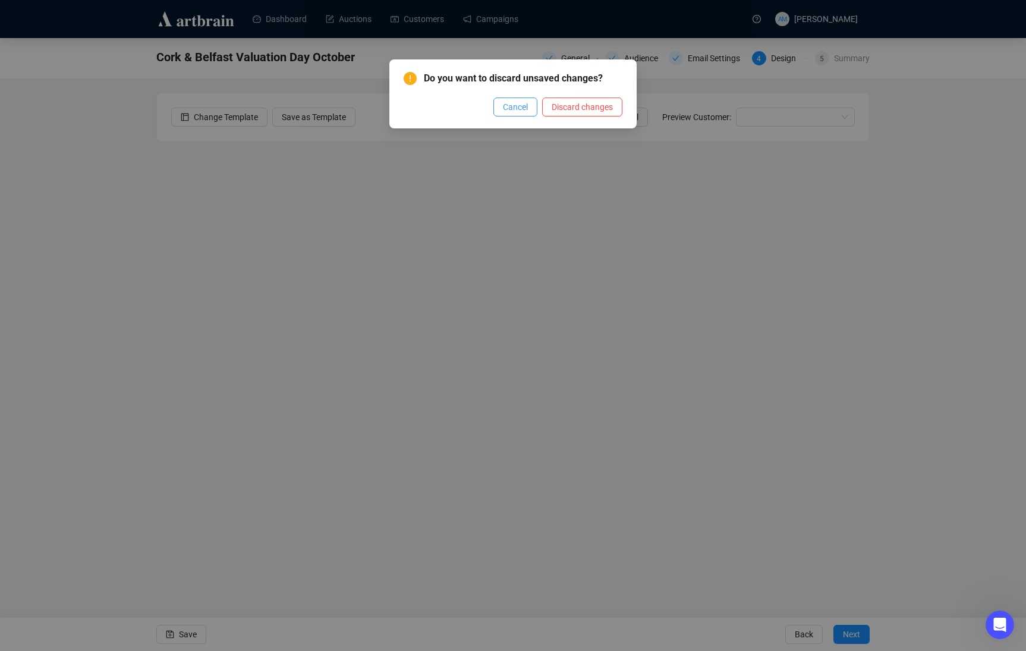
click at [524, 110] on span "Cancel" at bounding box center [515, 107] width 25 height 13
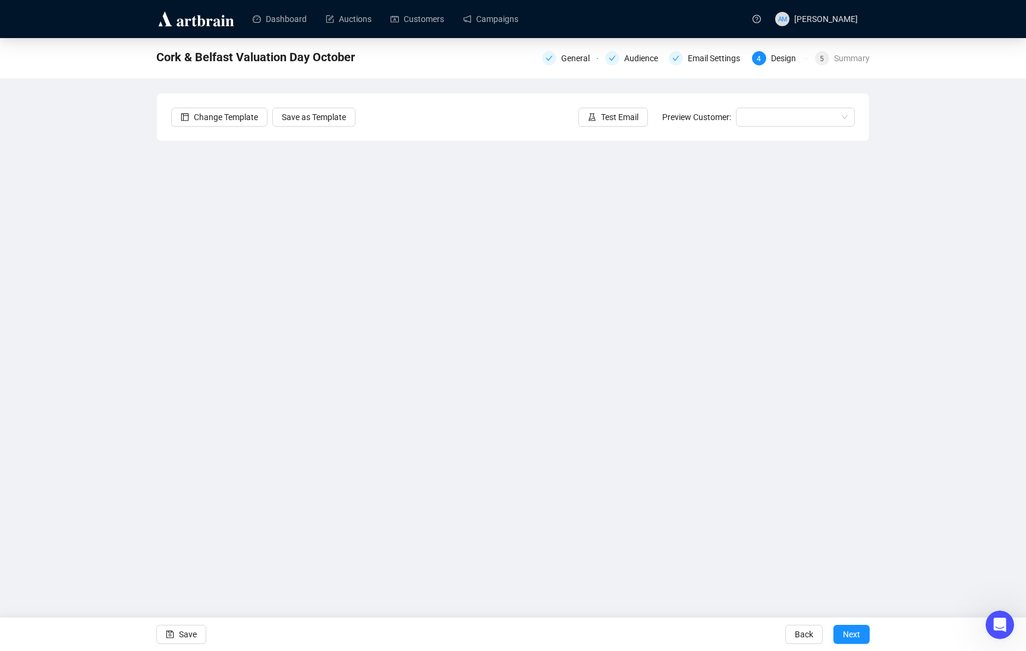
click at [41, 260] on div "Cork & Belfast Valuation Day October General Audience Email Settings 4 Design 5…" at bounding box center [513, 291] width 1026 height 507
click at [130, 347] on div "Cork & Belfast Valuation Day October General Audience Email Settings 4 Design 5…" at bounding box center [513, 291] width 1026 height 507
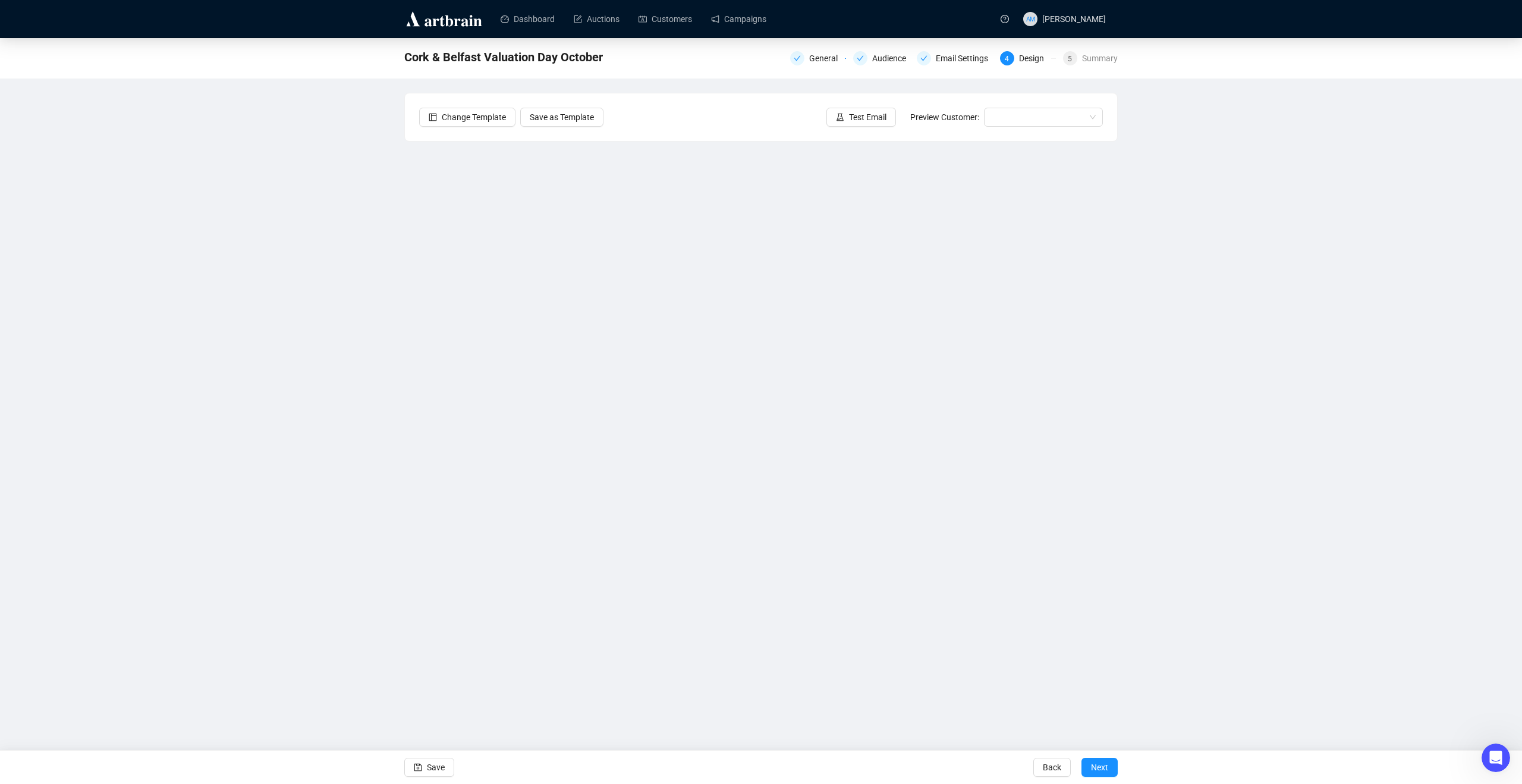
click at [1026, 478] on div "Cork & Belfast Valuation Day October General Audience Email Settings 4 Design 5…" at bounding box center [761, 332] width 1522 height 589
click at [1026, 379] on div "Cork & Belfast Valuation Day October General Audience Email Settings 4 Design 5…" at bounding box center [761, 332] width 1522 height 589
click at [1026, 336] on div "Cork & Belfast Valuation Day October General Audience Email Settings 4 Design 5…" at bounding box center [761, 332] width 1522 height 589
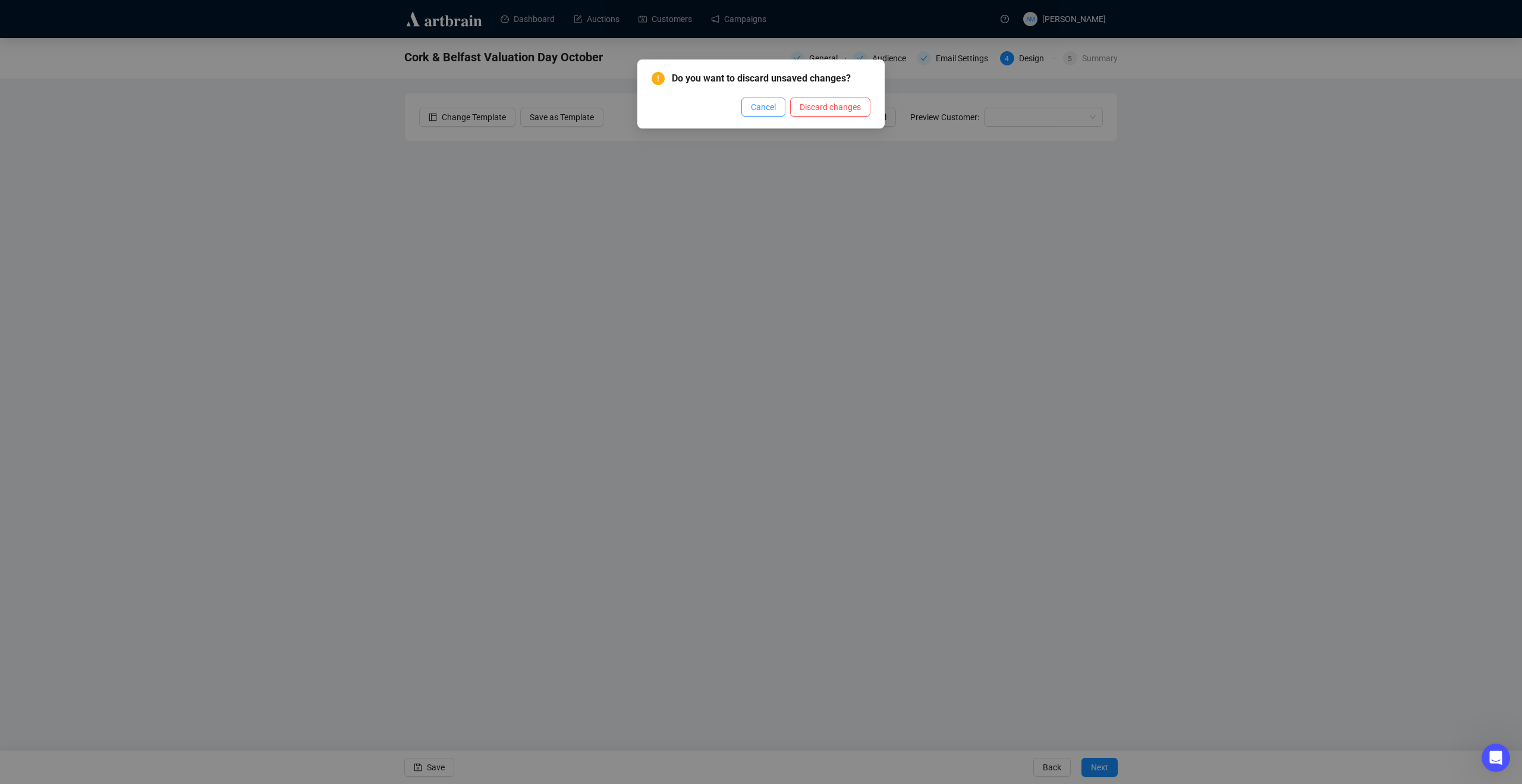
click at [770, 102] on span "Cancel" at bounding box center [763, 107] width 25 height 13
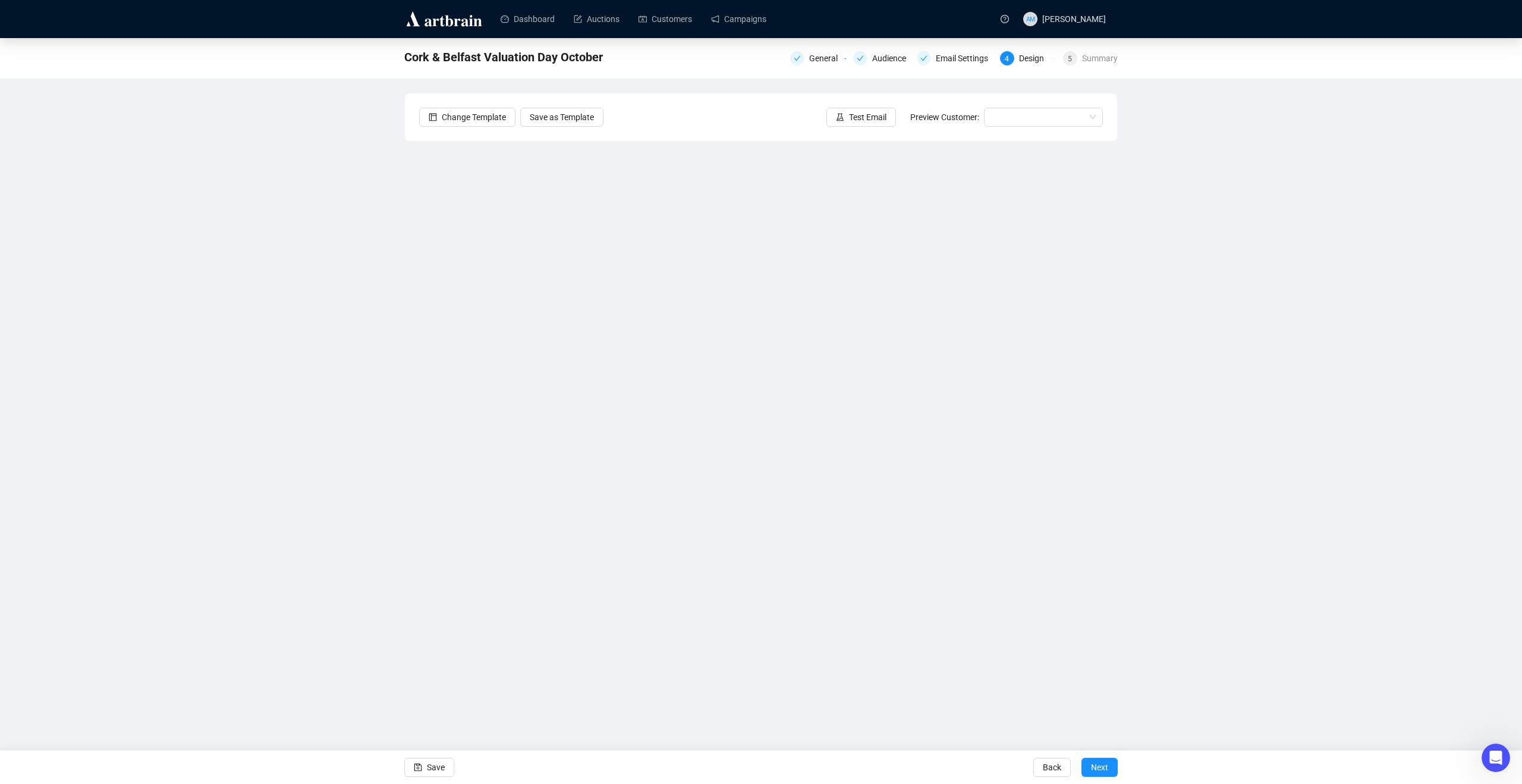
click at [1026, 369] on div "Cork & Belfast Valuation Day October General Audience Email Settings 4 Design 5…" at bounding box center [761, 332] width 1522 height 589
click at [290, 276] on div "Cork & Belfast Valuation Day October General Audience Email Settings 4 Design 5…" at bounding box center [761, 332] width 1522 height 589
click at [1026, 446] on div "Cork & Belfast Valuation Day October General Audience Email Settings 4 Design 5…" at bounding box center [761, 332] width 1522 height 589
click at [359, 389] on div "Cork & Belfast Valuation Day October General Audience Email Settings 4 Design 5…" at bounding box center [761, 332] width 1522 height 589
click at [399, 393] on div "Cork & Belfast Valuation Day October General Audience Email Settings 4 Design 5…" at bounding box center [761, 332] width 1522 height 589
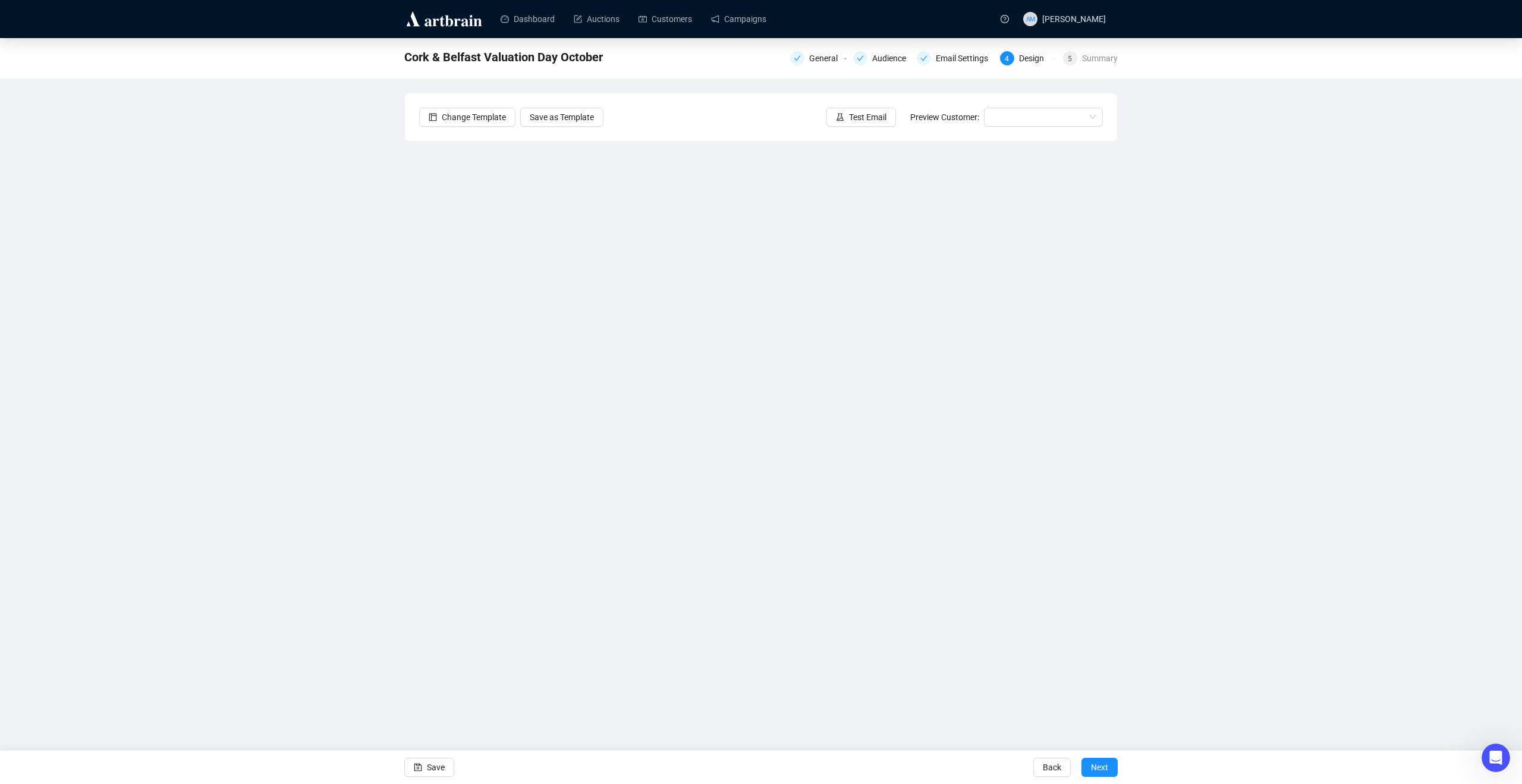
click at [268, 317] on div "Cork & Belfast Valuation Day October General Audience Email Settings 4 Design 5…" at bounding box center [761, 332] width 1522 height 589
click at [244, 286] on div "Cork & Belfast Valuation Day October General Audience Email Settings 4 Design 5…" at bounding box center [761, 332] width 1522 height 589
click at [299, 308] on div "Cork & Belfast Valuation Day October General Audience Email Settings 4 Design 5…" at bounding box center [761, 332] width 1522 height 589
click at [274, 312] on div "Cork & Belfast Valuation Day October General Audience Email Settings 4 Design 5…" at bounding box center [761, 332] width 1522 height 589
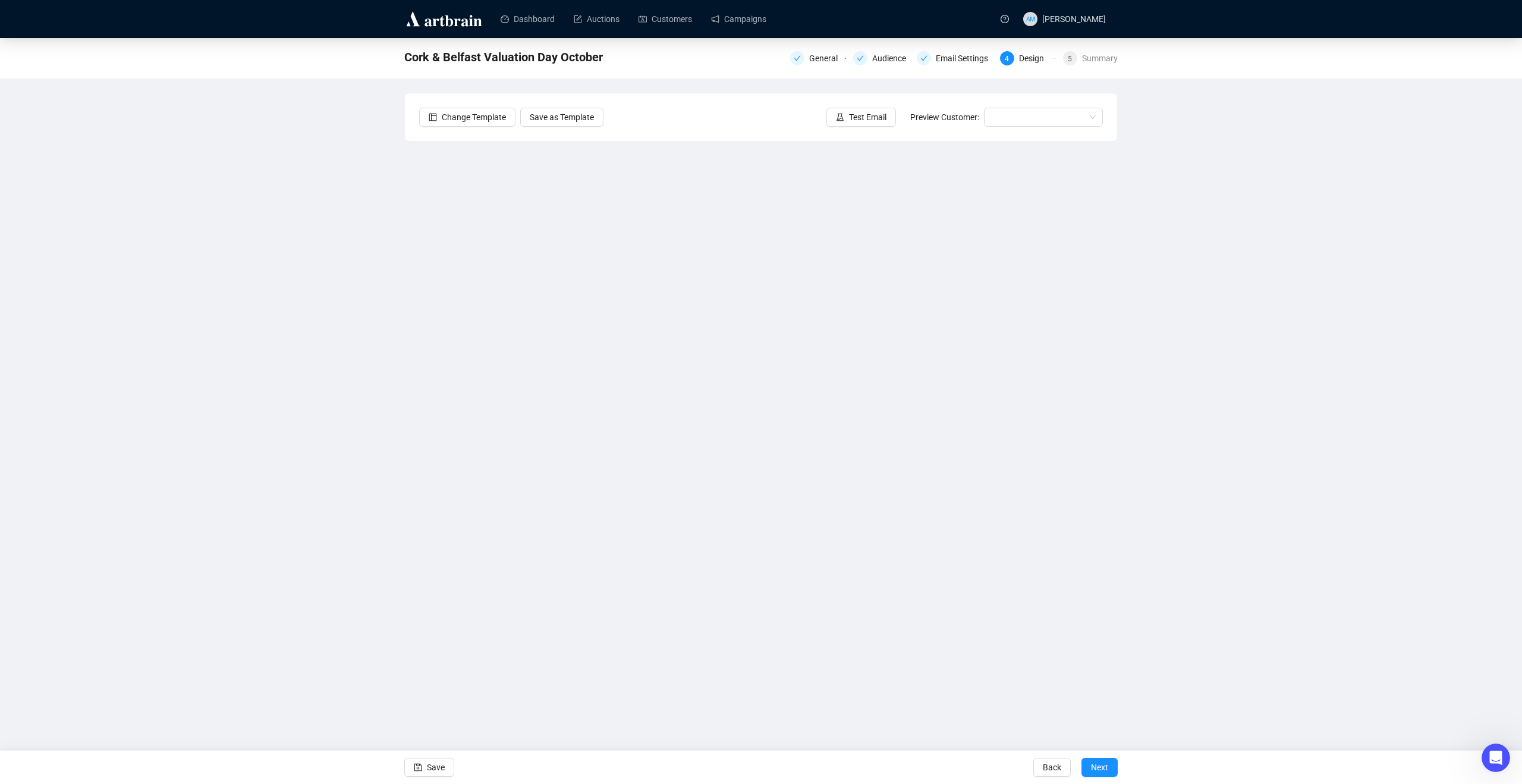
click at [1026, 340] on div "Cork & Belfast Valuation Day October General Audience Email Settings 4 Design 5…" at bounding box center [761, 332] width 1522 height 589
click at [268, 314] on div "Cork & Belfast Valuation Day October General Audience Email Settings 4 Design 5…" at bounding box center [761, 332] width 1522 height 589
drag, startPoint x: 137, startPoint y: 331, endPoint x: 209, endPoint y: 321, distance: 72.6
click at [138, 331] on div "Cork & Belfast Valuation Day October General Audience Email Settings 4 Design 5…" at bounding box center [761, 332] width 1522 height 589
click at [189, 348] on div "Cork & Belfast Valuation Day October General Audience Email Settings 4 Design 5…" at bounding box center [761, 332] width 1522 height 589
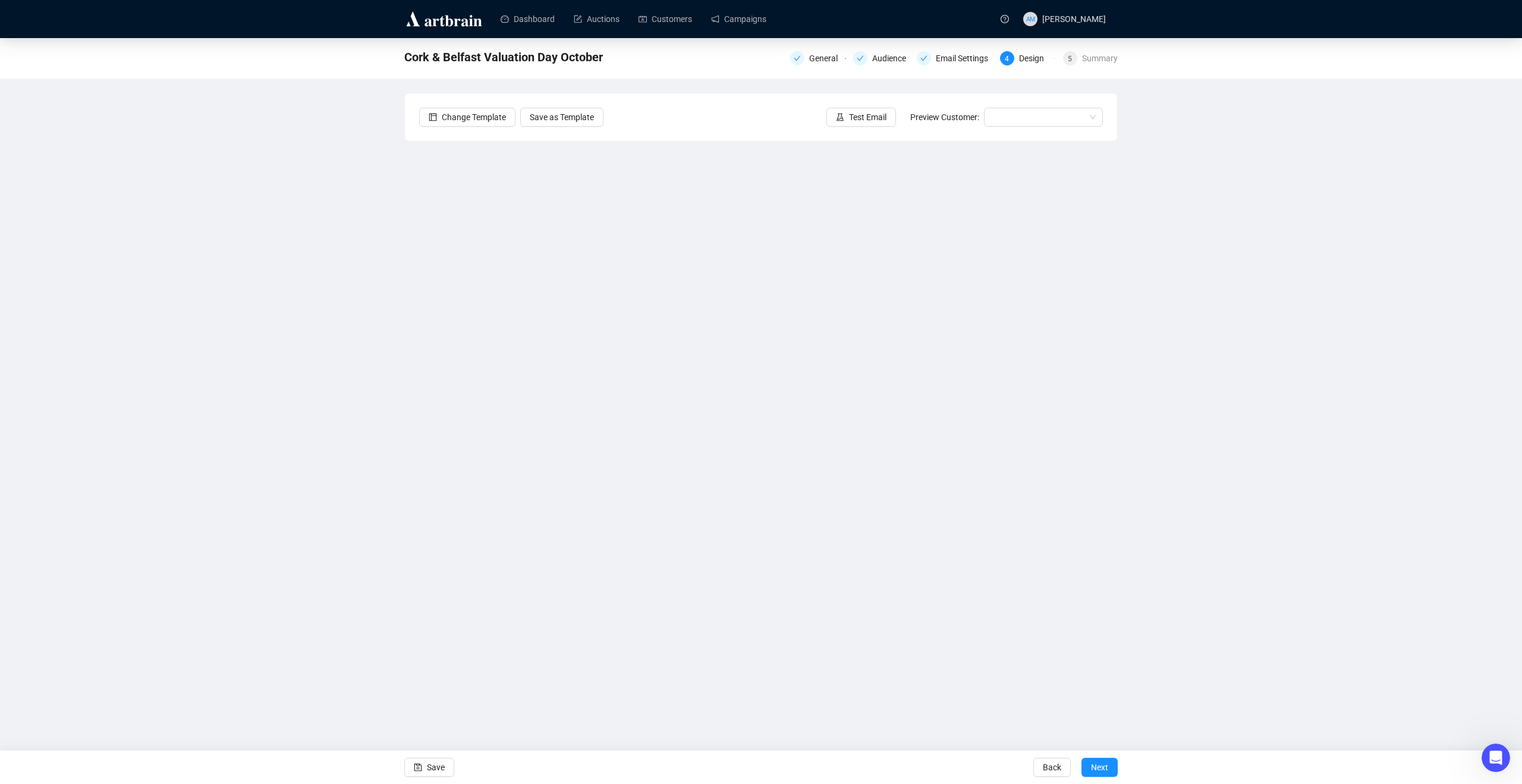
click at [1026, 434] on div "Cork & Belfast Valuation Day October General Audience Email Settings 4 Design 5…" at bounding box center [761, 332] width 1522 height 589
click at [1026, 417] on div "Cork & Belfast Valuation Day October General Audience Email Settings 4 Design 5…" at bounding box center [761, 332] width 1522 height 589
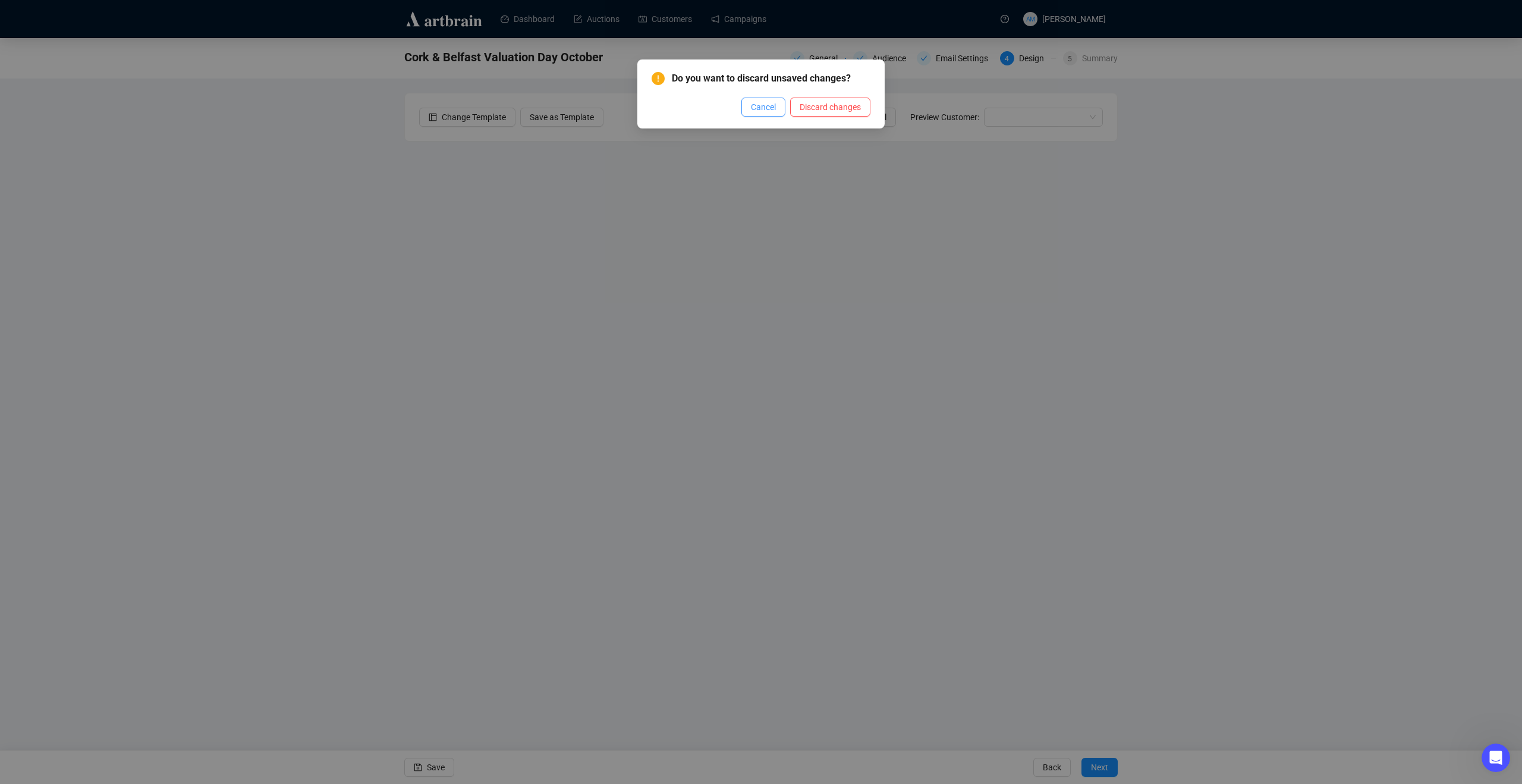
click at [760, 105] on span "Cancel" at bounding box center [763, 107] width 25 height 13
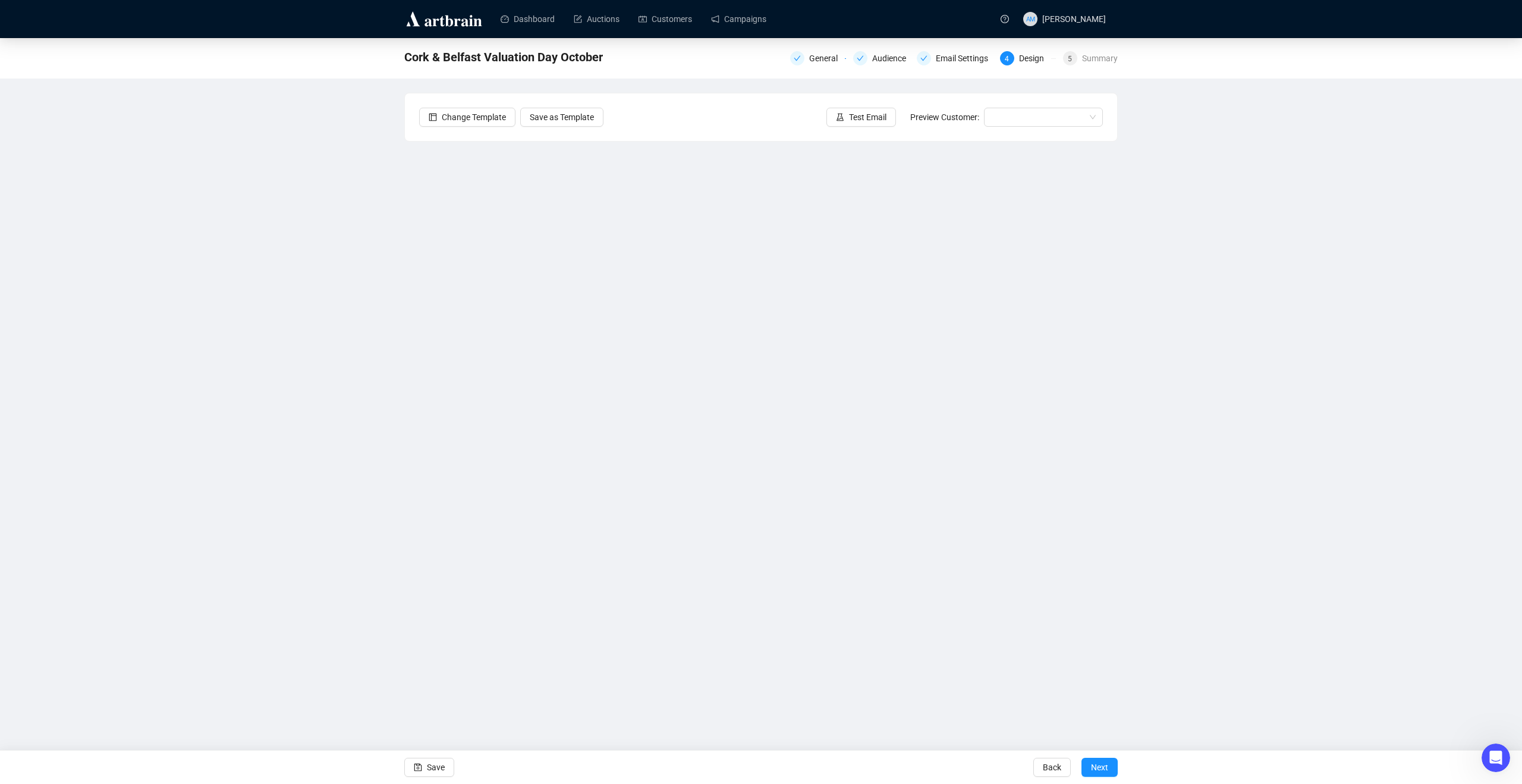
click at [1026, 376] on div "Cork & Belfast Valuation Day October General Audience Email Settings 4 Design 5…" at bounding box center [761, 332] width 1522 height 589
click at [1026, 413] on div "Cork & Belfast Valuation Day October General Audience Email Settings 4 Design 5…" at bounding box center [761, 332] width 1522 height 589
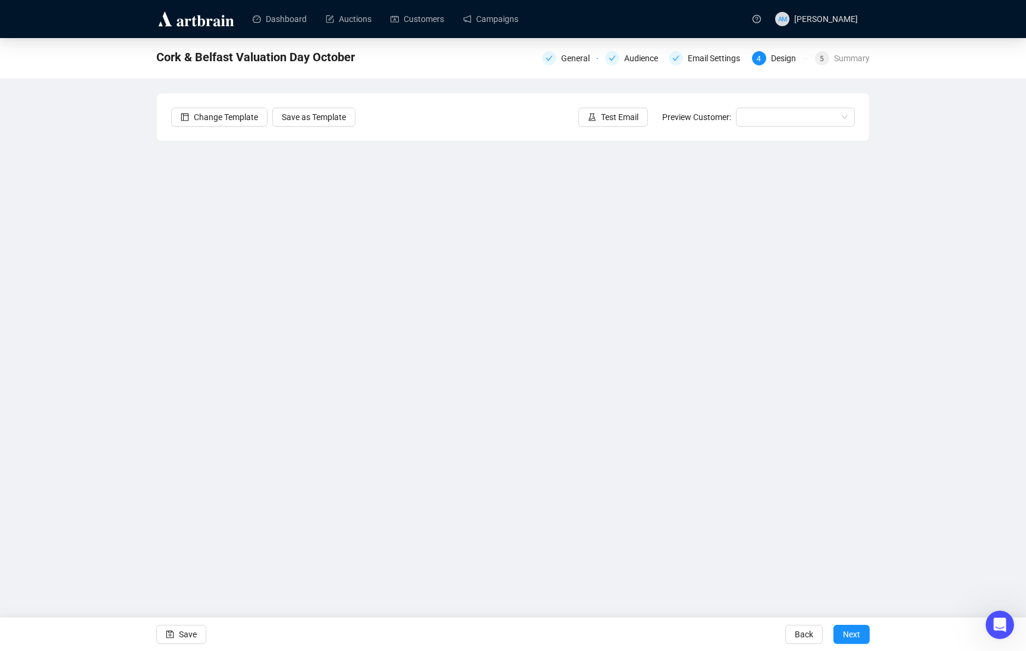
click at [963, 407] on div "Cork & Belfast Valuation Day October General Audience Email Settings 4 Design 5…" at bounding box center [513, 291] width 1026 height 507
click at [934, 357] on div "Cork & Belfast Valuation Day October General Audience Email Settings 4 Design 5…" at bounding box center [513, 291] width 1026 height 507
click at [117, 228] on div "Cork & Belfast Valuation Day October General Audience Email Settings 4 Design 5…" at bounding box center [513, 291] width 1026 height 507
click at [152, 433] on div "Cork & Belfast Valuation Day October General Audience Email Settings 4 Design 5…" at bounding box center [513, 291] width 1026 height 507
click at [981, 380] on div "Cork & Belfast Valuation Day October General Audience Email Settings 4 Design 5…" at bounding box center [513, 291] width 1026 height 507
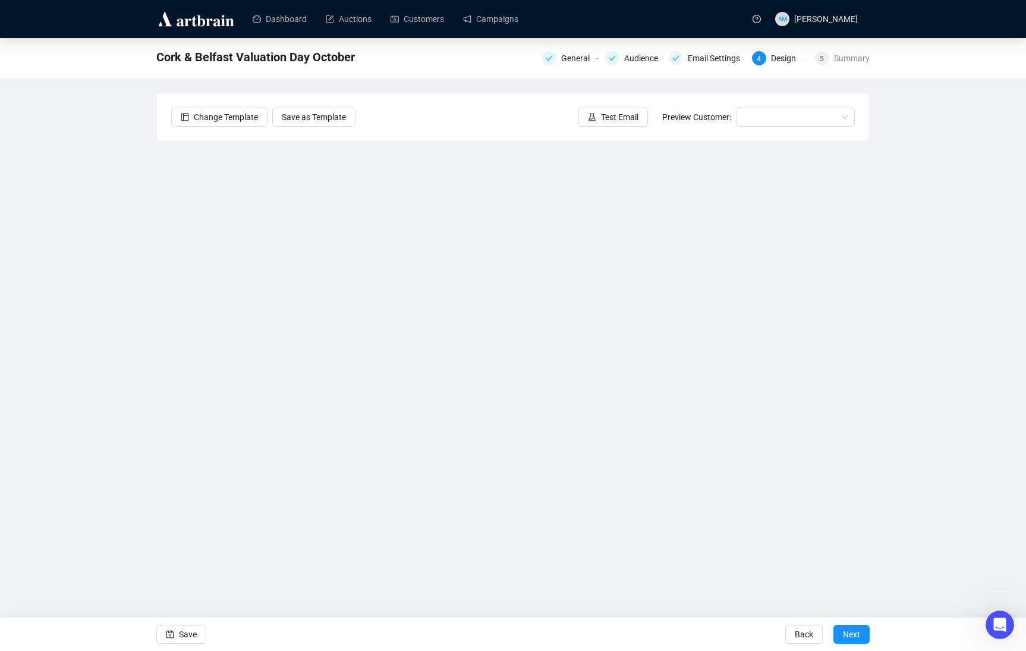
click at [125, 343] on div "Cork & Belfast Valuation Day October General Audience Email Settings 4 Design 5…" at bounding box center [513, 291] width 1026 height 507
click at [102, 365] on div "Cork & Belfast Valuation Day October General Audience Email Settings 4 Design 5…" at bounding box center [513, 291] width 1026 height 507
click at [106, 375] on div "Cork & Belfast Valuation Day October General Audience Email Settings 4 Design 5…" at bounding box center [513, 291] width 1026 height 507
click at [102, 285] on div "Cork & Belfast Valuation Day October General Audience Email Settings 4 Design 5…" at bounding box center [513, 291] width 1026 height 507
click at [617, 114] on span "Test Email" at bounding box center [619, 117] width 37 height 13
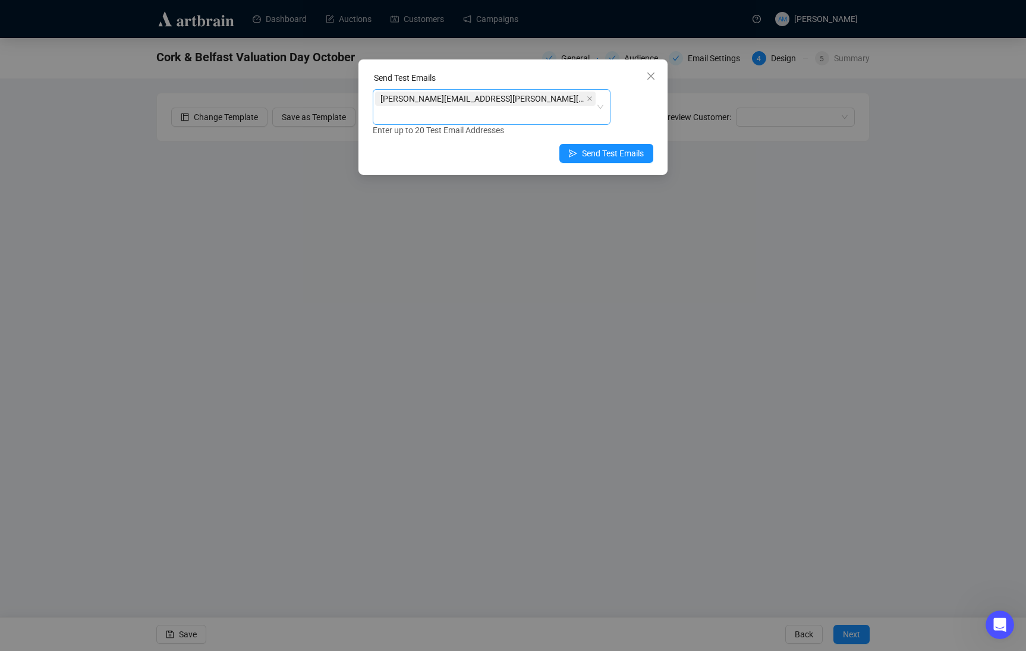
click at [563, 101] on div "claire@adams.ie" at bounding box center [485, 106] width 221 height 33
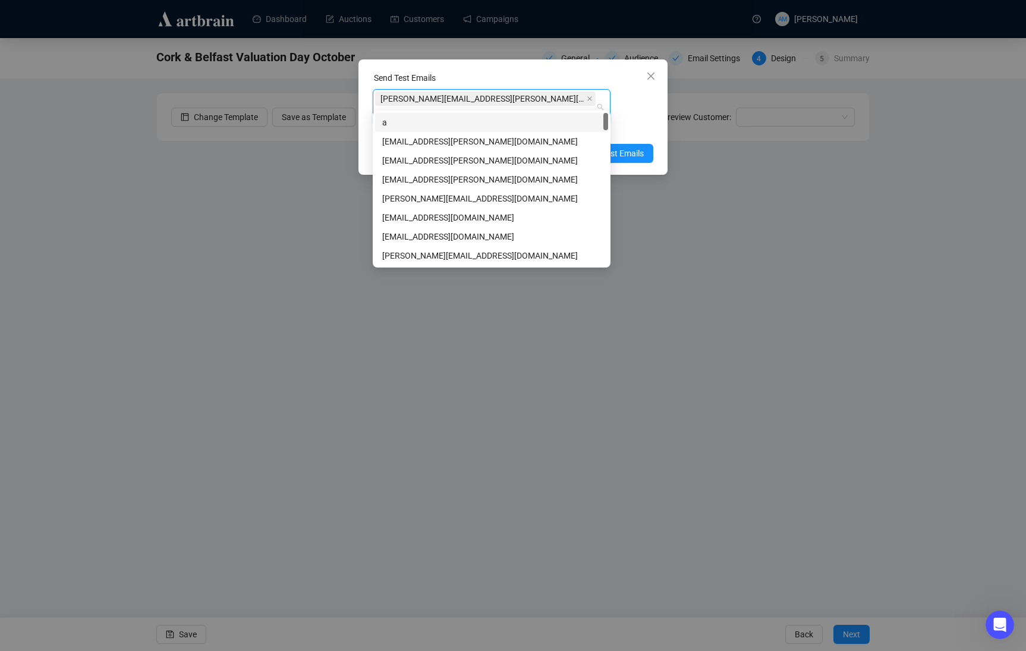
type input "amy"
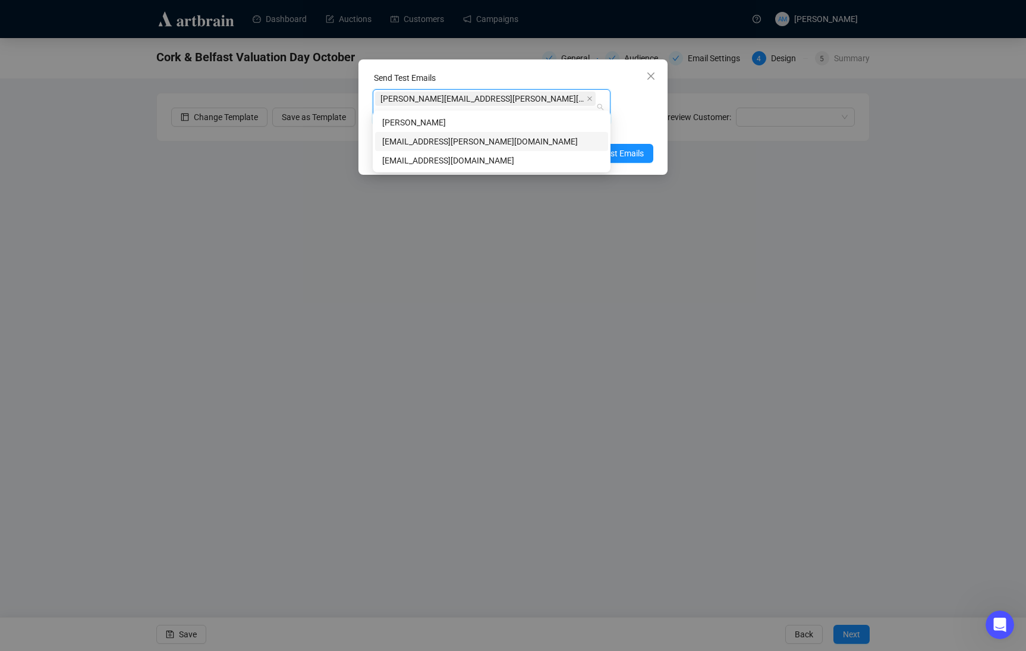
click at [519, 145] on div "amymcnamara@adams.ie" at bounding box center [491, 141] width 219 height 13
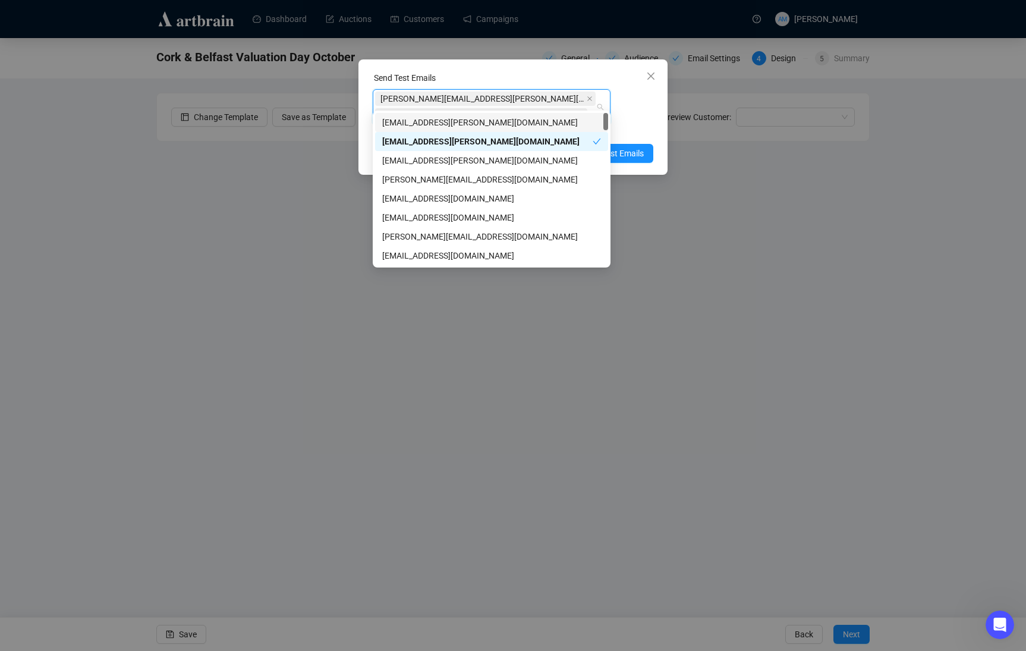
type input "m"
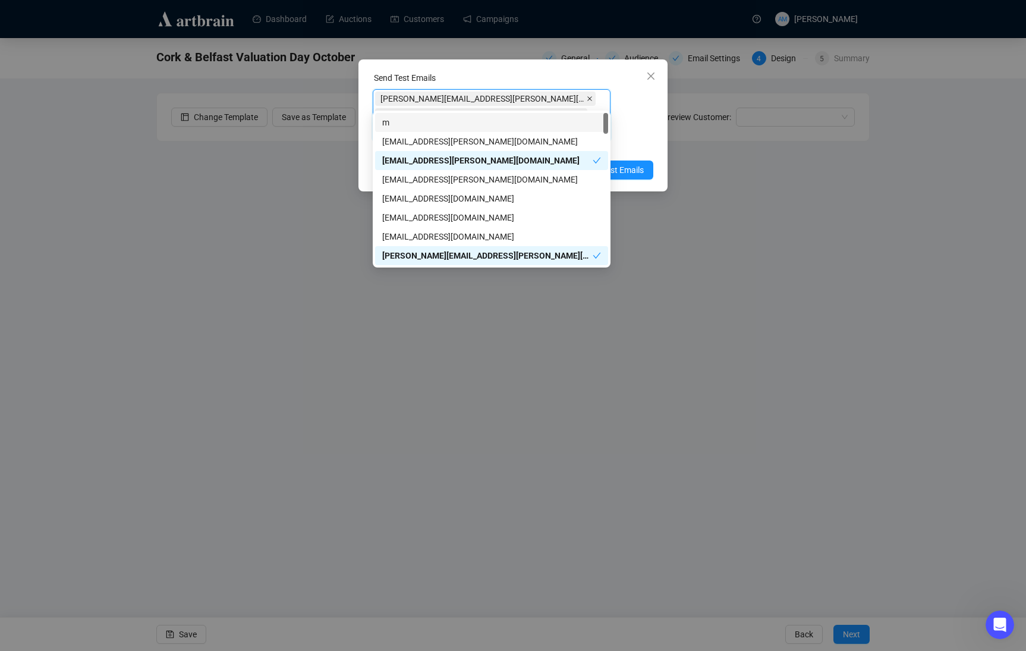
click at [587, 100] on icon "close" at bounding box center [590, 99] width 6 height 6
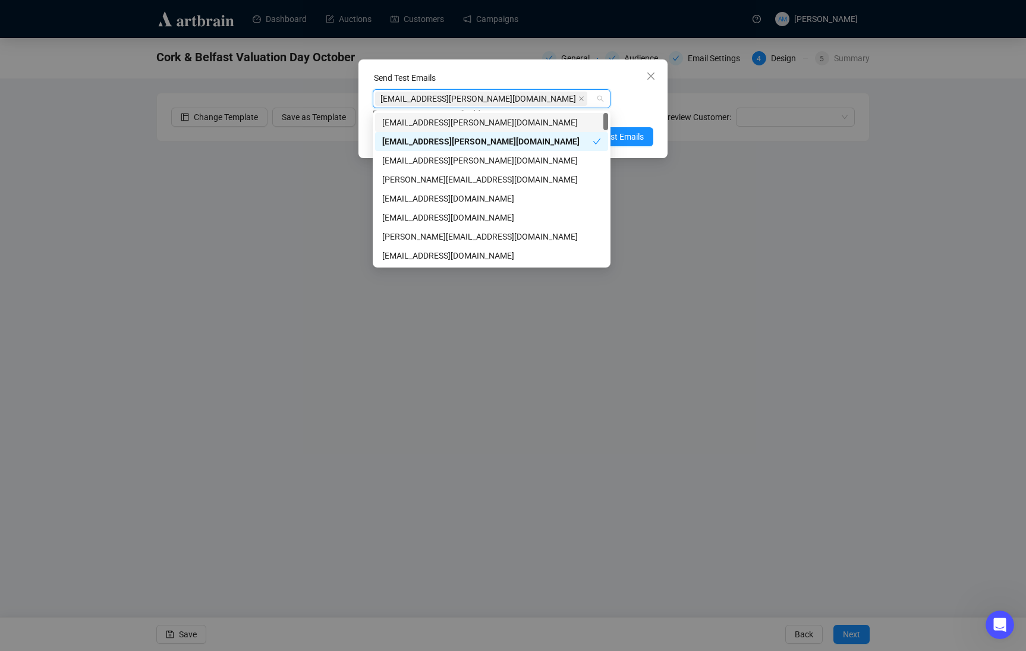
click at [638, 110] on div "Enter up to 20 Test Email Addresses" at bounding box center [513, 114] width 281 height 14
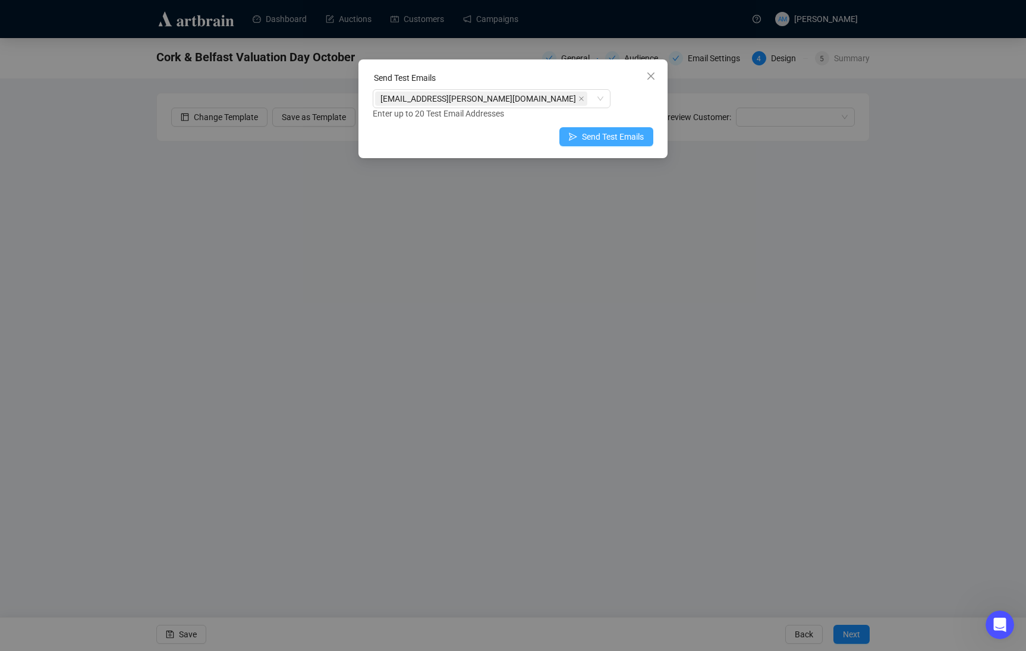
click at [633, 142] on span "Send Test Emails" at bounding box center [613, 136] width 62 height 13
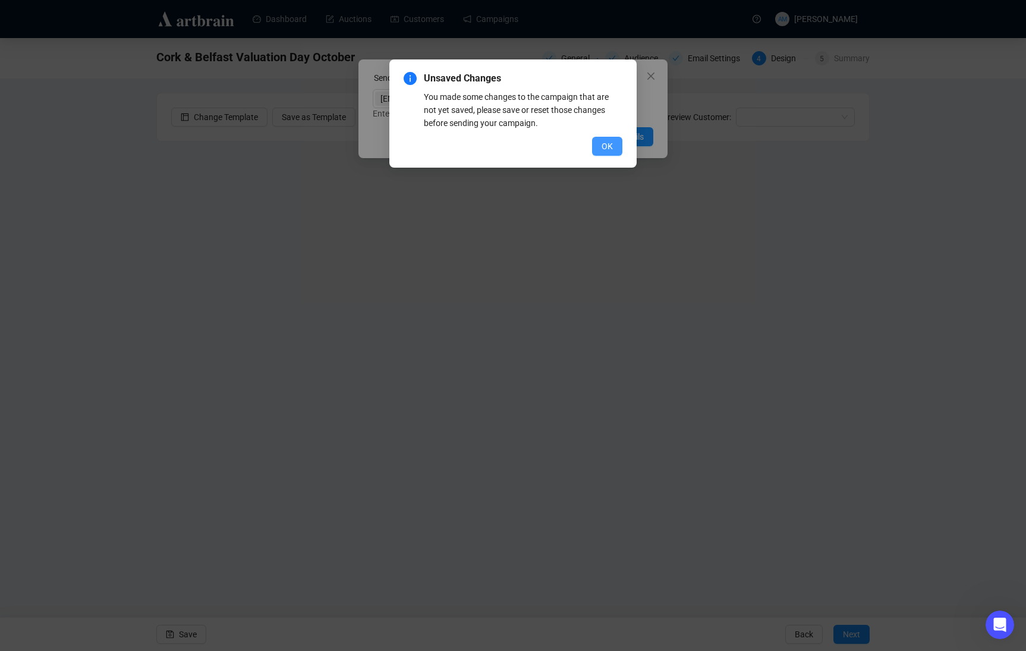
click at [612, 146] on span "OK" at bounding box center [607, 146] width 11 height 13
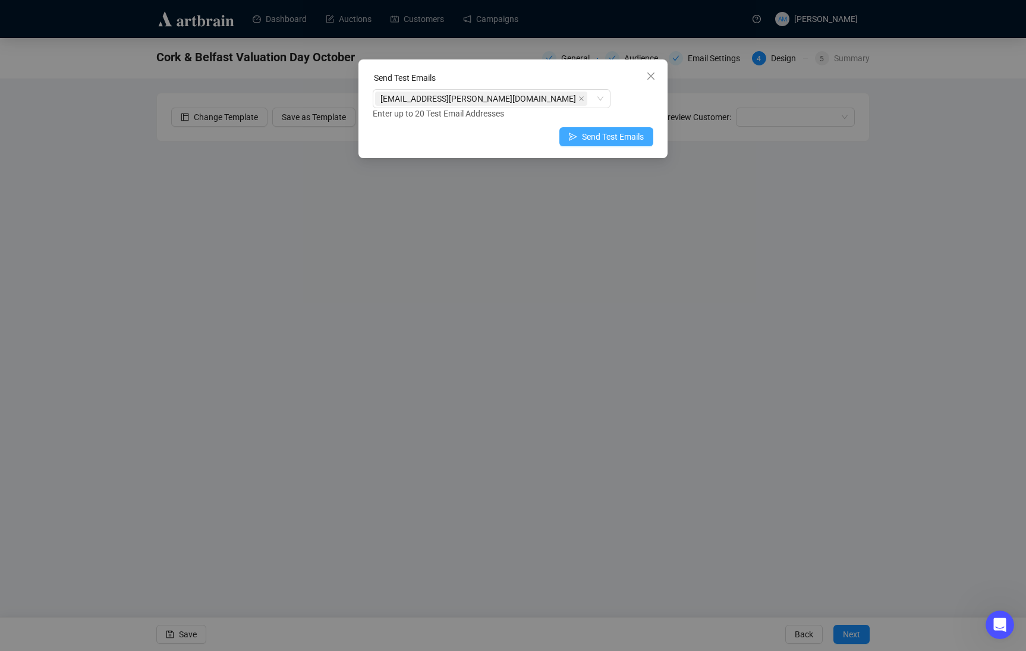
click at [610, 139] on span "Send Test Emails" at bounding box center [613, 136] width 62 height 13
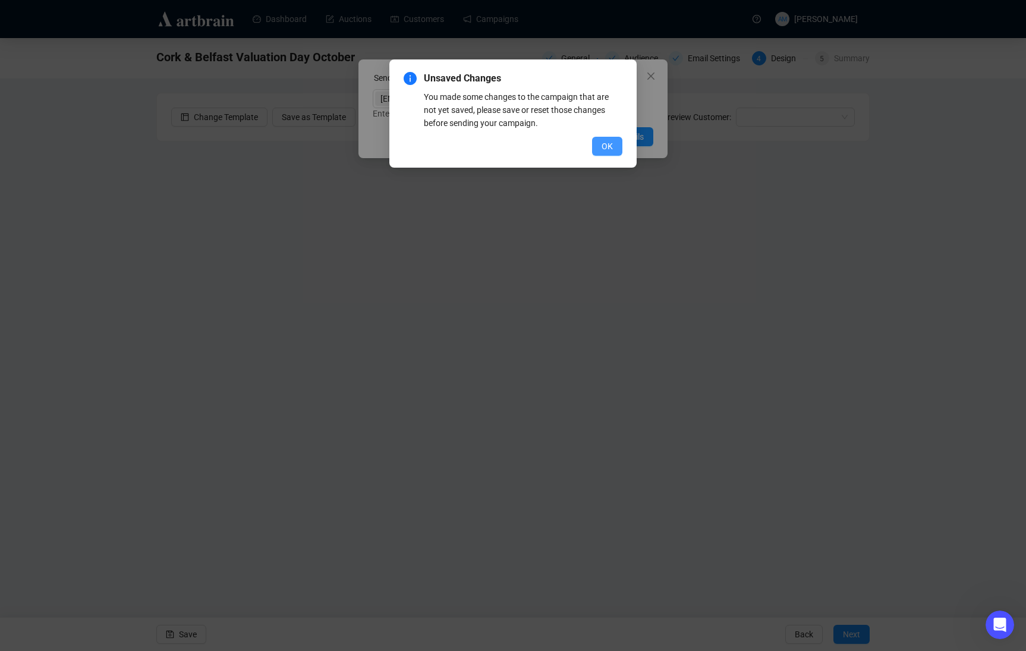
click at [608, 145] on span "OK" at bounding box center [607, 146] width 11 height 13
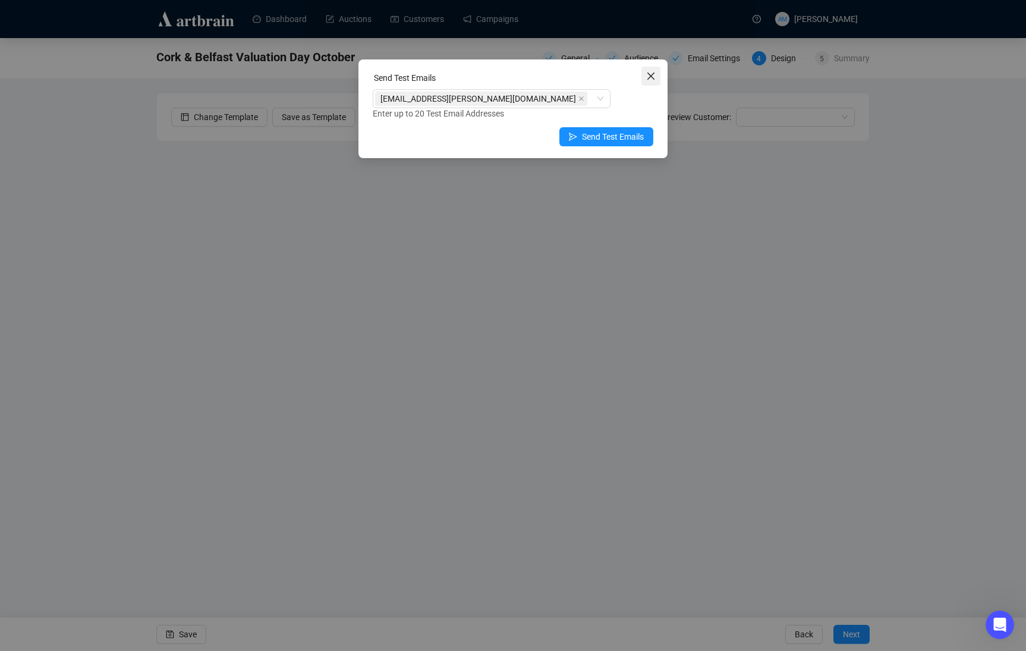
click at [653, 77] on icon "close" at bounding box center [651, 76] width 10 height 10
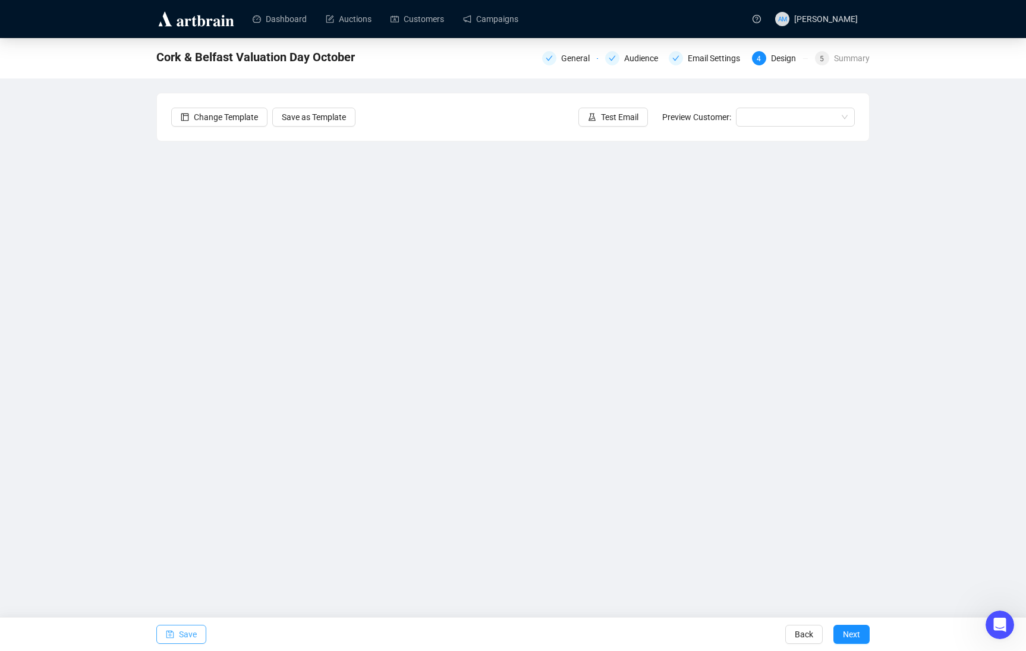
click at [178, 525] on button "Save" at bounding box center [181, 634] width 50 height 19
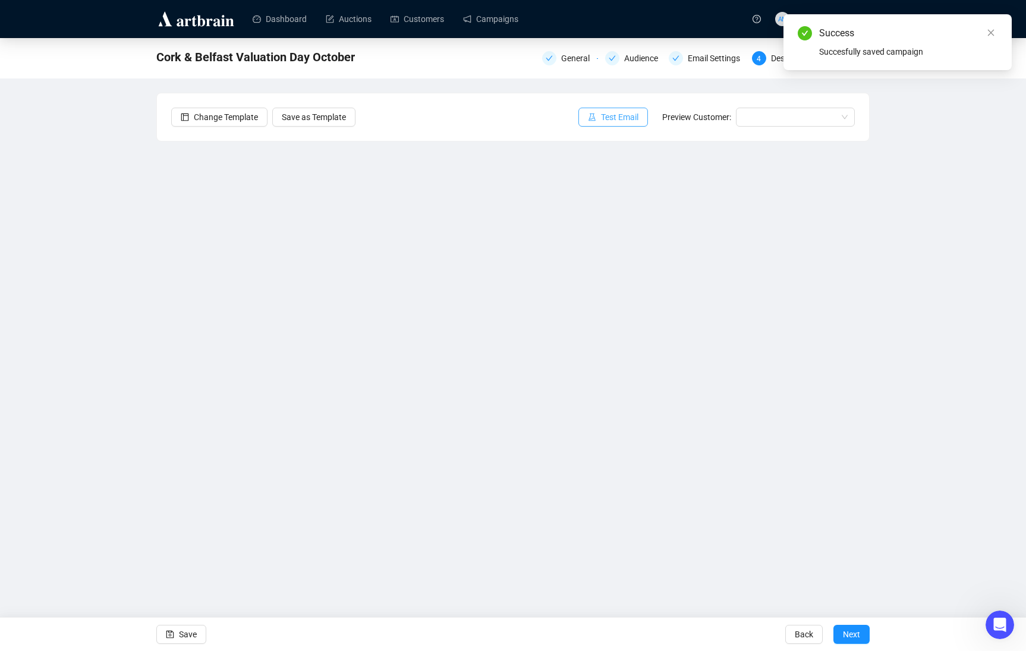
click at [601, 114] on span "Test Email" at bounding box center [619, 117] width 37 height 13
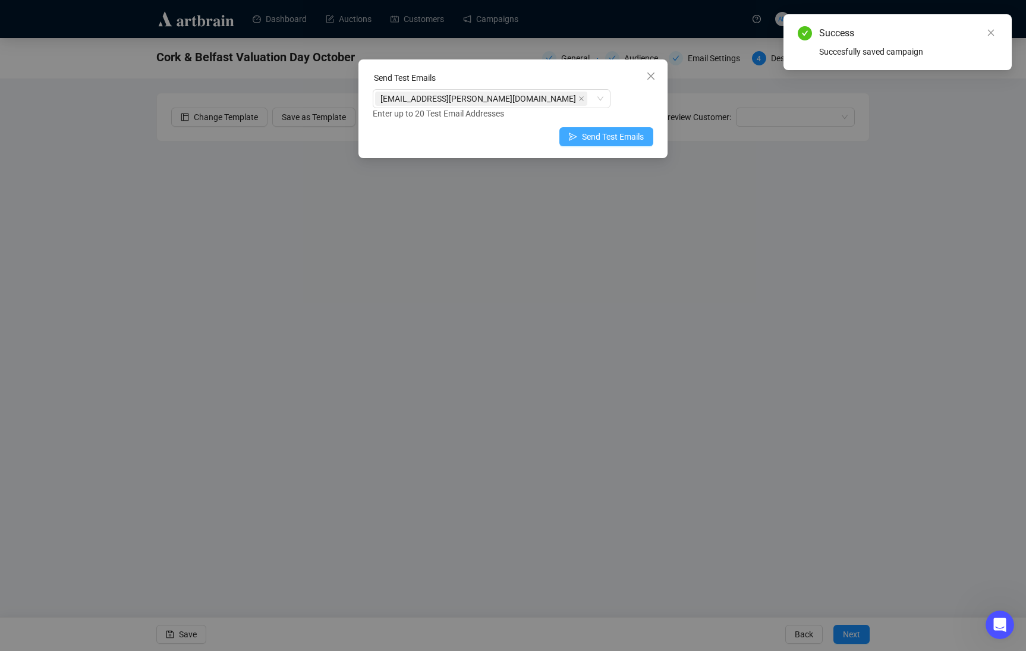
click at [600, 138] on span "Send Test Emails" at bounding box center [613, 136] width 62 height 13
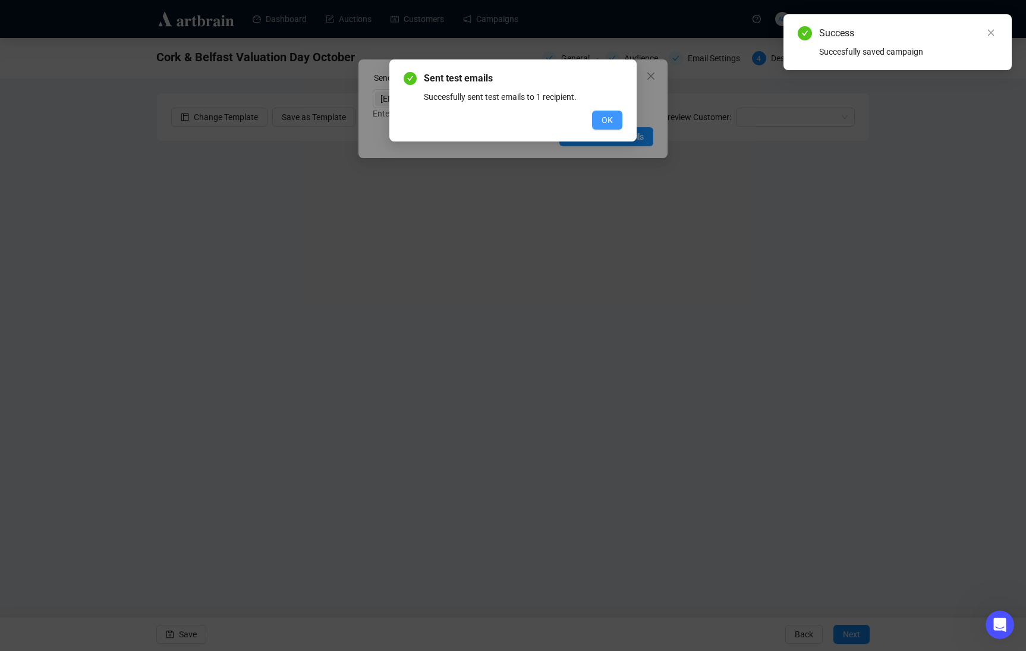
click at [608, 123] on span "OK" at bounding box center [607, 120] width 11 height 13
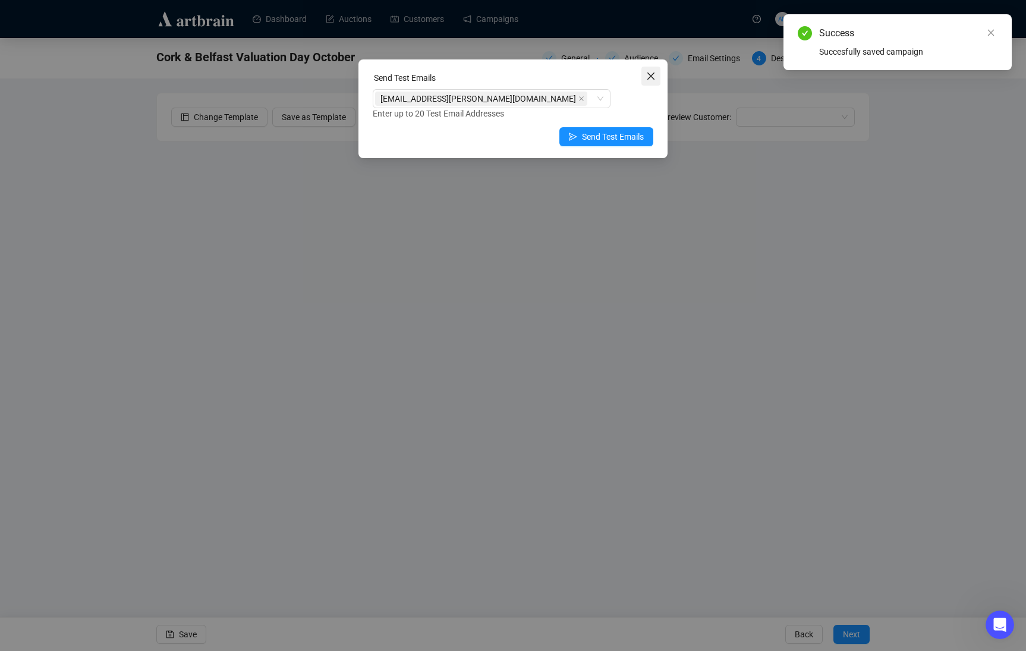
click at [651, 78] on icon "close" at bounding box center [651, 76] width 10 height 10
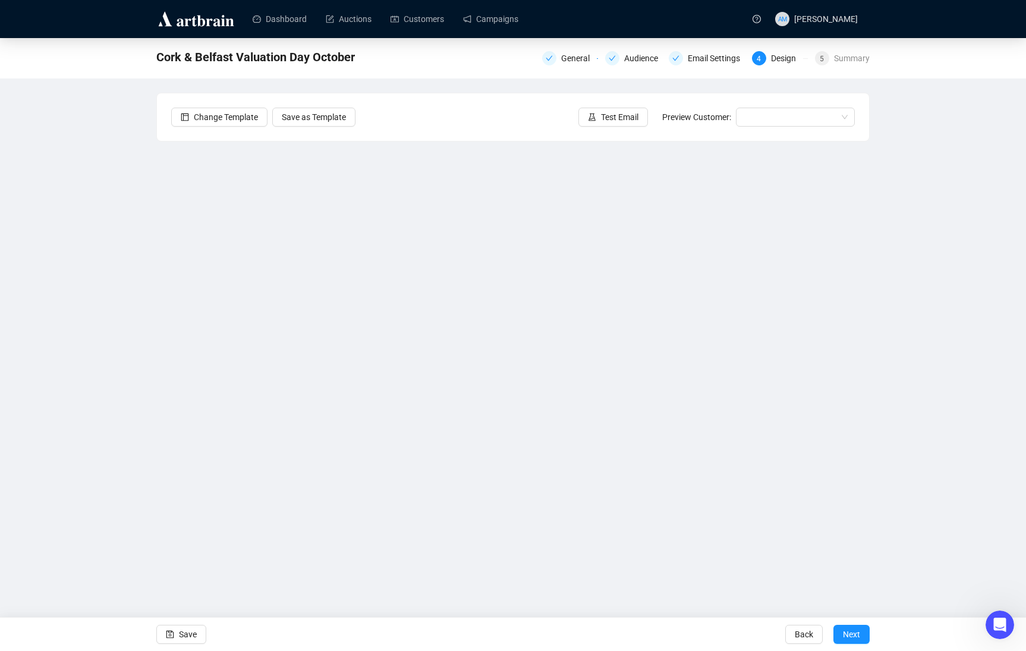
click at [94, 216] on div "Cork & Belfast Valuation Day October General Audience Email Settings 4 Design 5…" at bounding box center [513, 291] width 1026 height 507
click at [569, 56] on div "General" at bounding box center [579, 58] width 36 height 14
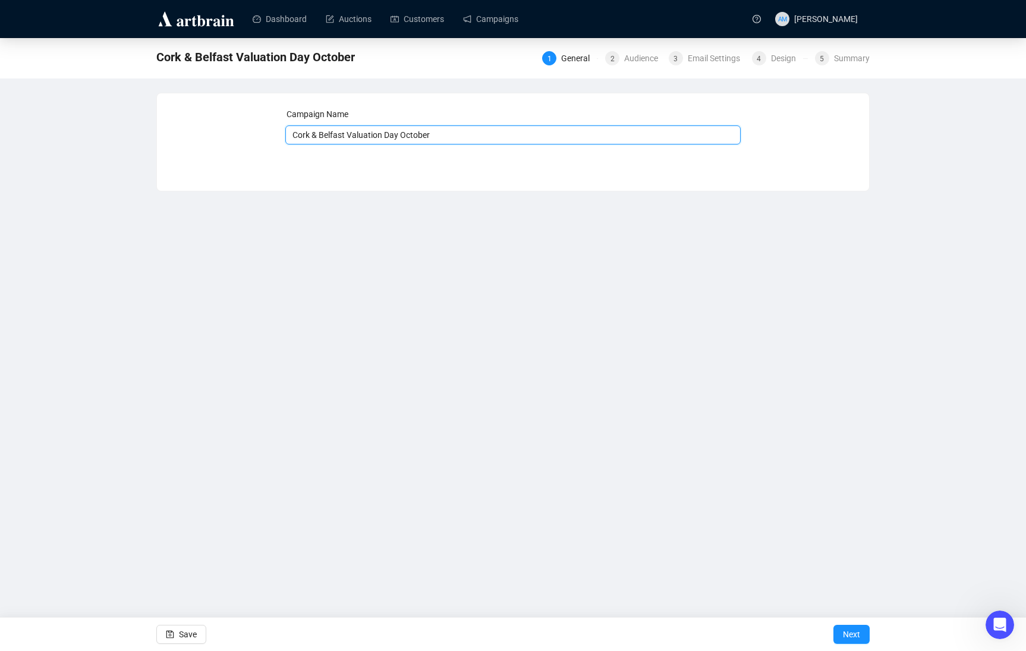
drag, startPoint x: 351, startPoint y: 136, endPoint x: 255, endPoint y: 131, distance: 95.9
click at [255, 131] on div "Campaign Name Cork & Belfast Valuation Day October Save Next" at bounding box center [513, 133] width 684 height 51
type input "Cork & Belfast Valuation Day October"
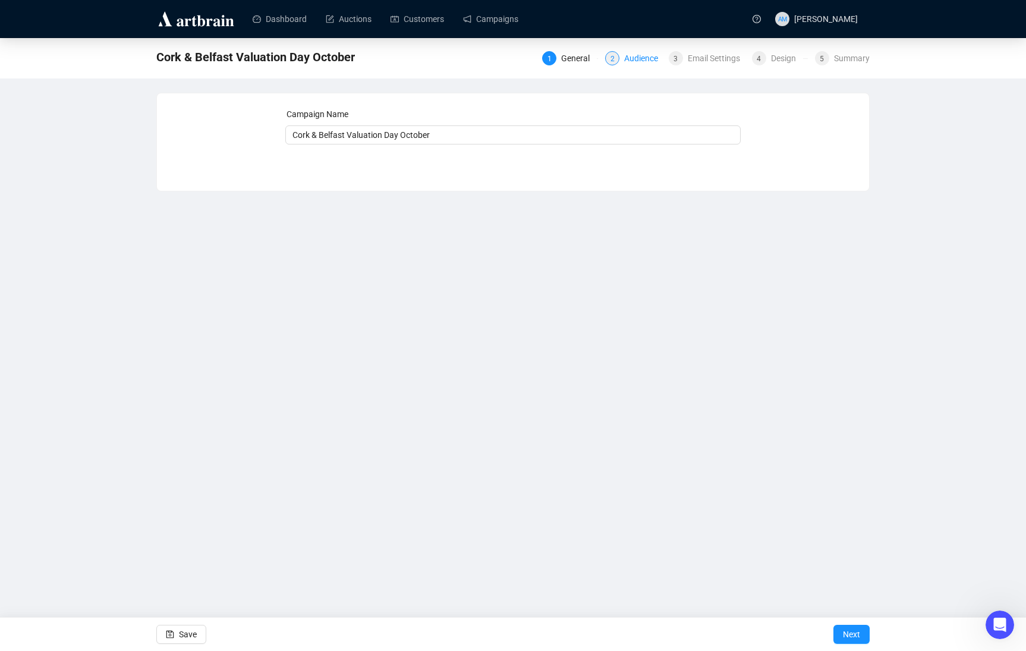
click at [639, 58] on div "Audience" at bounding box center [644, 58] width 41 height 14
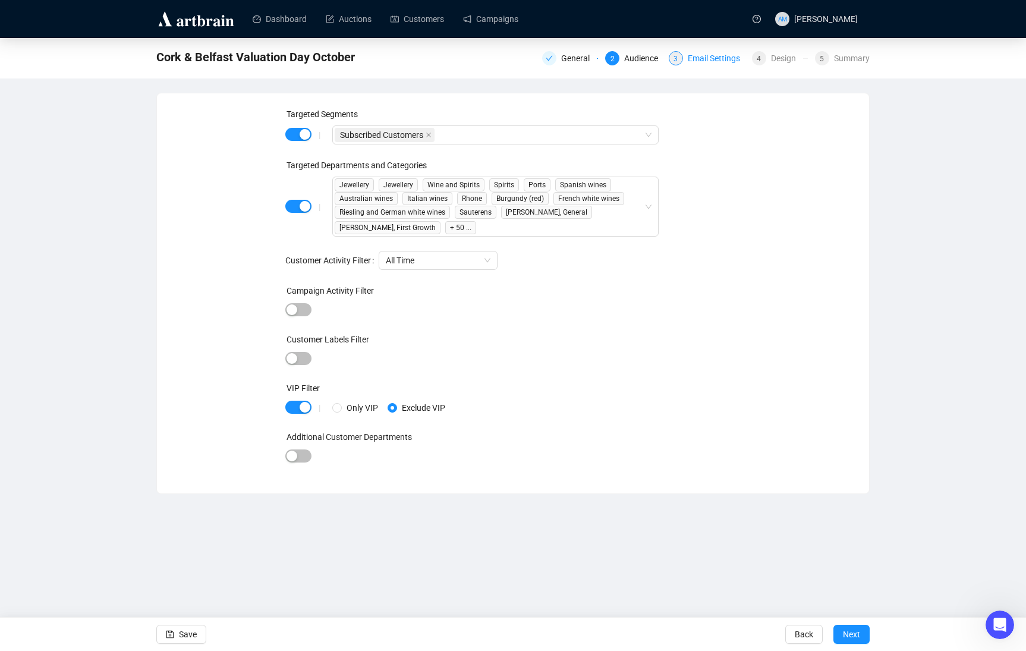
click at [688, 59] on div "Email Settings" at bounding box center [717, 58] width 59 height 14
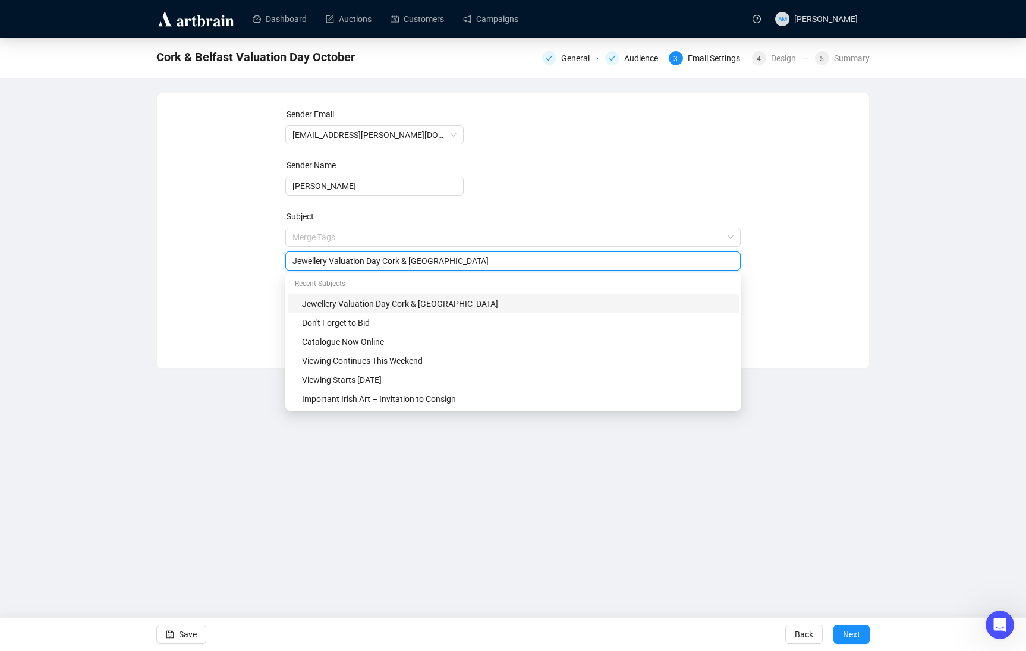
drag, startPoint x: 365, startPoint y: 237, endPoint x: -75, endPoint y: 196, distance: 442.0
click at [0, 196] on html "Dashboard Auctions Customers Campaigns AM Amy McNamara Cork & Belfast Valuation…" at bounding box center [513, 325] width 1026 height 651
drag, startPoint x: 369, startPoint y: 263, endPoint x: 263, endPoint y: 260, distance: 105.9
click at [257, 259] on div "Sender Email jewellery@adams.ie Sender Name Claire-Laurence Mestrallet Subject …" at bounding box center [513, 222] width 684 height 228
click at [306, 266] on input "Jewellery Valuation Day Cork & Belfast" at bounding box center [514, 261] width 442 height 13
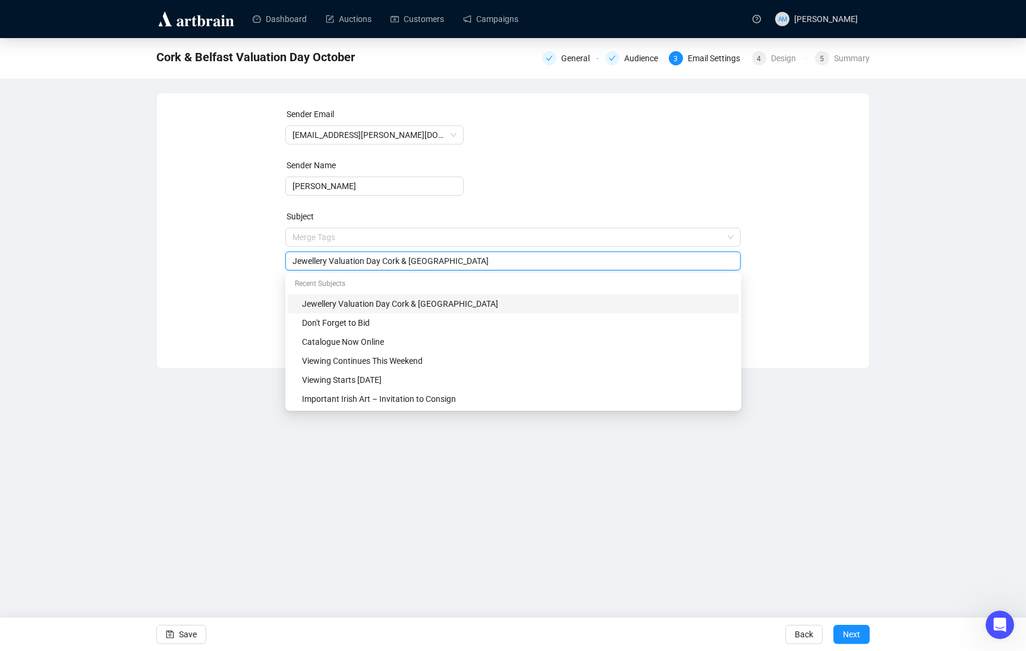
click at [306, 266] on input "Jewellery Valuation Day Cork & Belfast" at bounding box center [514, 261] width 442 height 13
drag, startPoint x: 330, startPoint y: 262, endPoint x: 267, endPoint y: 259, distance: 63.1
click at [267, 259] on div "Sender Email jewellery@adams.ie Sender Name Claire-Laurence Mestrallet Subject …" at bounding box center [513, 222] width 684 height 228
click at [346, 262] on input "Valuation Day Cork & Belfast" at bounding box center [514, 261] width 442 height 13
type input "Valuation Days - Cork & Belfast"
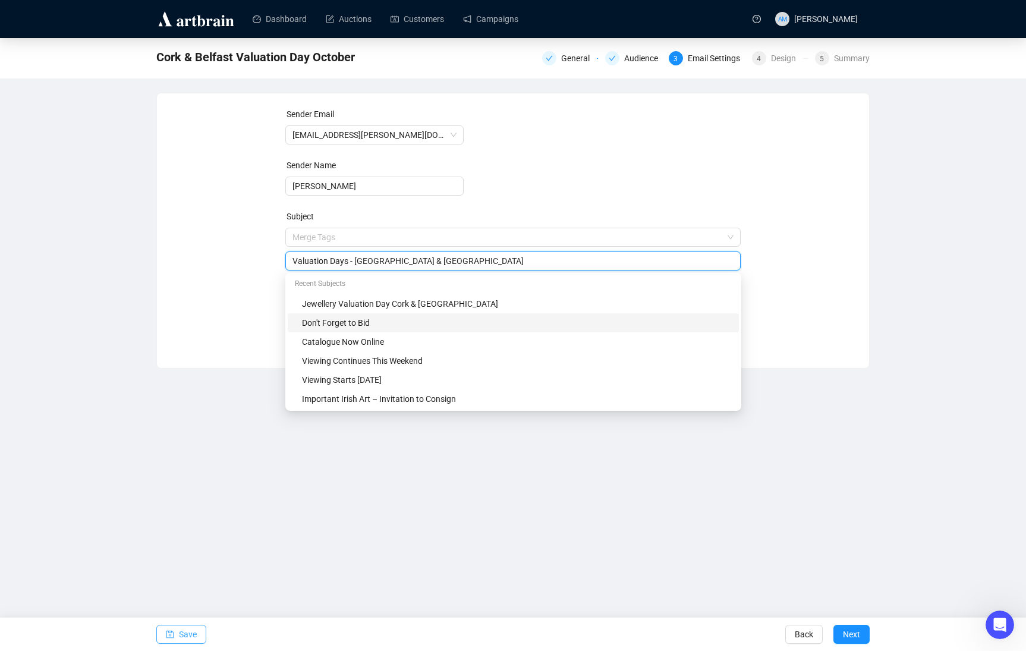
click at [184, 525] on span "Save" at bounding box center [188, 634] width 18 height 33
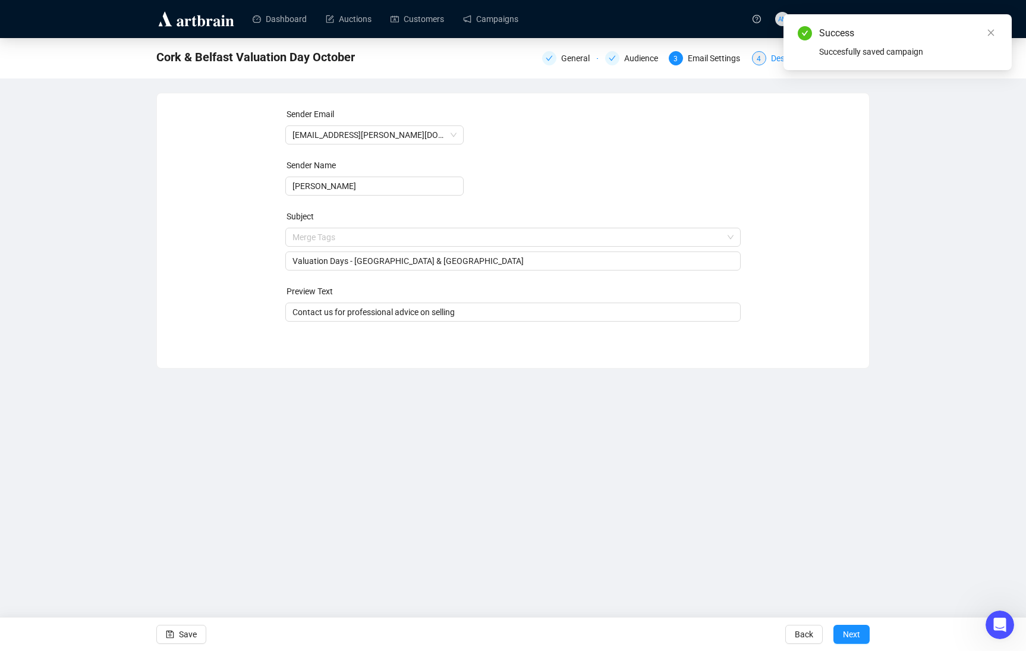
click at [767, 60] on div "4 Design" at bounding box center [780, 58] width 56 height 14
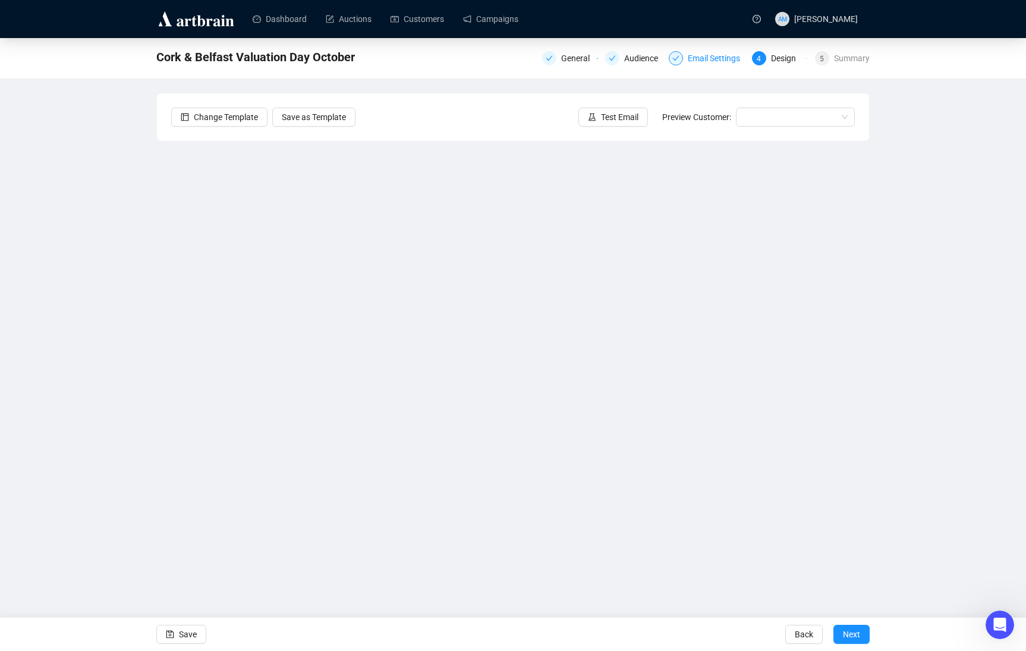
click at [683, 56] on div "Email Settings" at bounding box center [707, 58] width 76 height 14
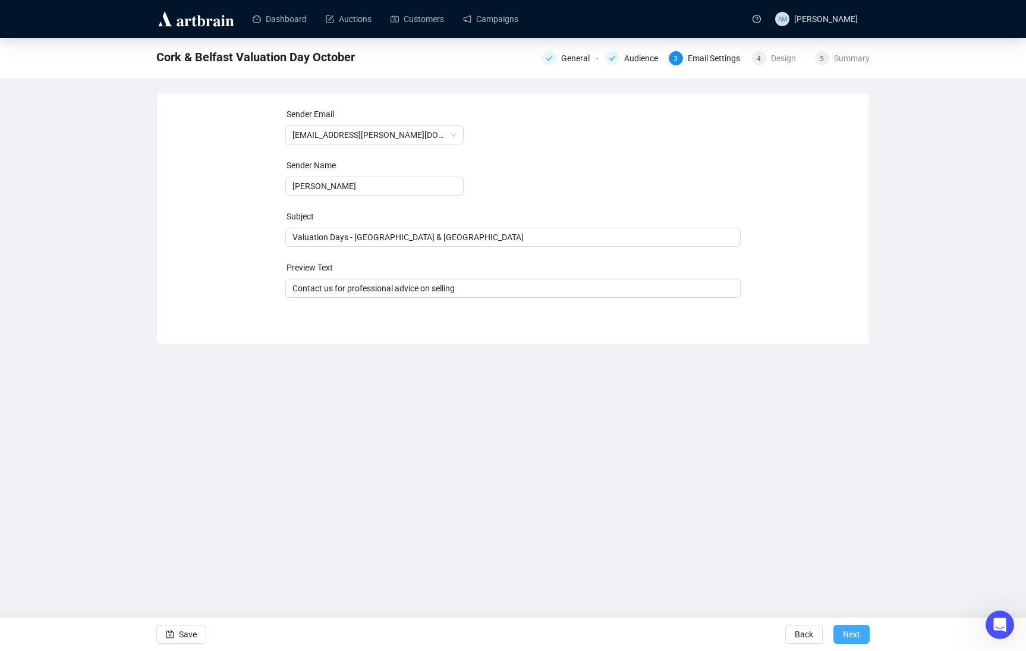
click at [862, 525] on button "Next" at bounding box center [852, 634] width 36 height 19
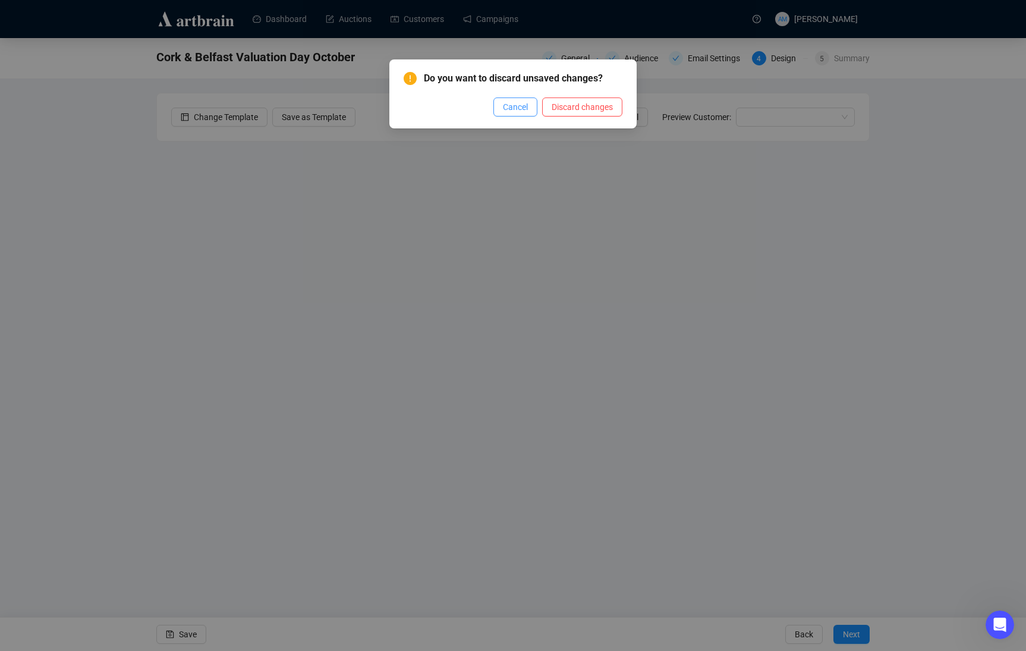
click at [513, 112] on span "Cancel" at bounding box center [515, 107] width 25 height 13
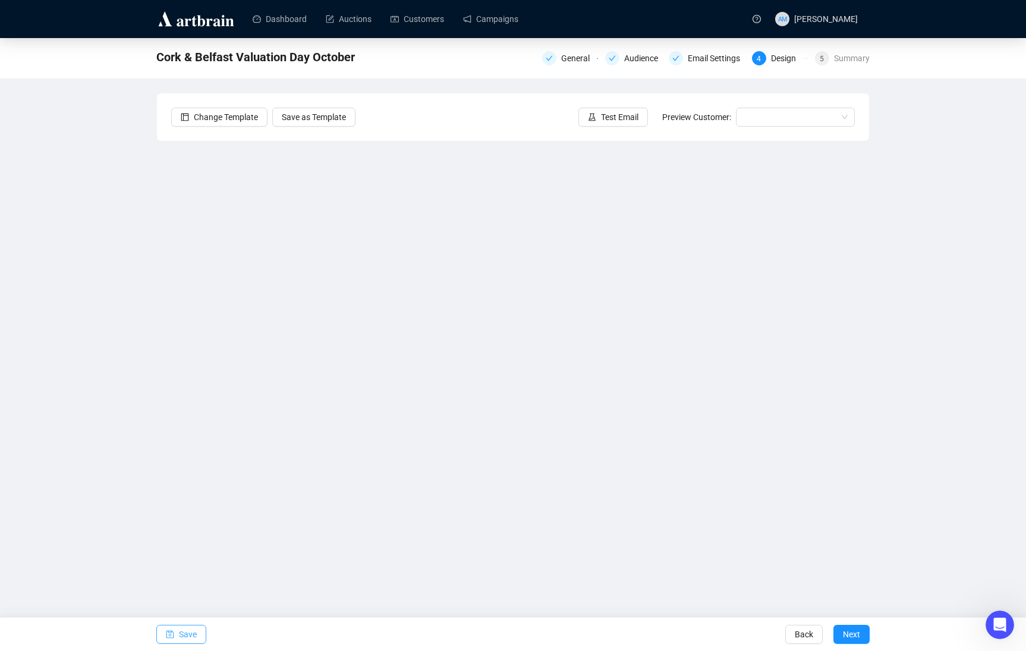
click at [174, 525] on button "Save" at bounding box center [181, 634] width 50 height 19
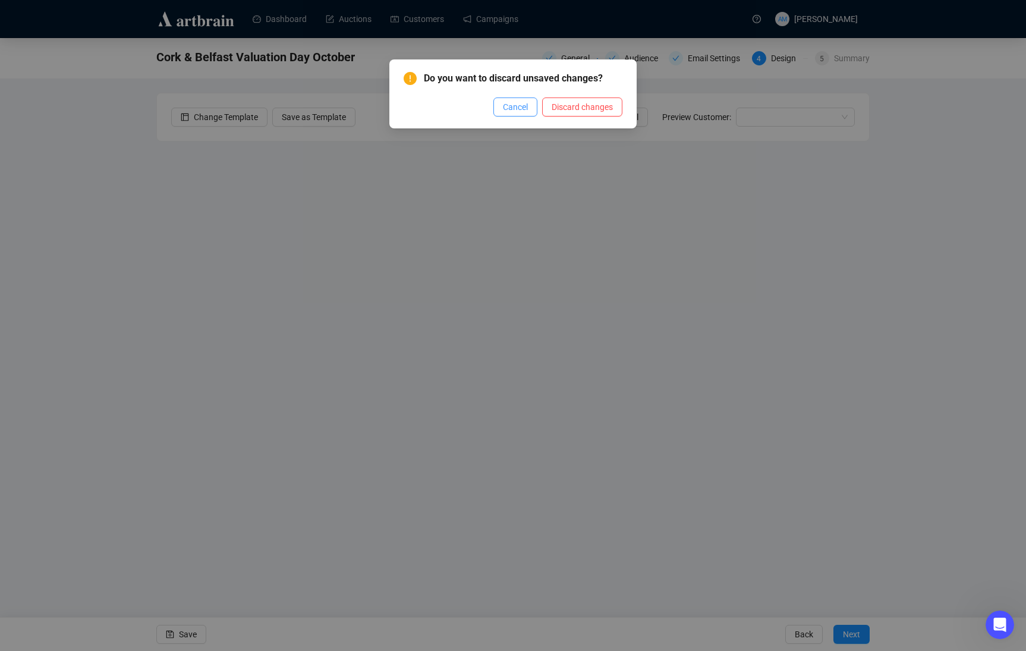
click at [513, 108] on span "Cancel" at bounding box center [515, 107] width 25 height 13
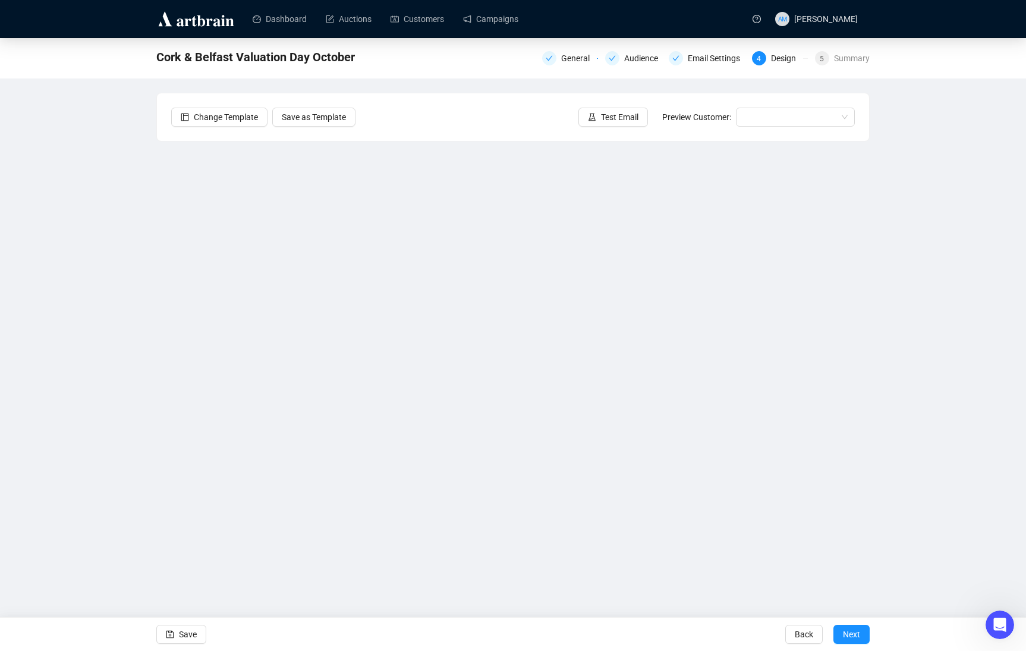
click at [963, 429] on div "Cork & Belfast Valuation Day October General Audience Email Settings 4 Design 5…" at bounding box center [513, 291] width 1026 height 507
click at [966, 339] on div "Cork & Belfast Valuation Day October General Audience Email Settings 4 Design 5…" at bounding box center [513, 291] width 1026 height 507
click at [150, 337] on div "Cork & Belfast Valuation Day October General Audience Email Settings 4 Design 5…" at bounding box center [513, 291] width 1026 height 507
click at [125, 353] on div "Cork & Belfast Valuation Day October General Audience Email Settings 4 Design 5…" at bounding box center [513, 291] width 1026 height 507
click at [956, 450] on div "Cork & Belfast Valuation Day October General Audience Email Settings 4 Design 5…" at bounding box center [513, 291] width 1026 height 507
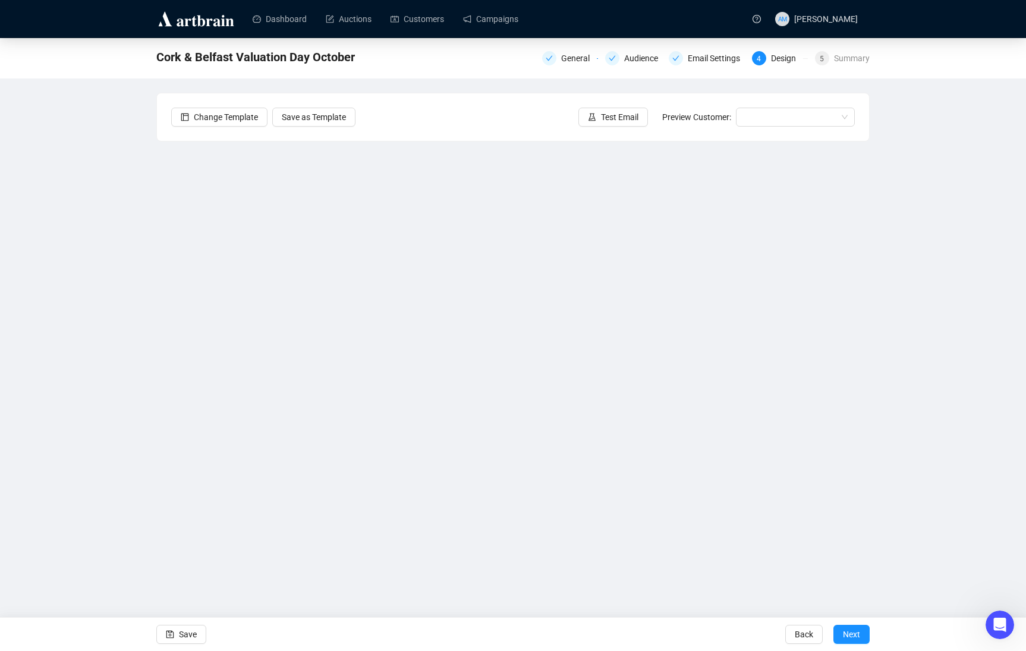
click at [47, 371] on div "Cork & Belfast Valuation Day October General Audience Email Settings 4 Design 5…" at bounding box center [513, 291] width 1026 height 507
click at [886, 332] on div "Cork & Belfast Valuation Day October General Audience Email Settings 4 Design 5…" at bounding box center [513, 291] width 1026 height 507
click at [180, 525] on span "Save" at bounding box center [188, 634] width 18 height 33
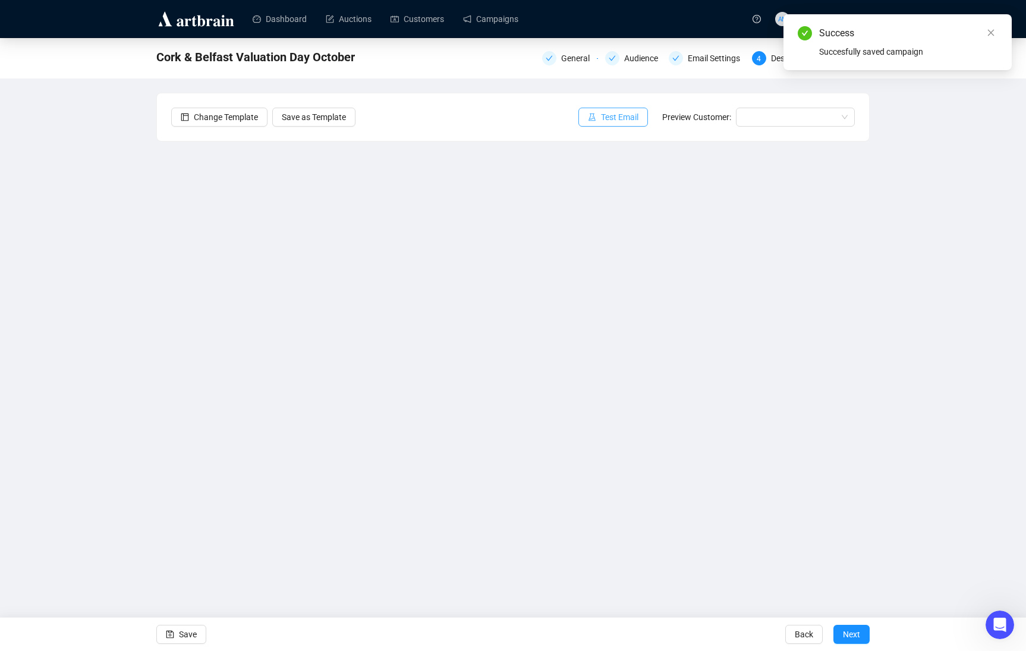
click at [596, 122] on button "Test Email" at bounding box center [614, 117] width 70 height 19
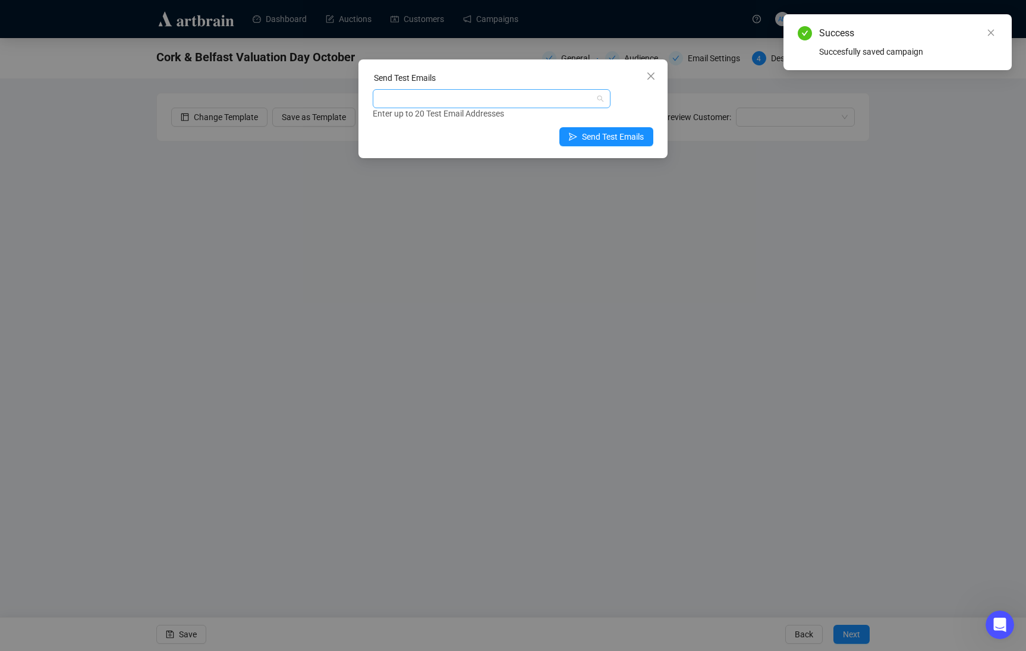
click at [500, 95] on div at bounding box center [485, 98] width 221 height 17
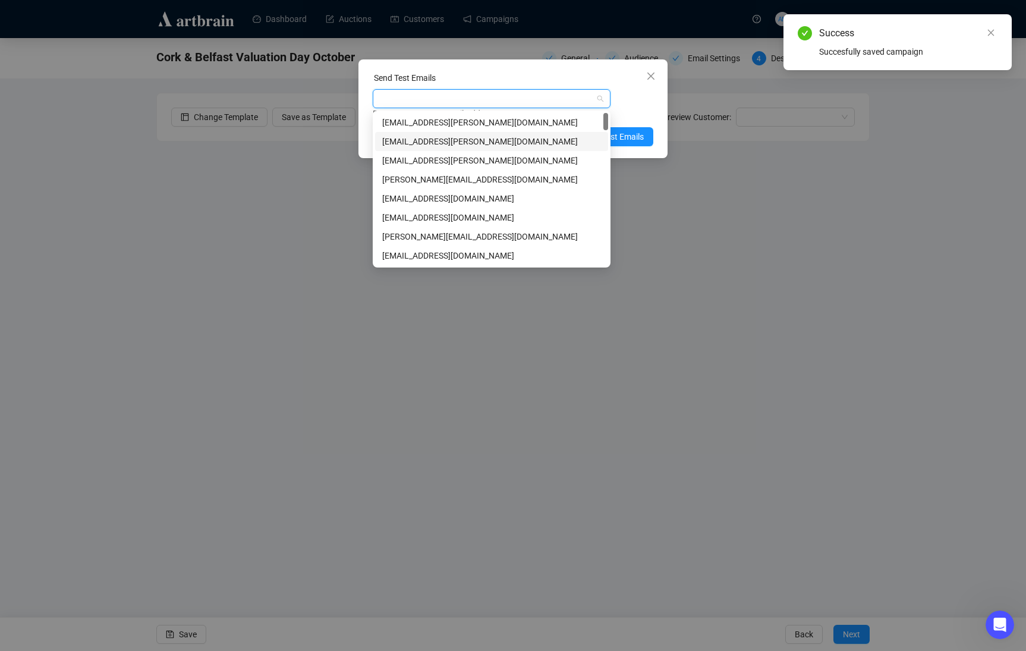
click at [482, 146] on div "amymcnamara@adams.ie" at bounding box center [491, 141] width 219 height 13
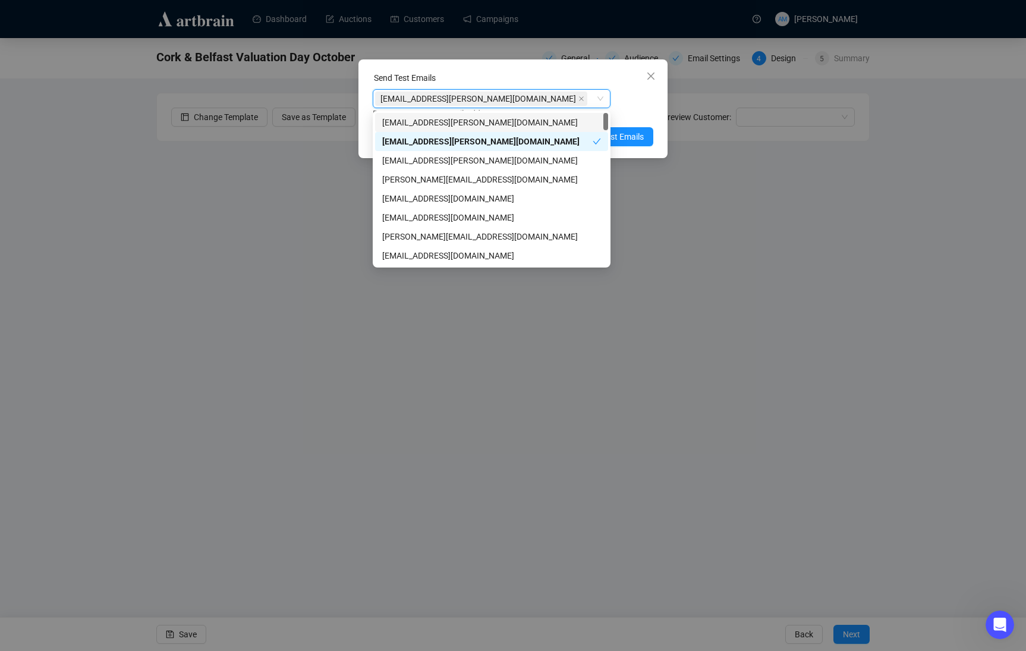
click at [635, 105] on div "amymcnamara@adams.ie amymcnamara@adams.ie Enter up to 20 Test Email Addresses" at bounding box center [513, 104] width 281 height 31
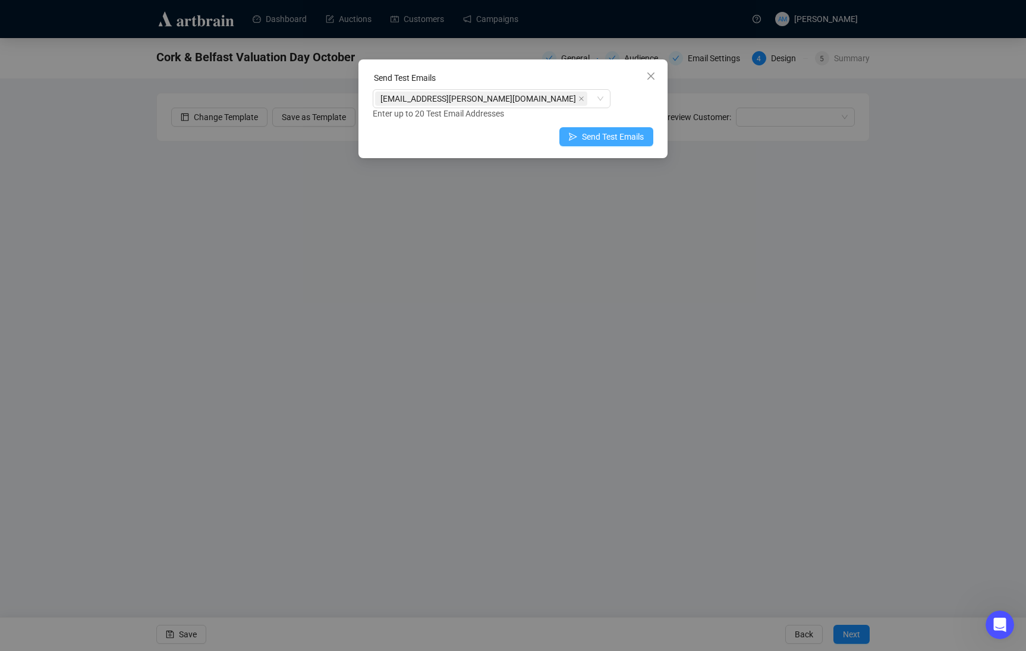
click at [614, 137] on span "Send Test Emails" at bounding box center [613, 136] width 62 height 13
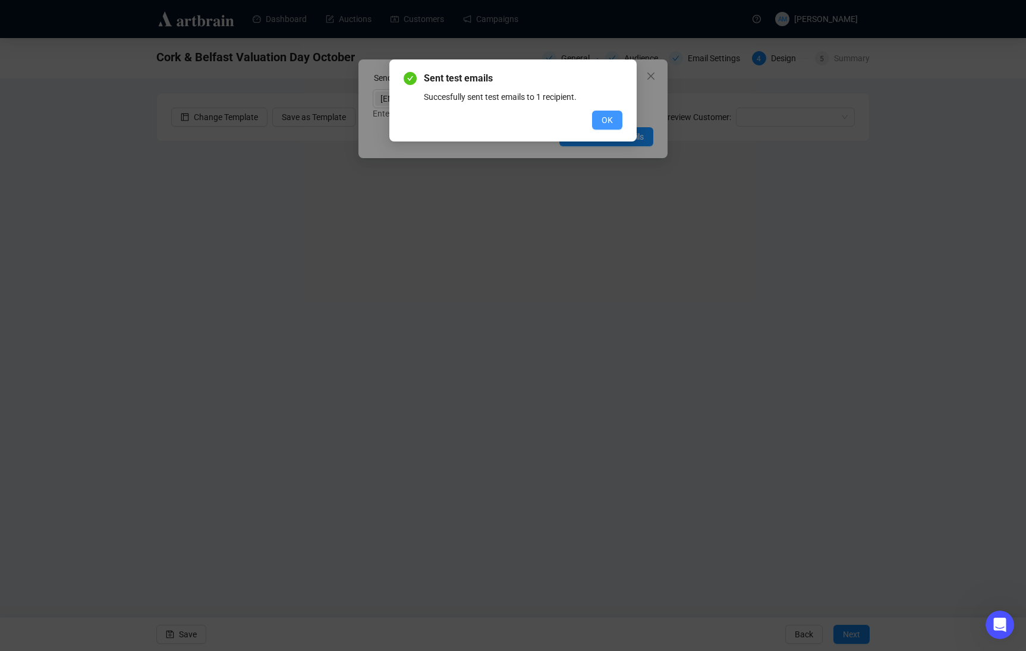
click at [605, 121] on span "OK" at bounding box center [607, 120] width 11 height 13
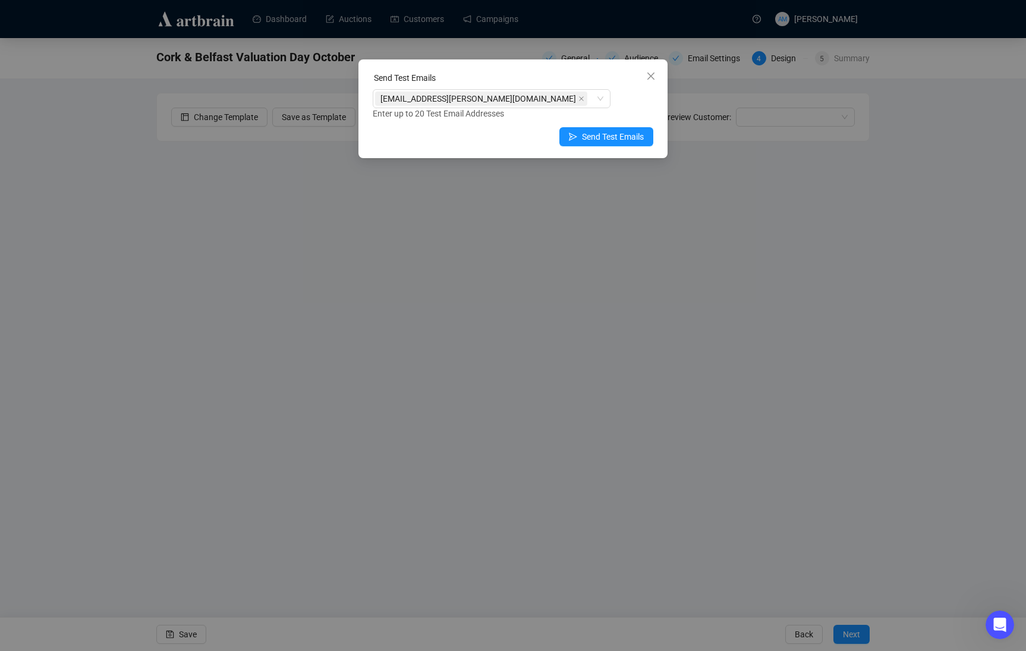
click at [153, 525] on div "Send Test Emails amymcnamara@adams.ie Enter up to 20 Test Email Addresses Send …" at bounding box center [513, 325] width 1026 height 651
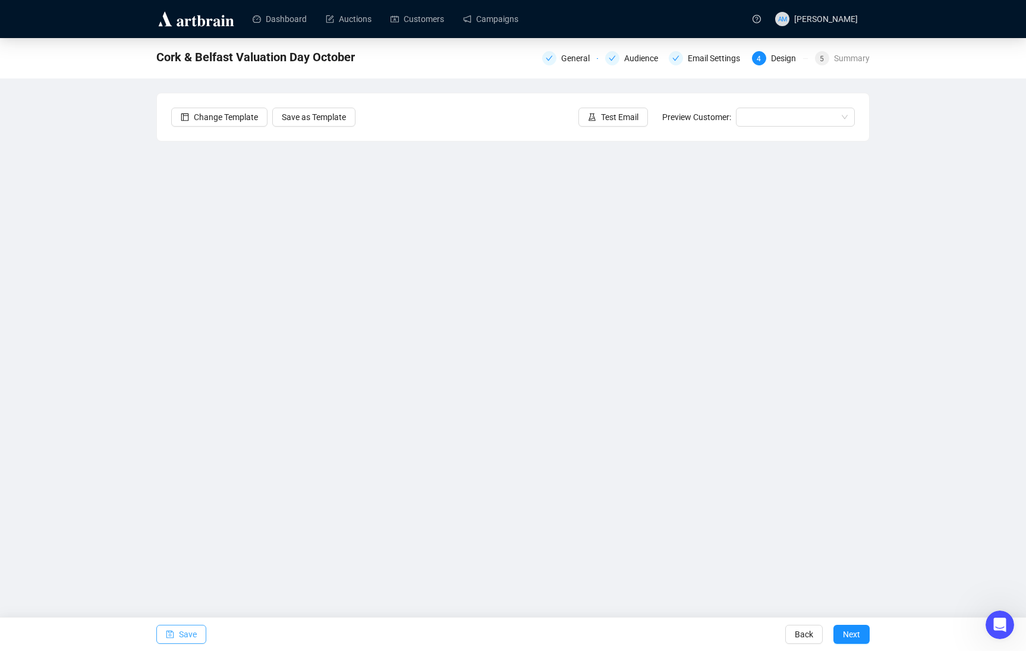
click at [182, 525] on span "Save" at bounding box center [188, 634] width 18 height 33
click at [606, 115] on span "Test Email" at bounding box center [619, 117] width 37 height 13
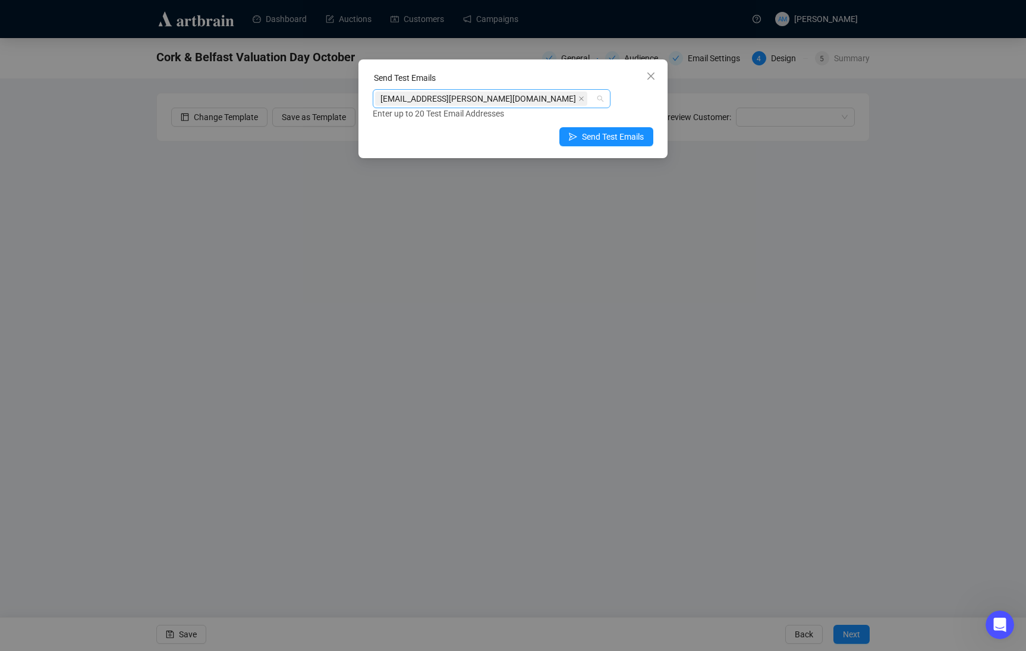
drag, startPoint x: 513, startPoint y: 96, endPoint x: 522, endPoint y: 100, distance: 10.4
click at [513, 96] on div "amymcnamara@adams.ie" at bounding box center [485, 98] width 221 height 17
drag, startPoint x: 545, startPoint y: 96, endPoint x: 467, endPoint y: 111, distance: 79.9
click at [288, 87] on div "Send Test Emails amymcnamara@adams.ie amymcnamara@adams.ie Enter up to 20 Test …" at bounding box center [513, 325] width 1026 height 651
click at [579, 101] on icon "close" at bounding box center [581, 98] width 5 height 5
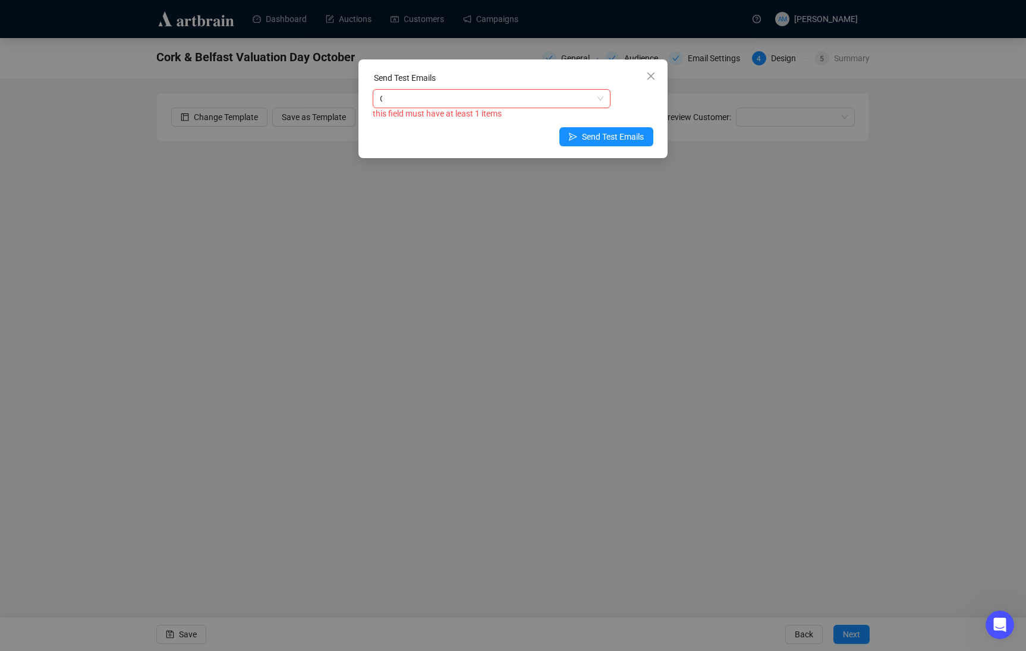
type input "CLA"
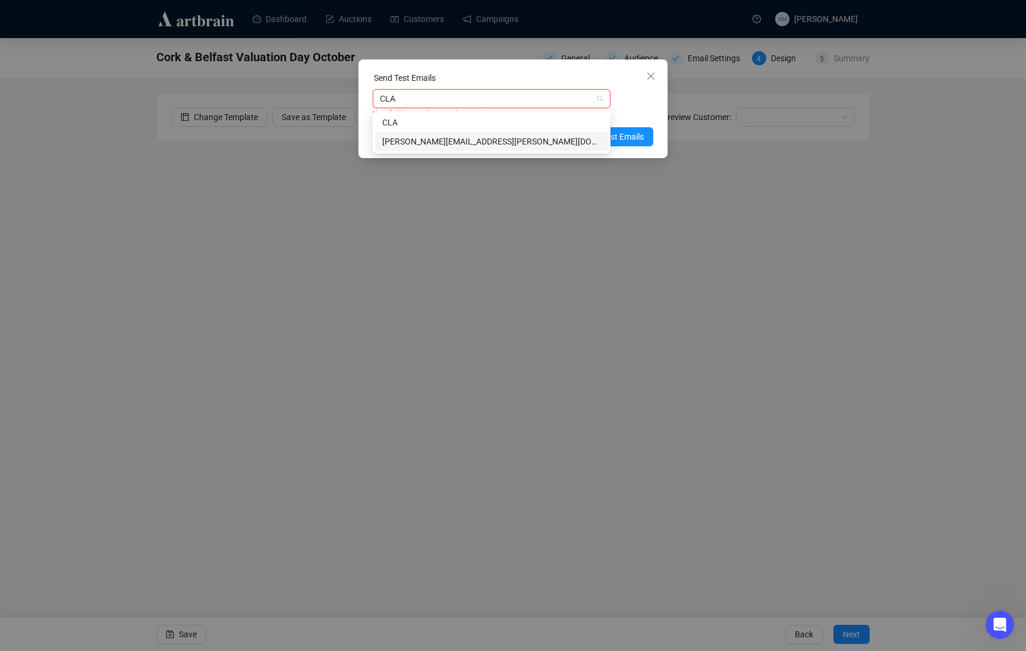
click at [491, 138] on div "claire@adams.ie" at bounding box center [491, 141] width 219 height 13
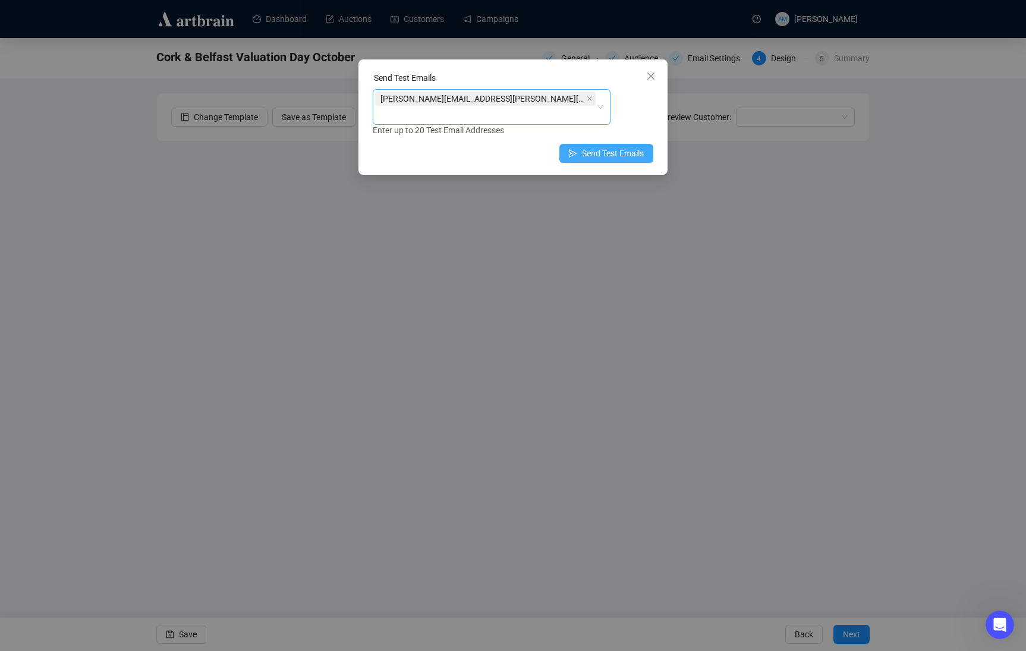
click at [629, 147] on span "Send Test Emails" at bounding box center [613, 153] width 62 height 13
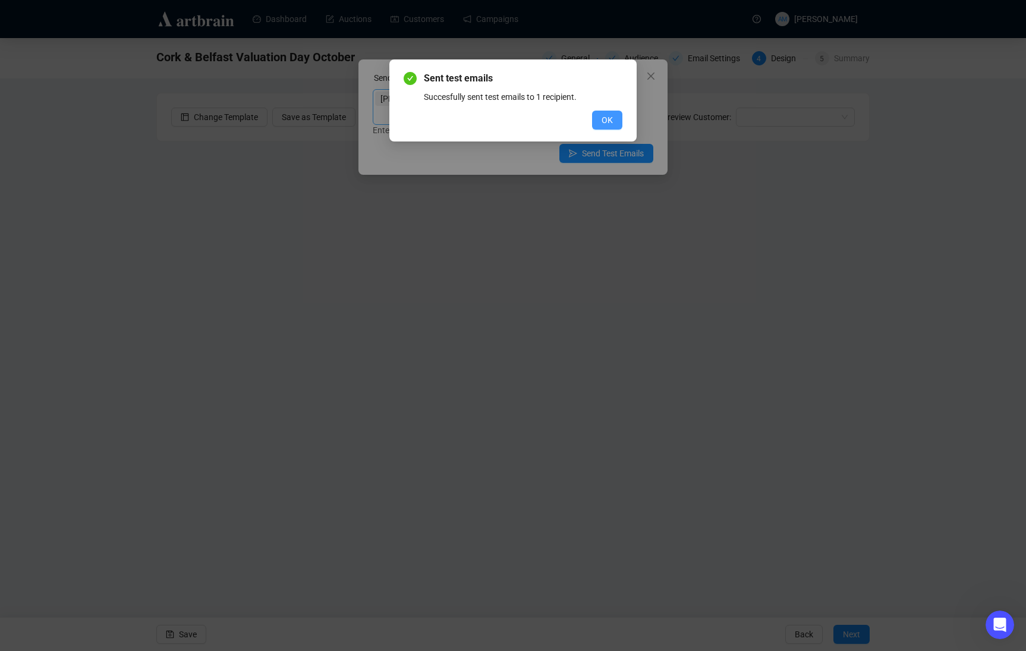
click at [608, 121] on span "OK" at bounding box center [607, 120] width 11 height 13
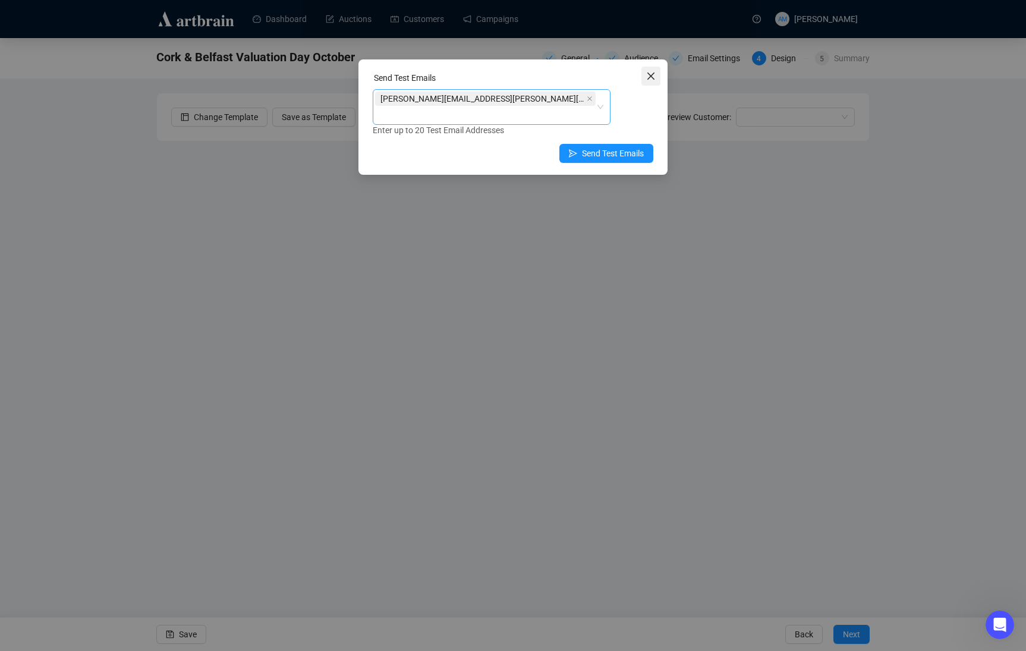
click at [648, 79] on icon "close" at bounding box center [651, 76] width 7 height 7
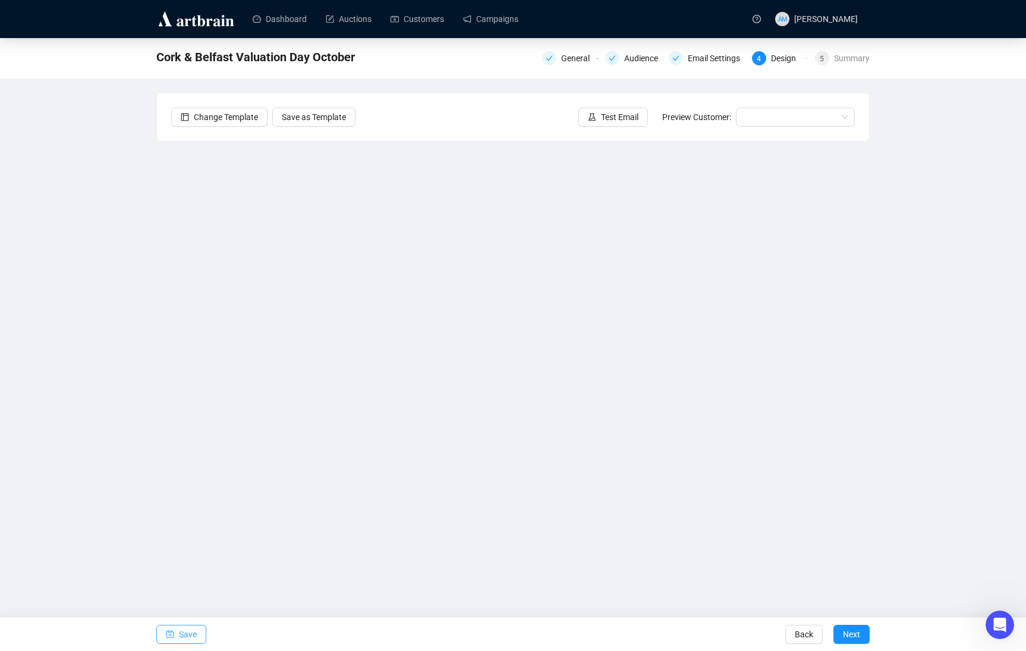
click at [190, 525] on span "Save" at bounding box center [188, 634] width 18 height 33
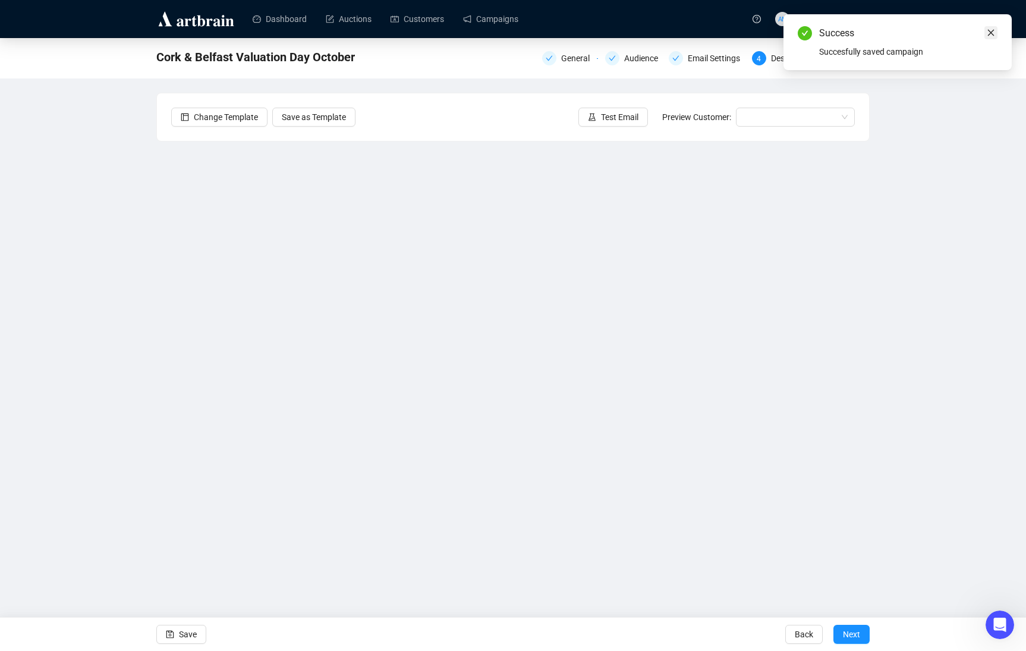
click at [993, 32] on icon "close" at bounding box center [991, 33] width 8 height 8
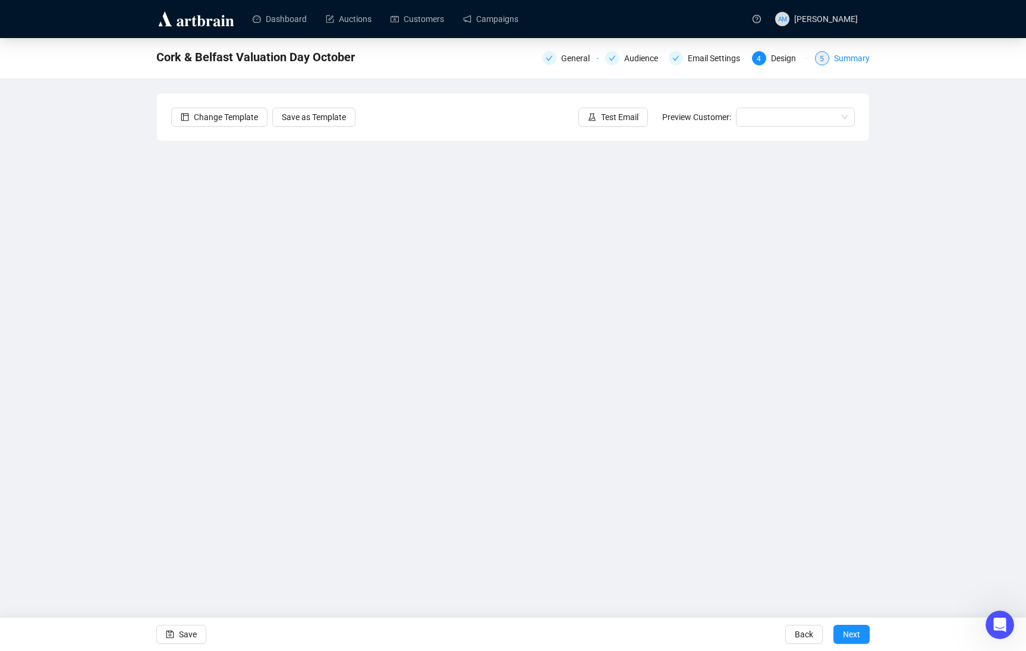
click at [861, 57] on div "Summary" at bounding box center [852, 58] width 36 height 14
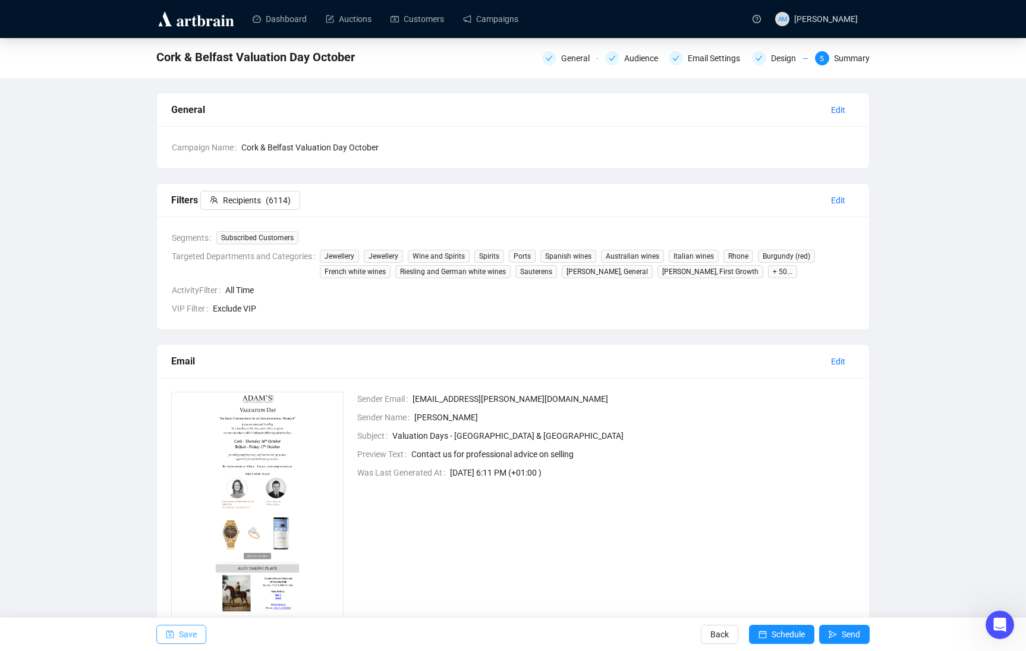
click at [191, 525] on span "Save" at bounding box center [188, 634] width 18 height 33
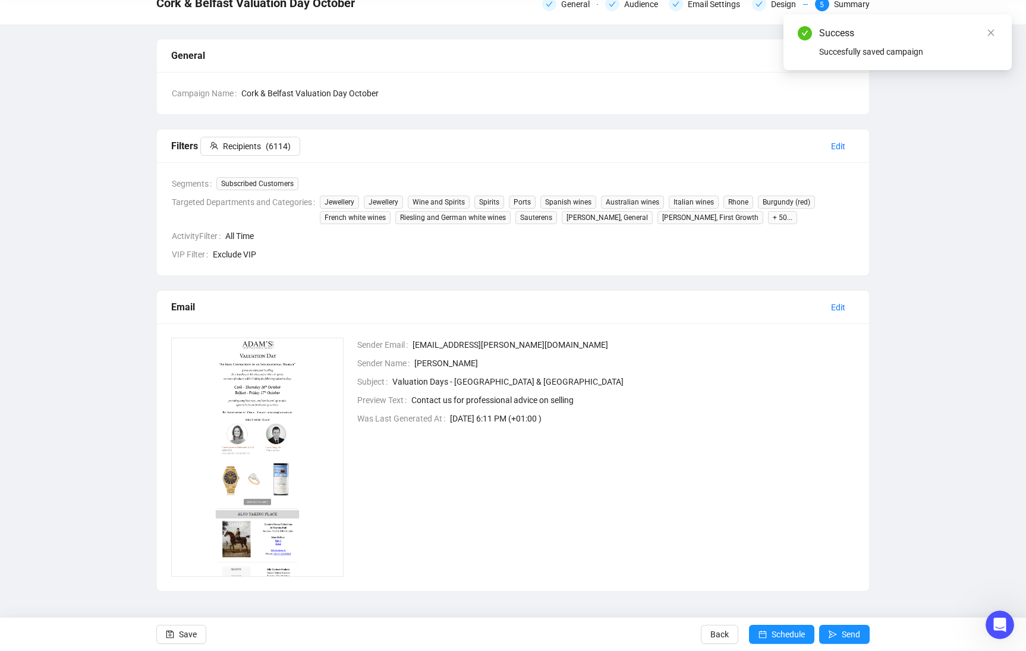
scroll to position [52, 0]
click at [193, 525] on span "Save" at bounding box center [188, 634] width 18 height 33
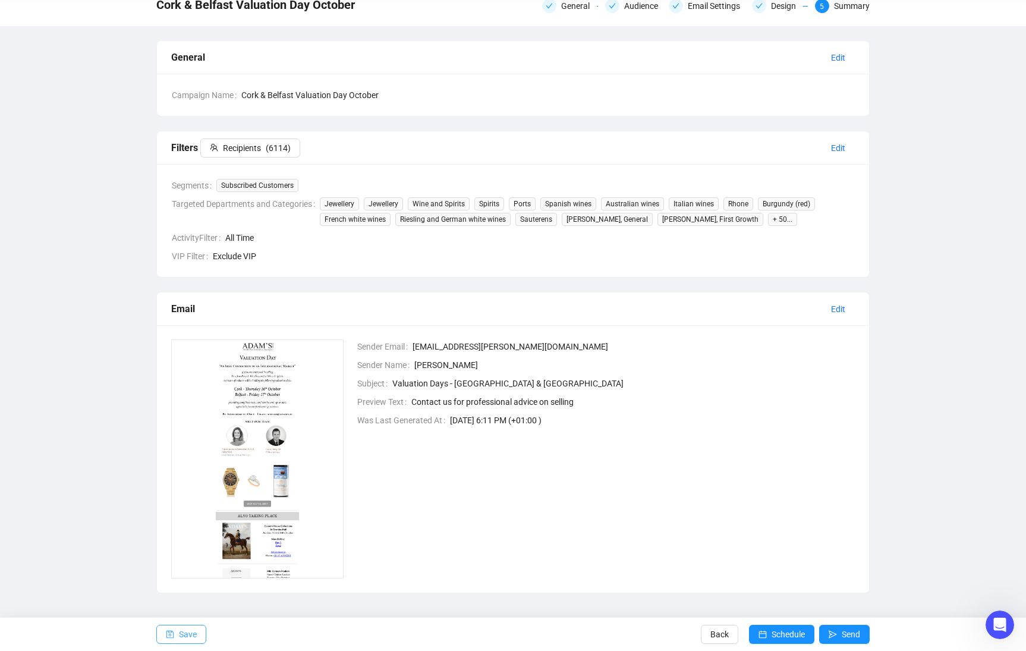
drag, startPoint x: 184, startPoint y: 636, endPoint x: 194, endPoint y: 635, distance: 10.2
click at [185, 525] on span "Save" at bounding box center [188, 634] width 18 height 33
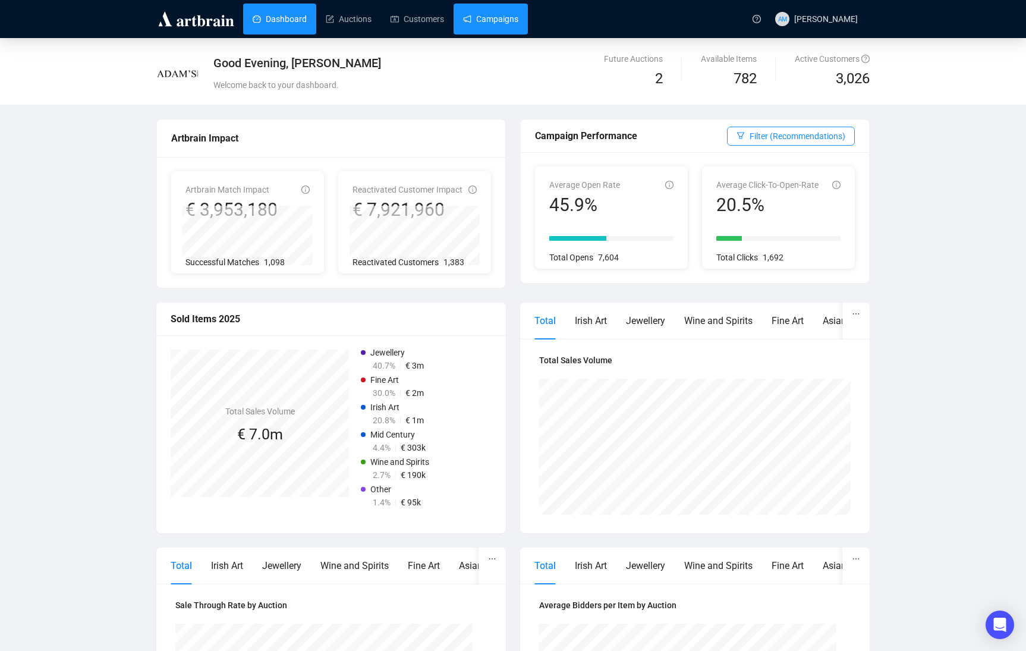
click at [484, 25] on link "Campaigns" at bounding box center [490, 19] width 55 height 31
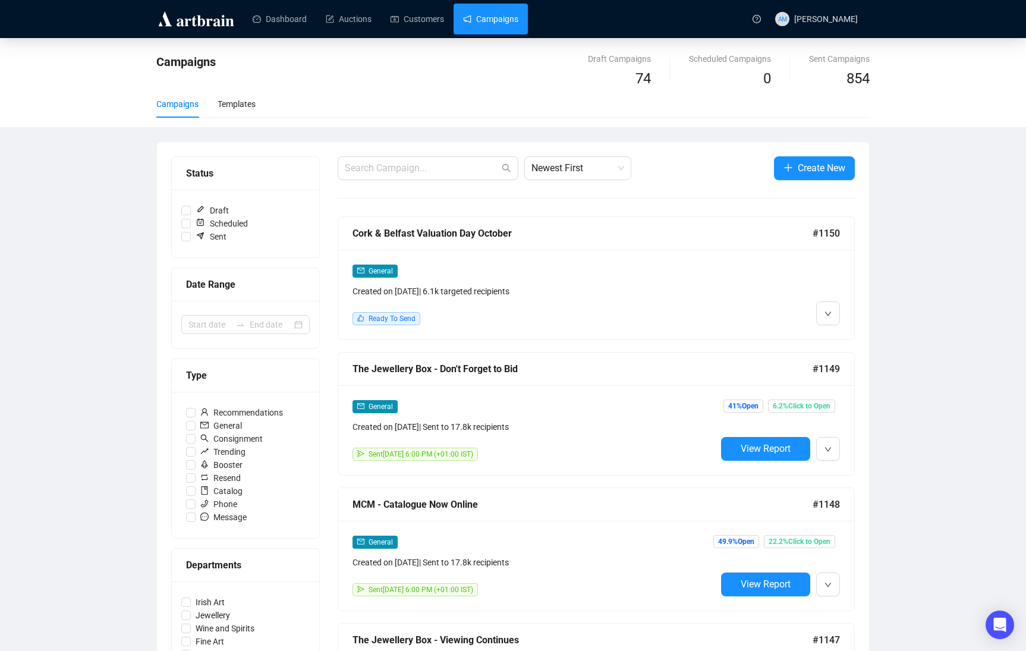
click at [492, 289] on div "Created on Oct 6, 2025 | 6.1k targeted recipients" at bounding box center [535, 291] width 364 height 13
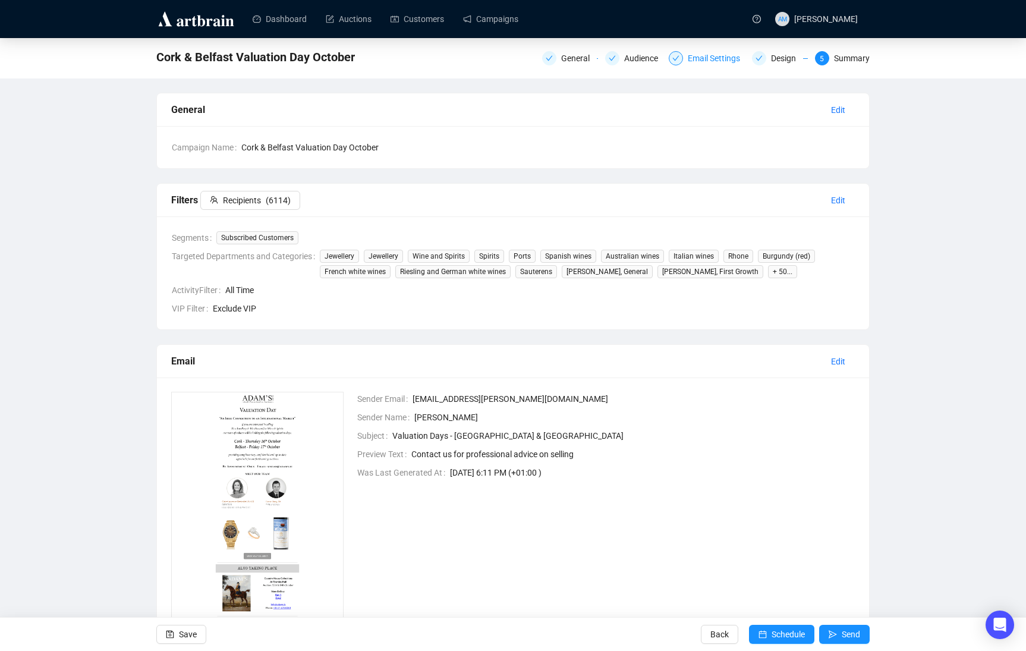
click at [729, 55] on div "Email Settings" at bounding box center [717, 58] width 59 height 14
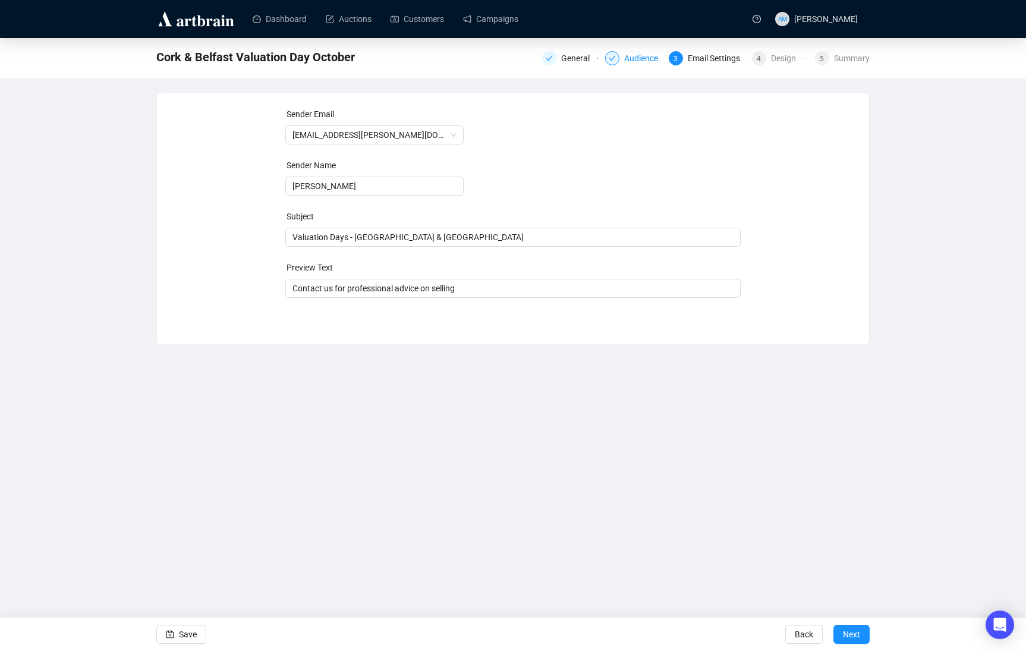
click at [624, 62] on div "Audience" at bounding box center [644, 58] width 41 height 14
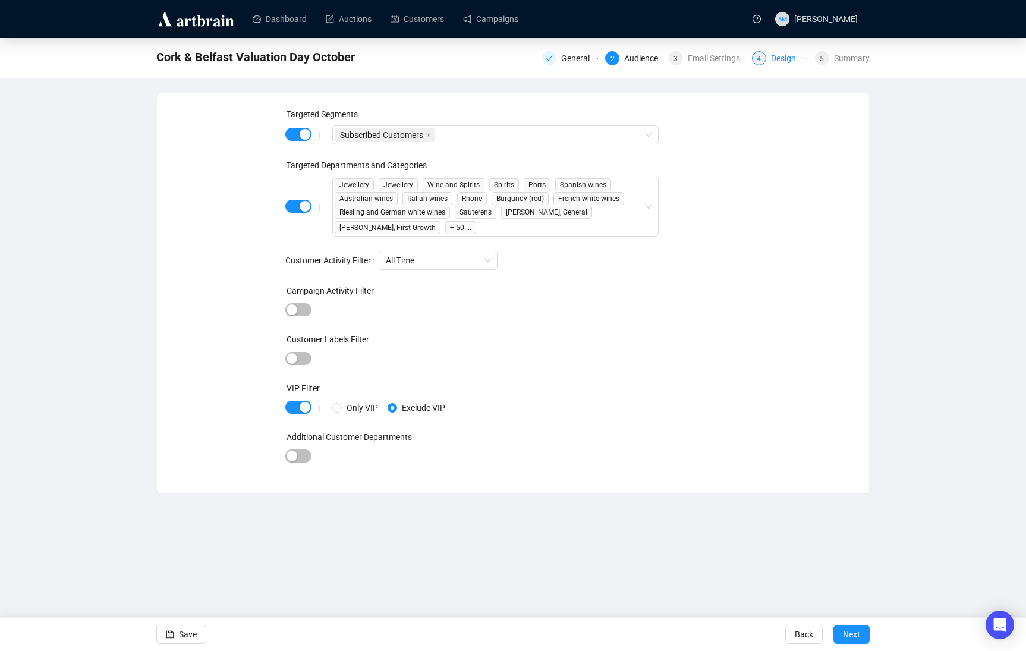
click at [775, 57] on div "Design" at bounding box center [787, 58] width 32 height 14
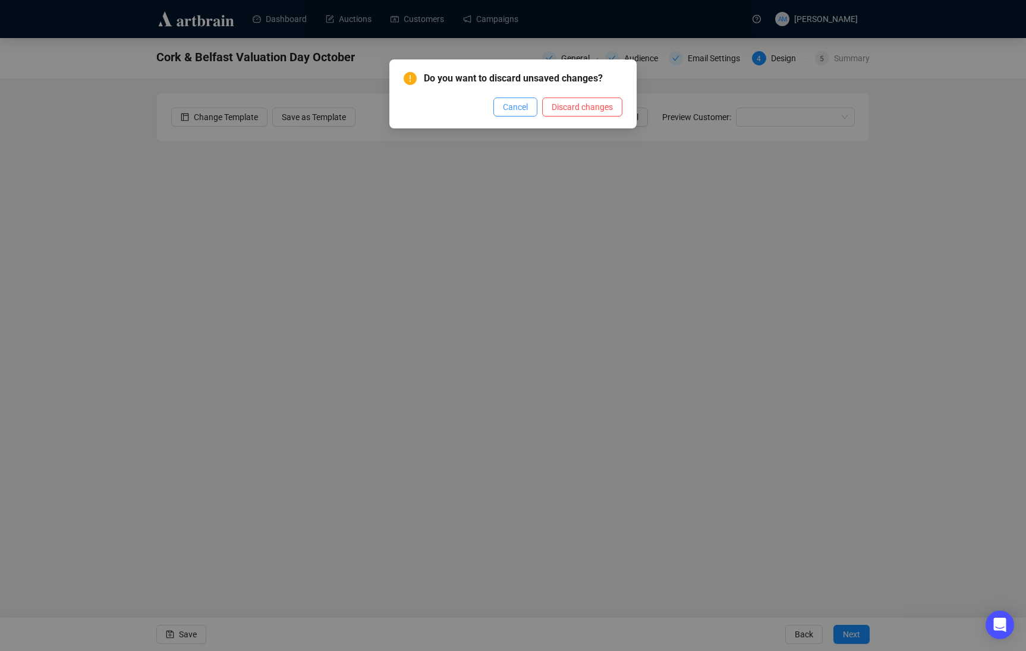
click at [504, 104] on span "Cancel" at bounding box center [515, 107] width 25 height 13
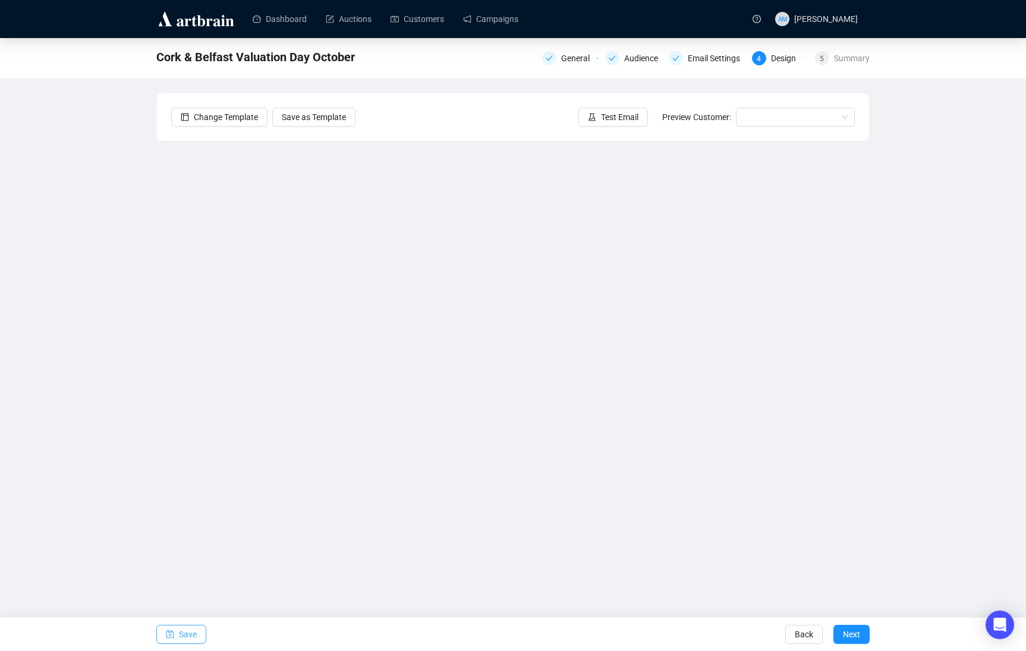
click at [175, 640] on button "Save" at bounding box center [181, 634] width 50 height 19
click at [196, 632] on span "Save" at bounding box center [188, 634] width 18 height 33
click at [834, 60] on div "Summary" at bounding box center [852, 58] width 36 height 14
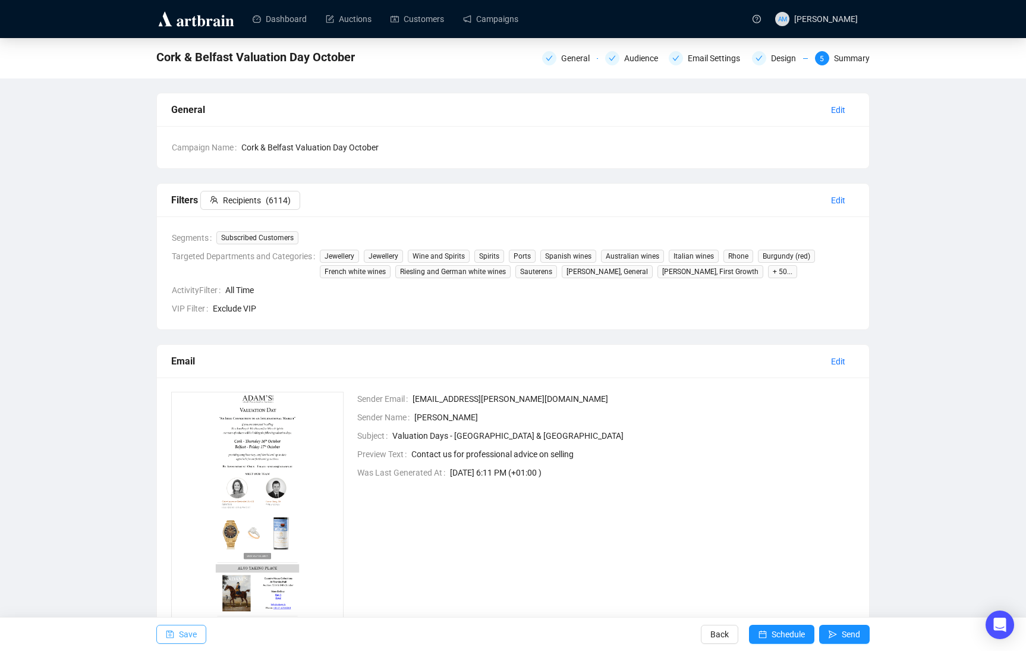
click at [193, 643] on span "Save" at bounding box center [188, 634] width 18 height 33
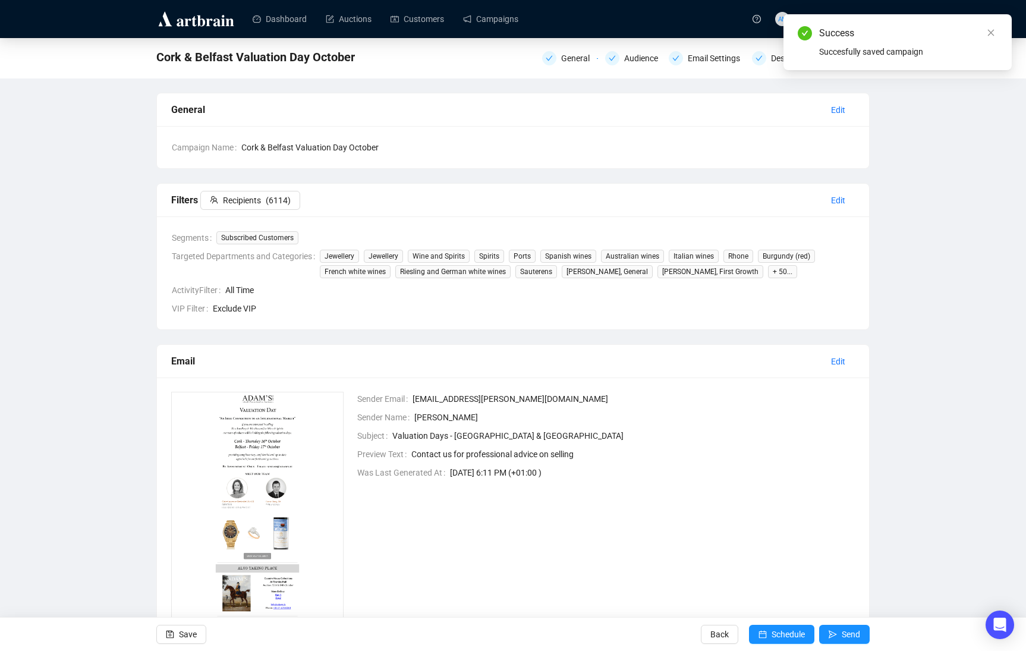
click at [296, 456] on img at bounding box center [257, 511] width 172 height 239
click at [224, 438] on img at bounding box center [257, 511] width 172 height 239
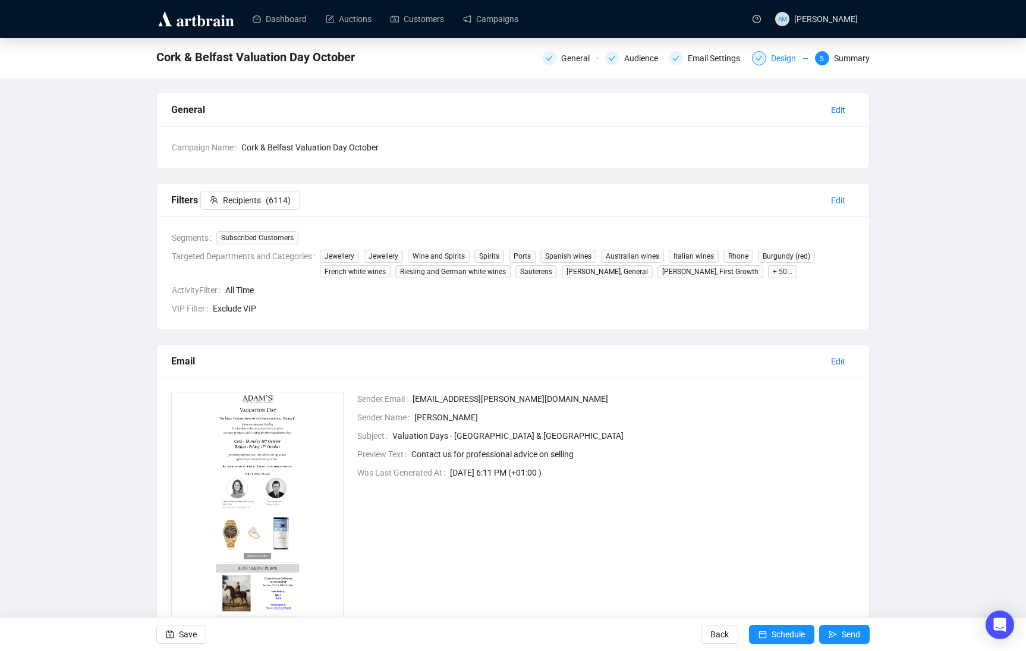
click at [781, 61] on div "Design" at bounding box center [787, 58] width 32 height 14
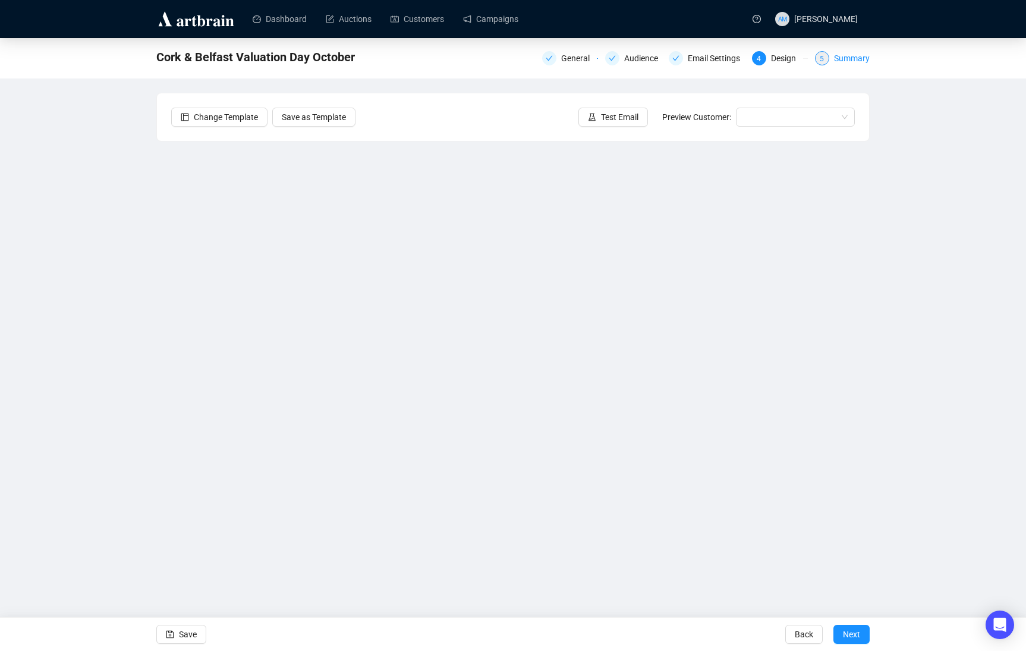
click at [869, 64] on div "Summary" at bounding box center [852, 58] width 36 height 14
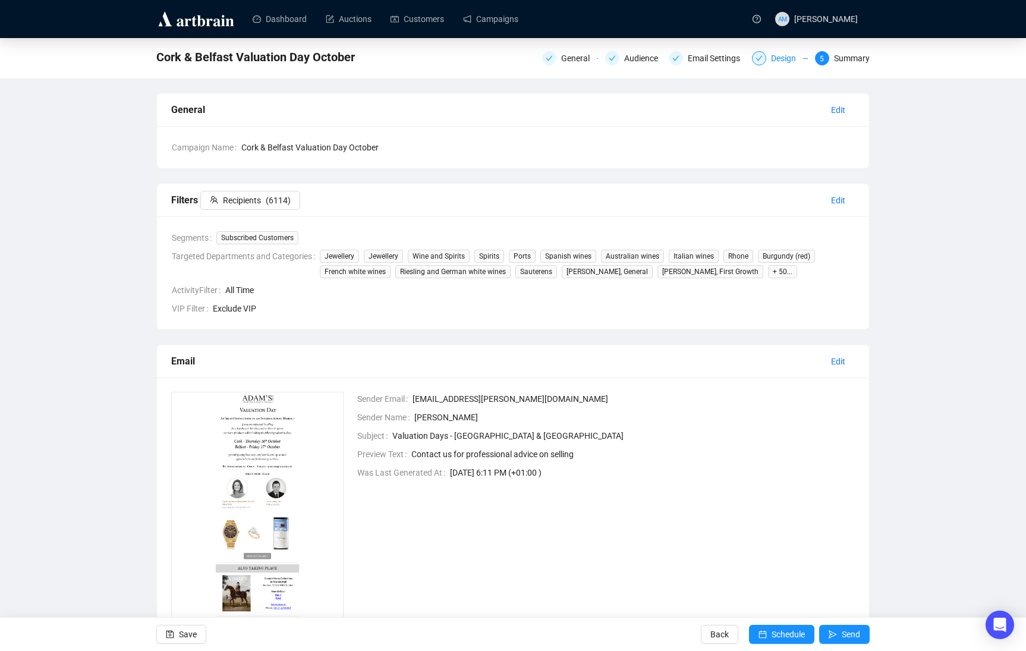
click at [771, 63] on div "Design" at bounding box center [787, 58] width 32 height 14
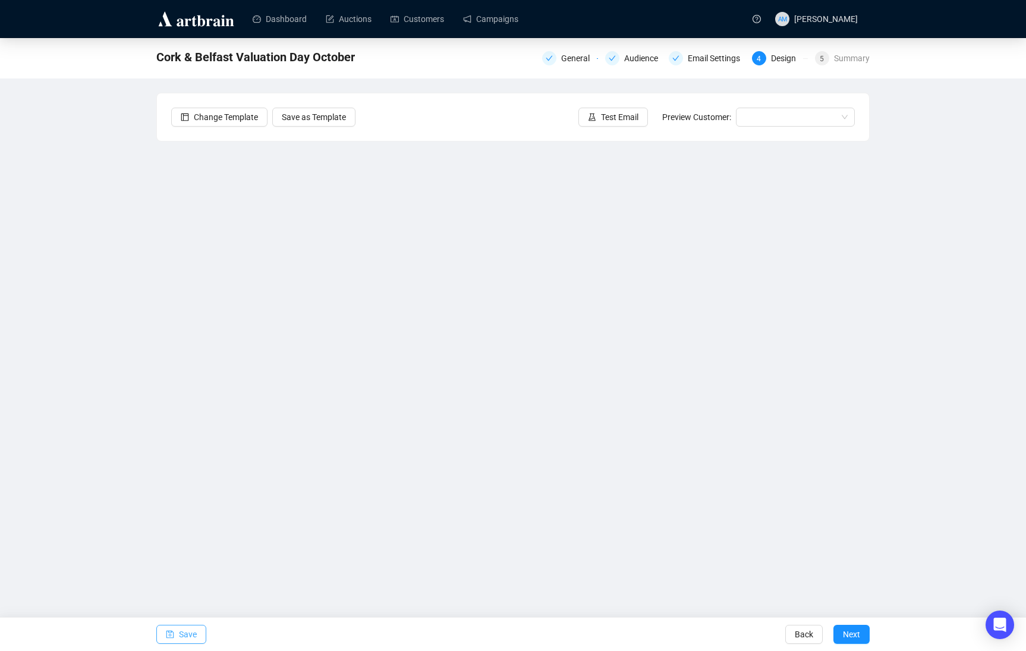
click at [195, 631] on span "Save" at bounding box center [188, 634] width 18 height 33
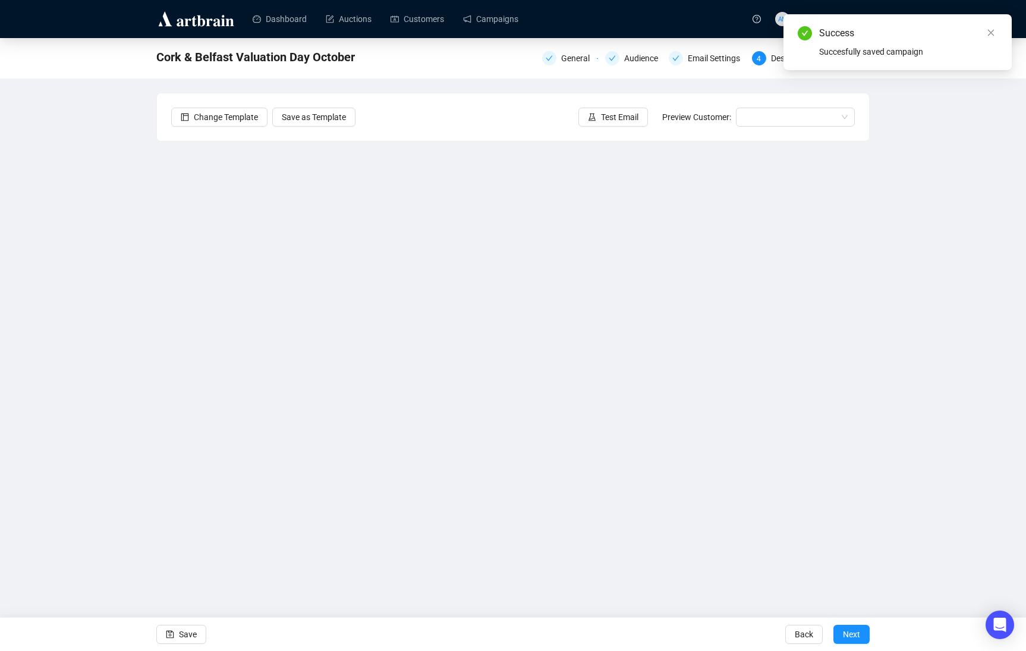
click at [846, 54] on div "Success Succesfully saved campaign" at bounding box center [898, 42] width 200 height 32
click at [941, 178] on div "Cork & Belfast Valuation Day October General Audience Email Settings 4 Design 5…" at bounding box center [513, 291] width 1026 height 507
click at [989, 34] on icon "close" at bounding box center [991, 33] width 7 height 7
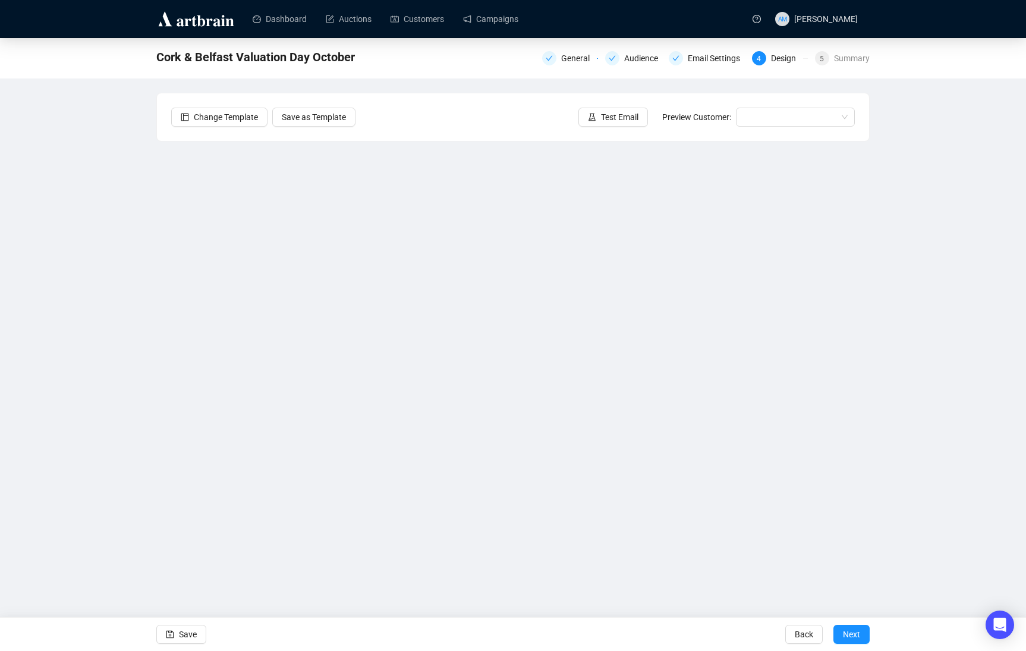
click at [850, 67] on div "Cork & Belfast Valuation Day October General Audience Email Settings 4 Design 5…" at bounding box center [513, 57] width 714 height 24
click at [858, 59] on div "Summary" at bounding box center [852, 58] width 36 height 14
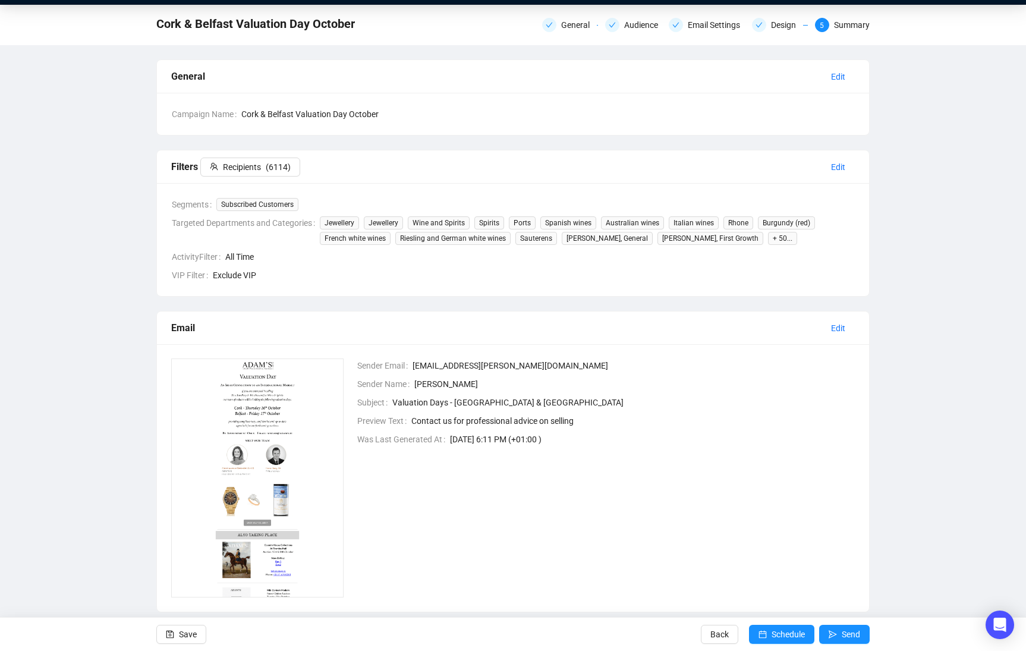
scroll to position [54, 0]
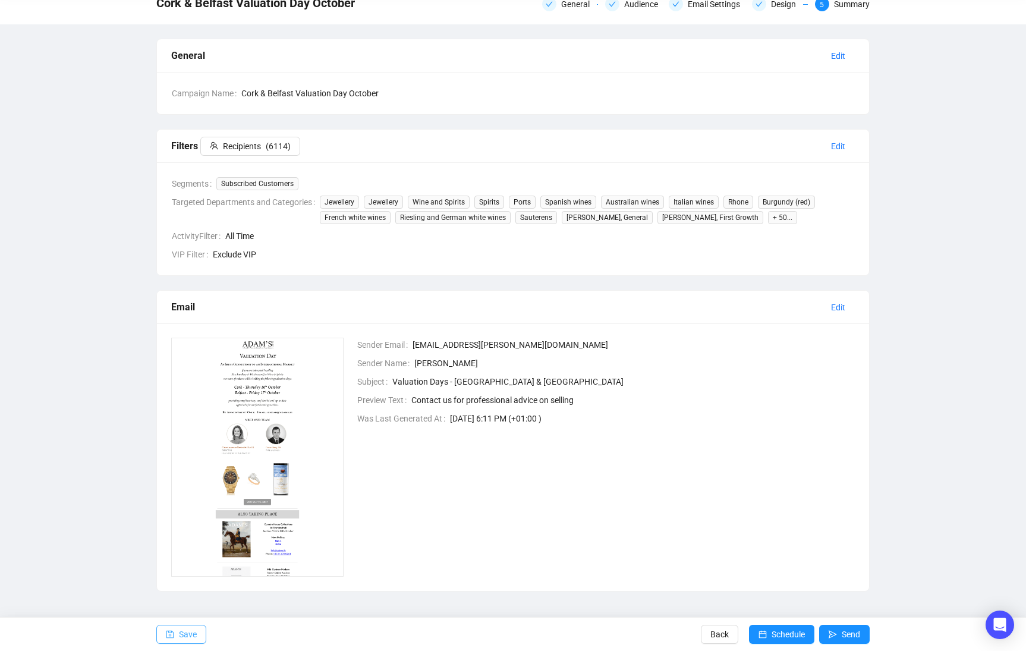
click at [178, 640] on button "Save" at bounding box center [181, 634] width 50 height 19
click at [209, 423] on img at bounding box center [257, 457] width 172 height 239
drag, startPoint x: 394, startPoint y: 92, endPoint x: 225, endPoint y: 87, distance: 169.0
click at [225, 87] on div "Campaign Name Cork & Belfast Valuation Day October" at bounding box center [513, 93] width 683 height 13
click at [325, 109] on div "Campaign Name Cork & Belfast Valuation Day October" at bounding box center [513, 93] width 712 height 42
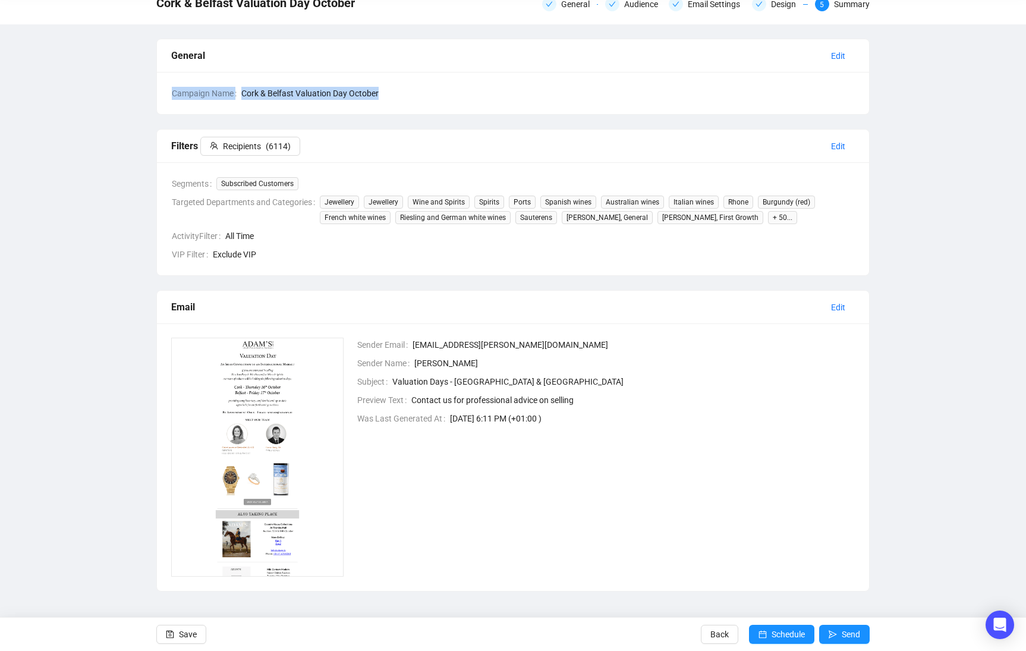
drag, startPoint x: 391, startPoint y: 92, endPoint x: 170, endPoint y: 97, distance: 221.3
click at [170, 97] on div "Campaign Name Cork & Belfast Valuation Day October" at bounding box center [513, 93] width 712 height 42
click at [467, 102] on div "Campaign Name Cork & Belfast Valuation Day October" at bounding box center [513, 93] width 712 height 42
drag, startPoint x: 391, startPoint y: 93, endPoint x: 169, endPoint y: 91, distance: 221.8
click at [169, 91] on div "Campaign Name Cork & Belfast Valuation Day October" at bounding box center [513, 93] width 712 height 42
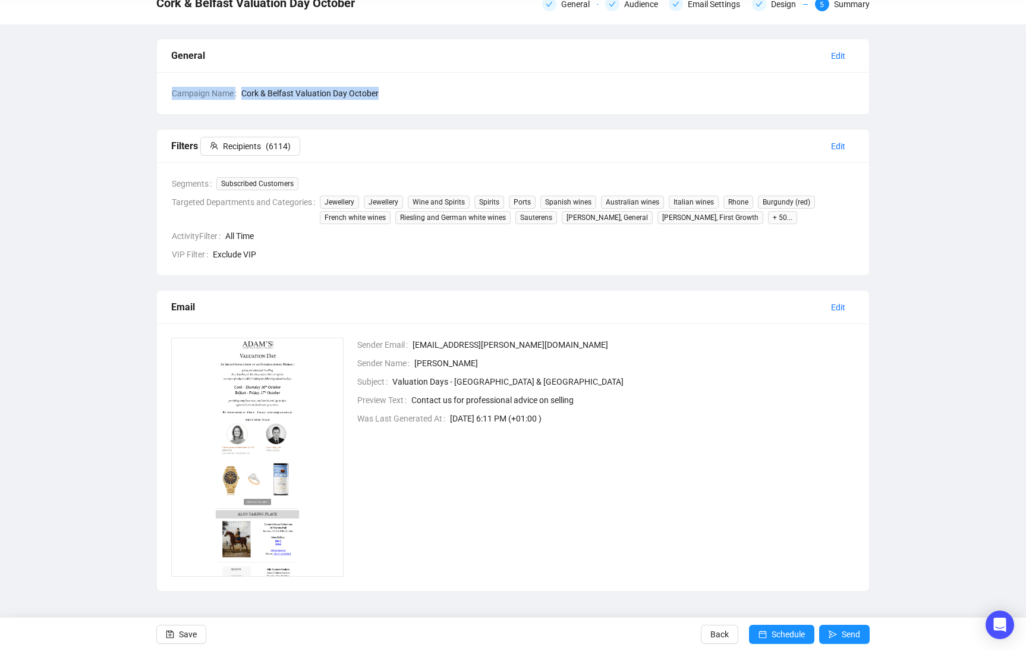
click at [268, 98] on span "Cork & Belfast Valuation Day October" at bounding box center [548, 93] width 614 height 13
drag, startPoint x: 391, startPoint y: 94, endPoint x: 153, endPoint y: 96, distance: 237.9
click at [153, 96] on div "Cork & Belfast Valuation Day October General Audience Email Settings Design 5 S…" at bounding box center [513, 288] width 1026 height 608
click at [263, 79] on div "Campaign Name Cork & Belfast Valuation Day October" at bounding box center [513, 93] width 712 height 42
drag, startPoint x: 393, startPoint y: 93, endPoint x: 143, endPoint y: 100, distance: 250.5
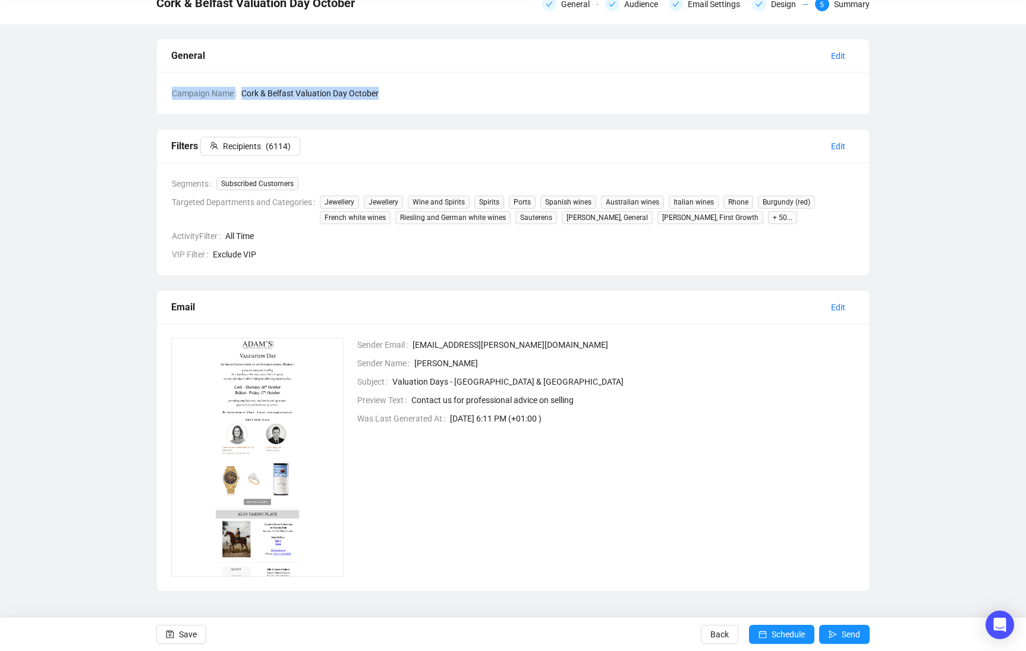
click at [143, 100] on div "Cork & Belfast Valuation Day October General Audience Email Settings Design 5 S…" at bounding box center [513, 288] width 1026 height 608
click at [249, 89] on span "Cork & Belfast Valuation Day October" at bounding box center [548, 93] width 614 height 13
drag, startPoint x: 388, startPoint y: 95, endPoint x: 99, endPoint y: 102, distance: 288.5
click at [99, 102] on div "Cork & Belfast Valuation Day October General Audience Email Settings Design 5 S…" at bounding box center [513, 288] width 1026 height 608
drag, startPoint x: 469, startPoint y: 87, endPoint x: 409, endPoint y: 93, distance: 59.7
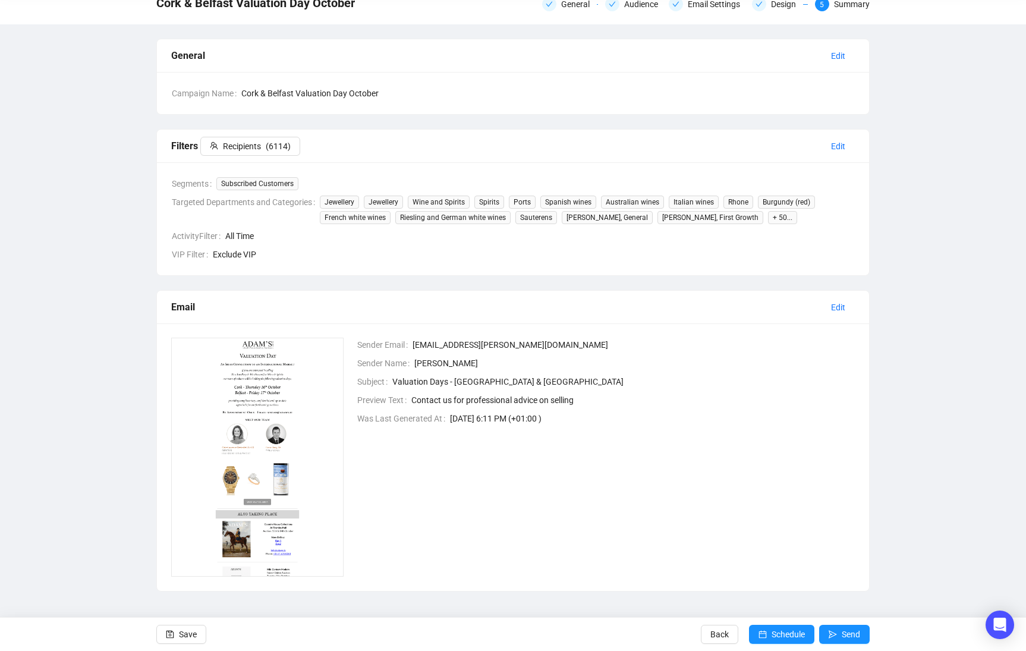
click at [463, 90] on span "Cork & Belfast Valuation Day October" at bounding box center [548, 93] width 614 height 13
drag, startPoint x: 394, startPoint y: 95, endPoint x: 197, endPoint y: 100, distance: 197.5
click at [197, 100] on div "Campaign Name Cork & Belfast Valuation Day October" at bounding box center [513, 93] width 712 height 42
click at [219, 96] on span "Campaign Name" at bounding box center [207, 93] width 70 height 13
drag, startPoint x: 374, startPoint y: 96, endPoint x: 201, endPoint y: 100, distance: 173.1
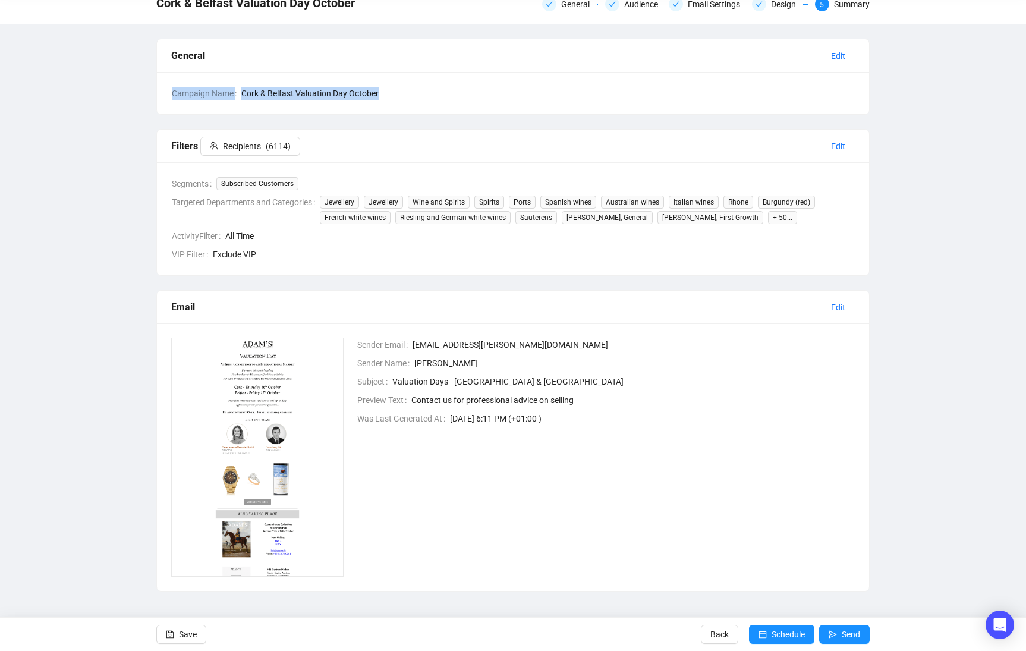
click at [201, 100] on div "Campaign Name Cork & Belfast Valuation Day October" at bounding box center [513, 93] width 712 height 42
click at [231, 91] on span "Campaign Name" at bounding box center [207, 93] width 70 height 13
click at [399, 501] on div "Sender Email jewellery@adams.ie Sender Name Claire-Laurence Mestrallet Subject …" at bounding box center [599, 457] width 513 height 239
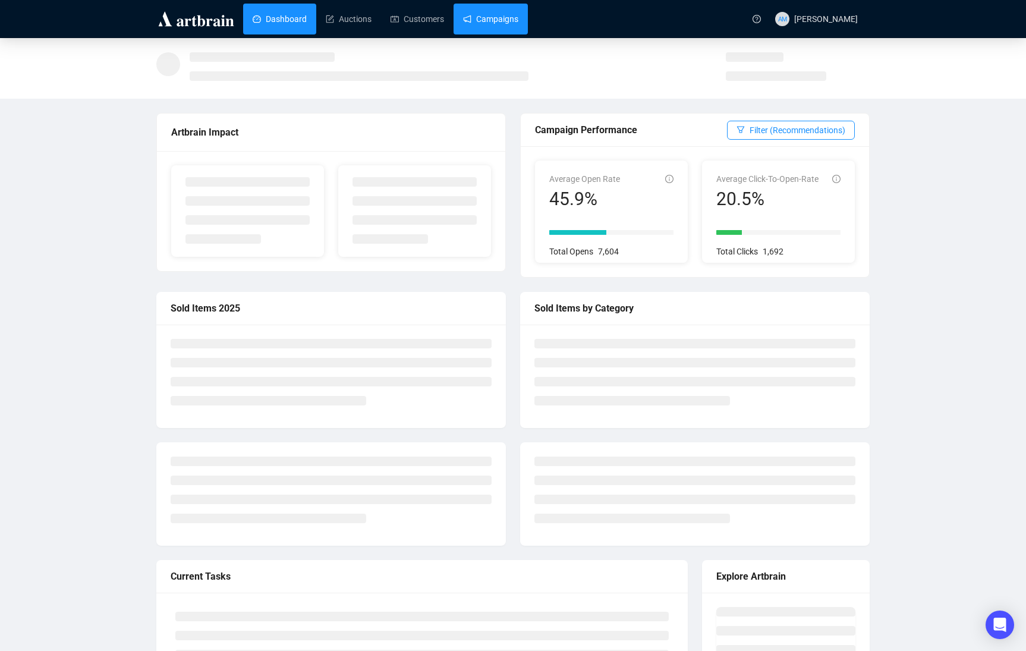
click at [471, 26] on link "Campaigns" at bounding box center [490, 19] width 55 height 31
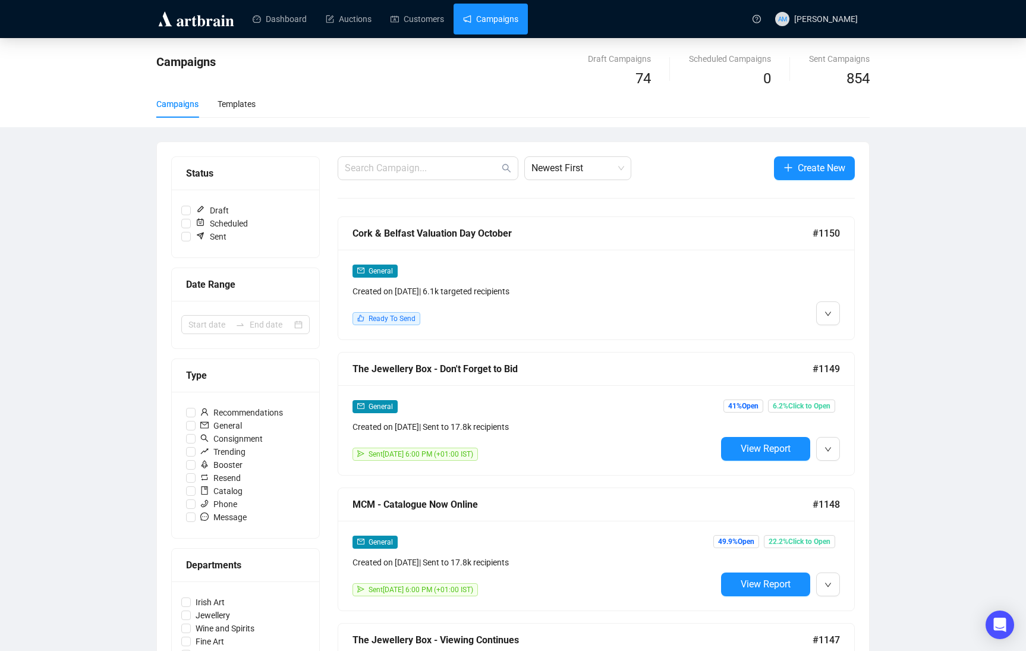
click at [480, 289] on div "Created on Oct 6, 2025 | 6.1k targeted recipients" at bounding box center [535, 291] width 364 height 13
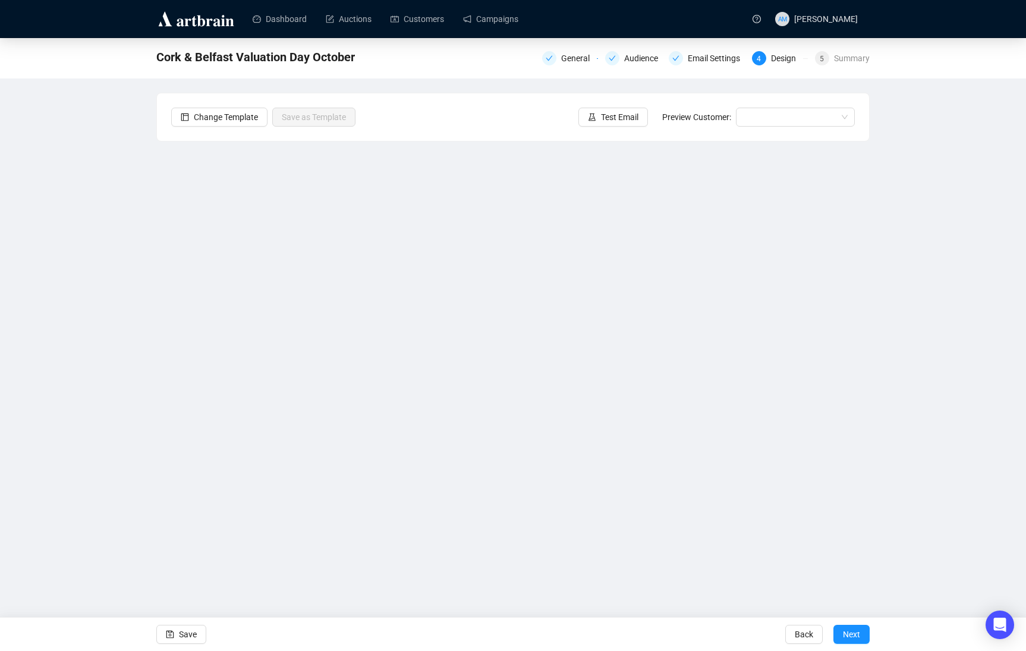
click at [773, 58] on div "Design" at bounding box center [787, 58] width 32 height 14
click at [187, 639] on span "Save" at bounding box center [188, 634] width 18 height 33
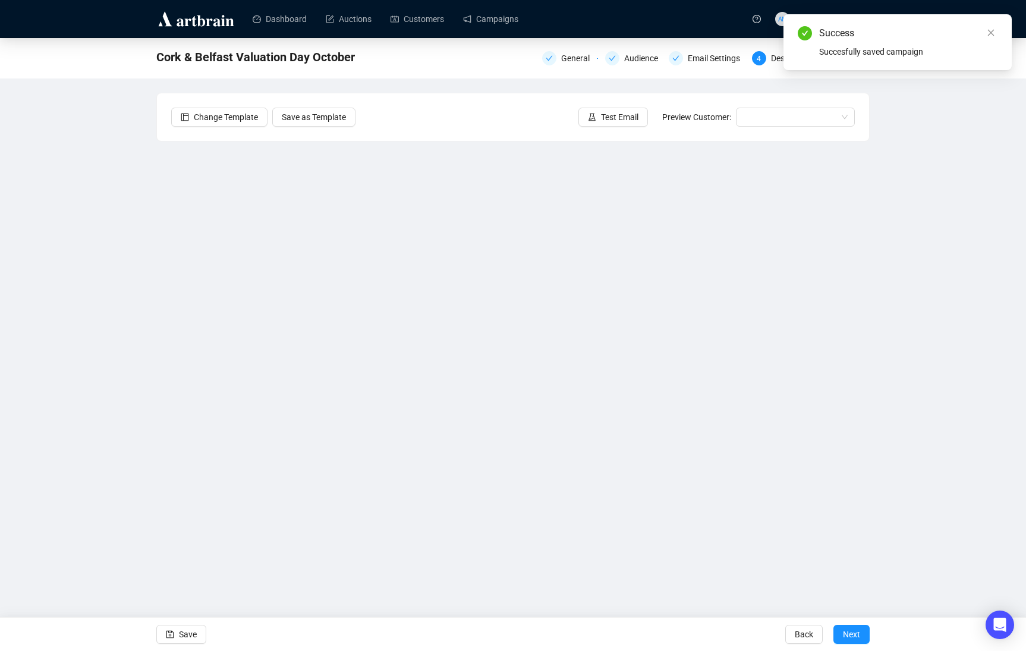
click at [977, 208] on div "Cork & Belfast Valuation Day October General Audience Email Settings 4 Design 5…" at bounding box center [513, 291] width 1026 height 507
click at [997, 38] on link "Close" at bounding box center [991, 32] width 13 height 13
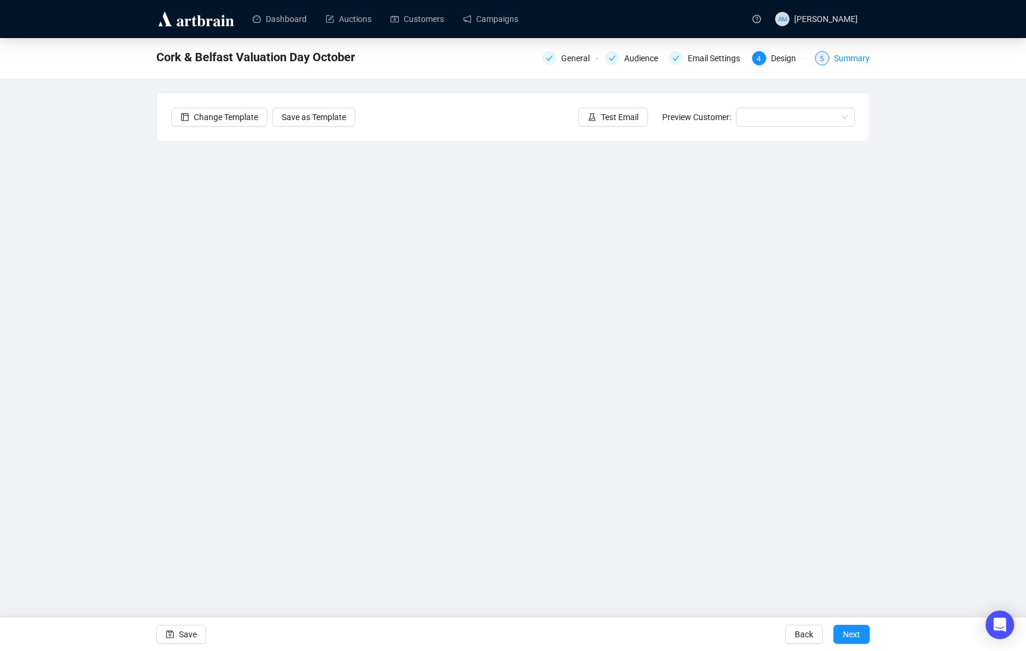
click at [864, 54] on div "Summary" at bounding box center [852, 58] width 36 height 14
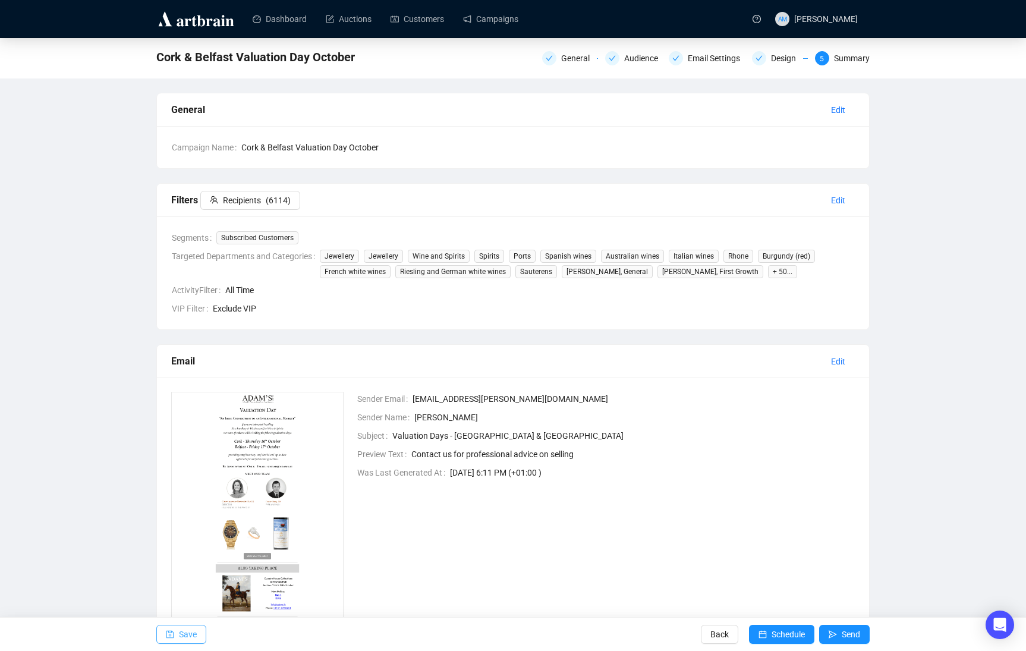
click at [189, 640] on span "Save" at bounding box center [188, 634] width 18 height 33
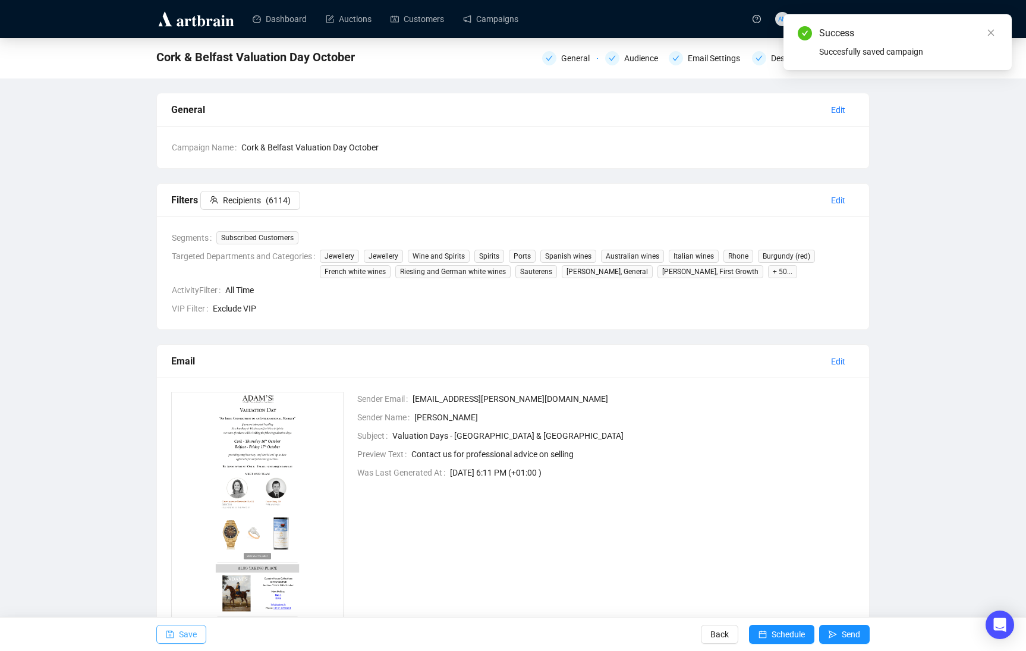
click at [188, 638] on span "Save" at bounding box center [188, 634] width 18 height 33
